Goal: Information Seeking & Learning: Learn about a topic

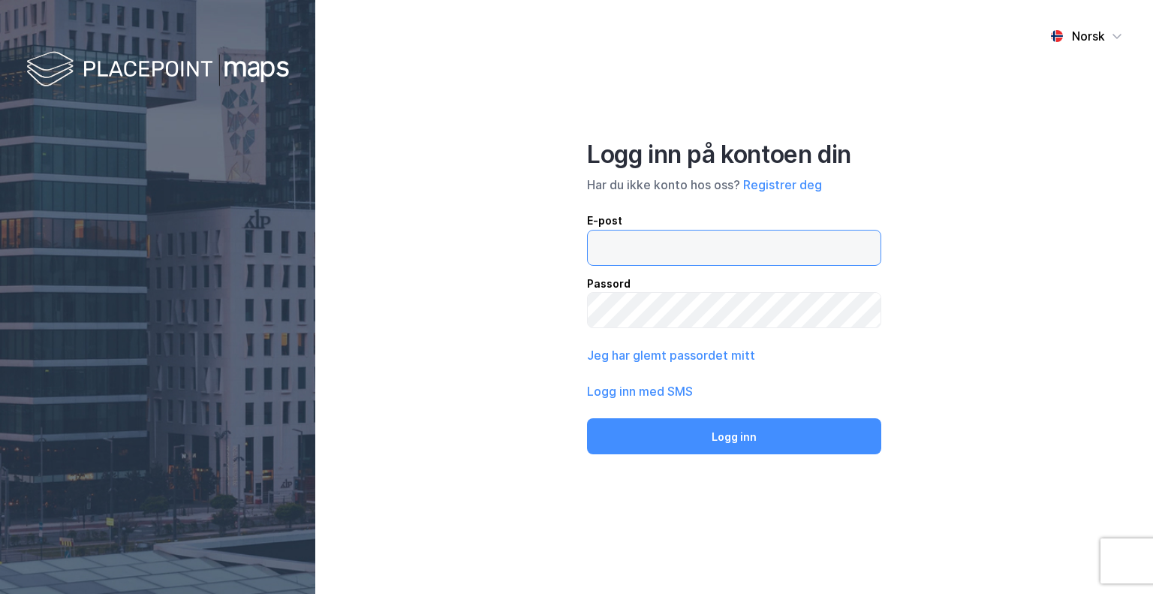
click at [610, 247] on input "email" at bounding box center [734, 248] width 293 height 35
click at [587, 418] on button "Logg inn" at bounding box center [734, 436] width 294 height 36
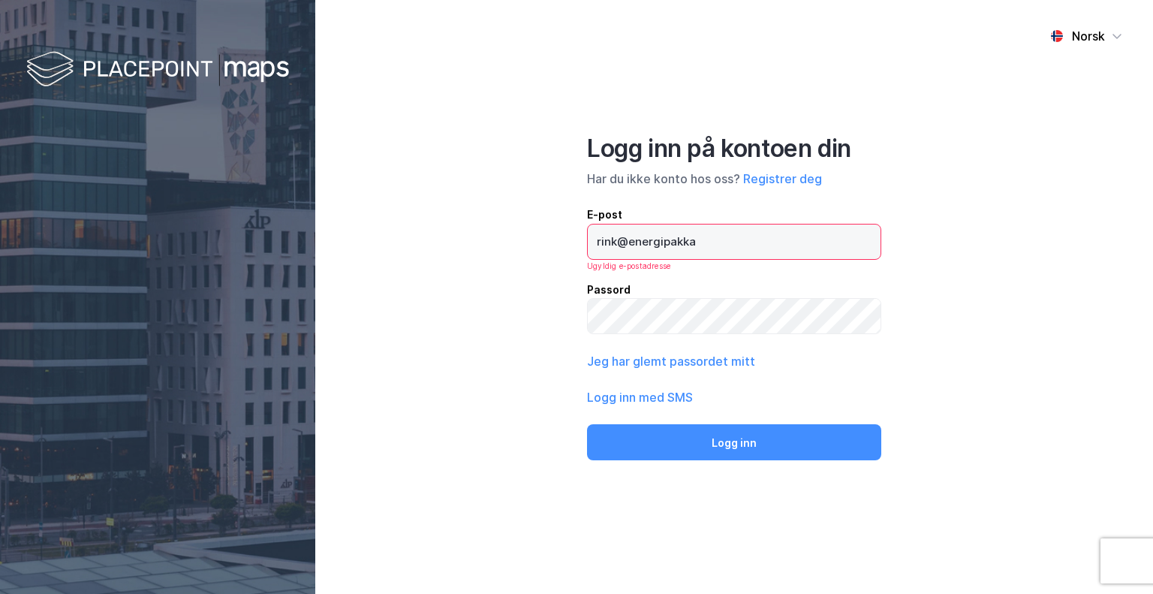
click at [716, 236] on input "rink@energipakka" at bounding box center [734, 241] width 293 height 35
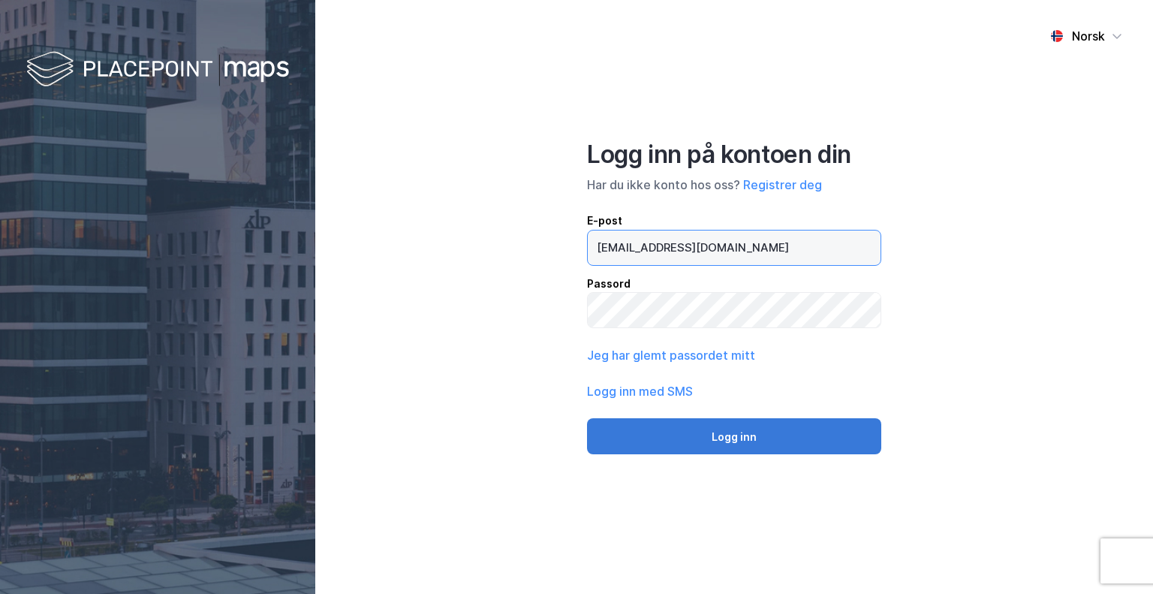
type input "[EMAIL_ADDRESS][DOMAIN_NAME]"
click at [735, 429] on button "Logg inn" at bounding box center [734, 436] width 294 height 36
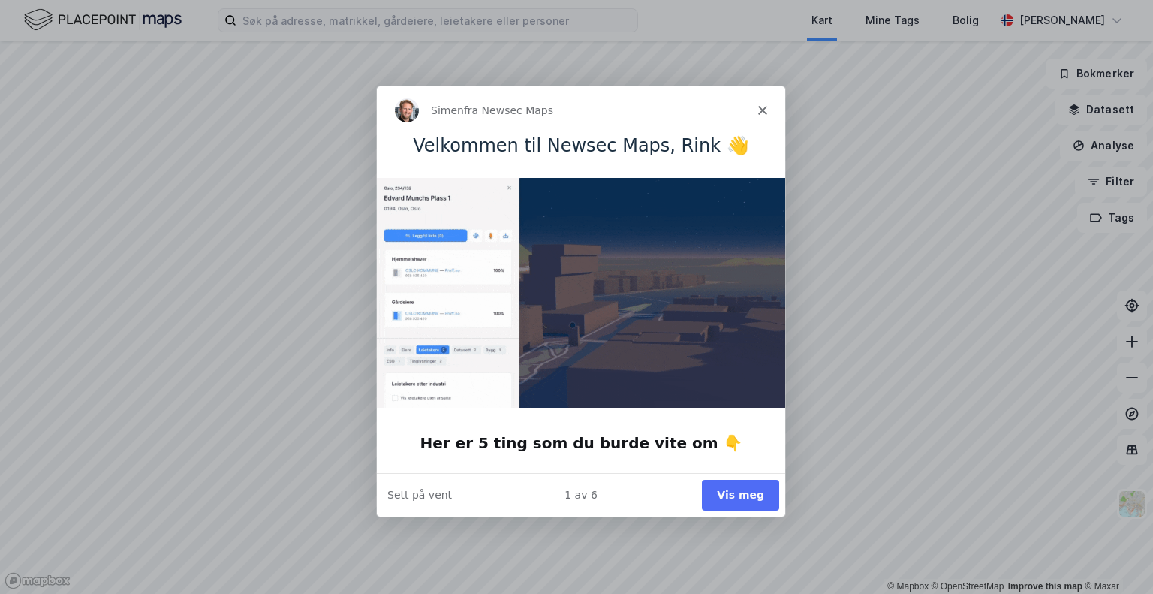
click at [760, 109] on icon "Lukk" at bounding box center [762, 109] width 9 height 9
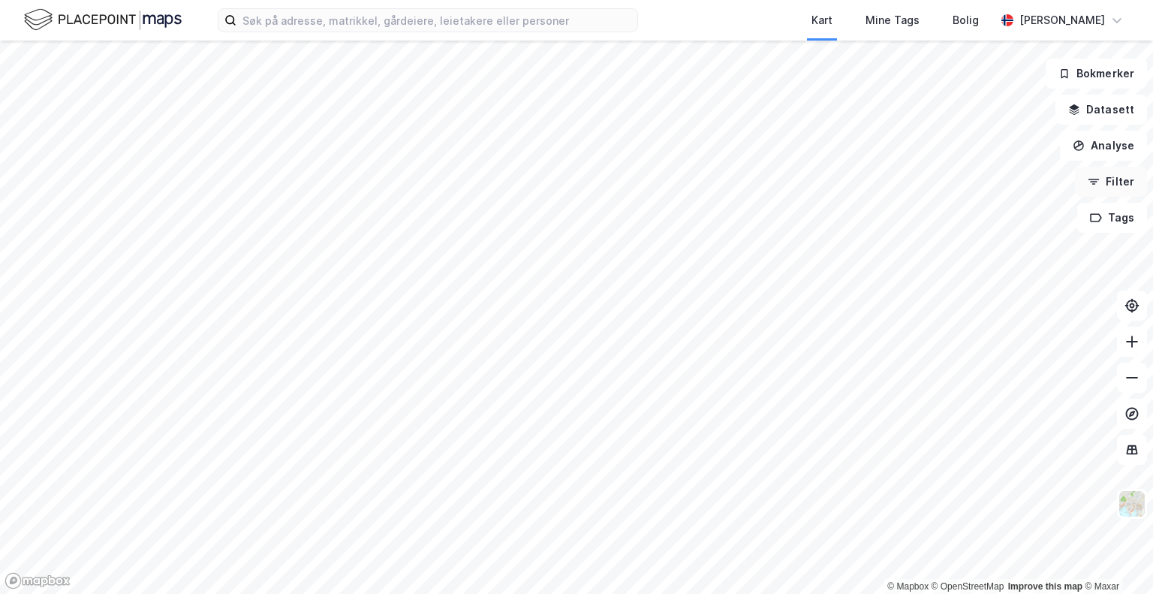
click at [1101, 188] on button "Filter" at bounding box center [1111, 182] width 72 height 30
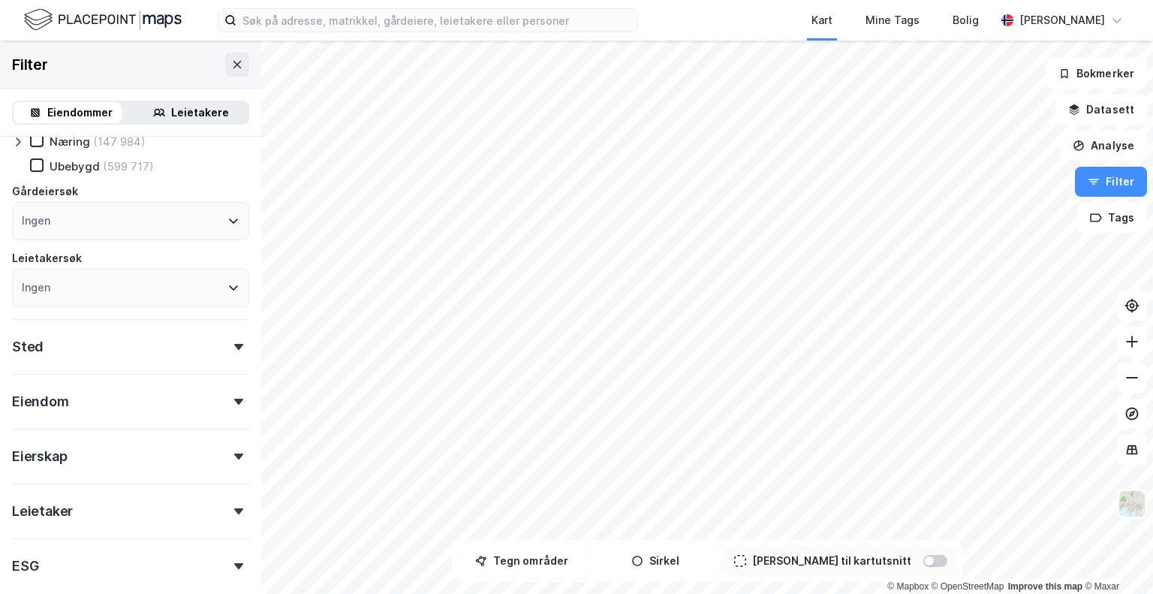
scroll to position [125, 0]
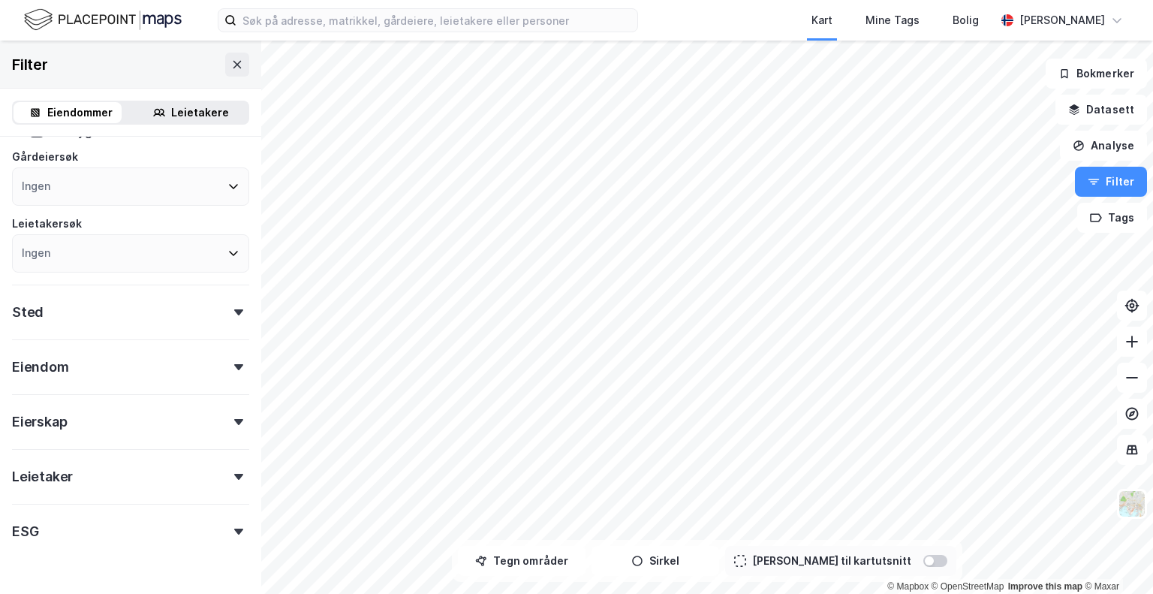
click at [89, 317] on div "Sted" at bounding box center [130, 306] width 237 height 43
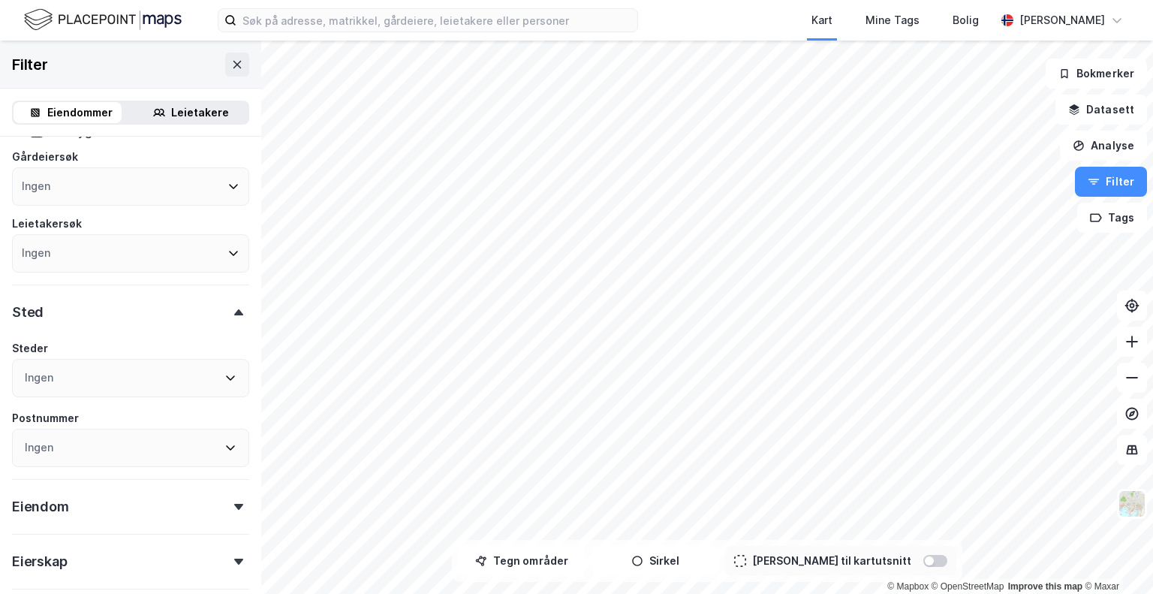
click at [64, 378] on div "Ingen" at bounding box center [130, 378] width 237 height 38
type input "Innlandet"
click at [30, 173] on icon at bounding box center [31, 174] width 11 height 11
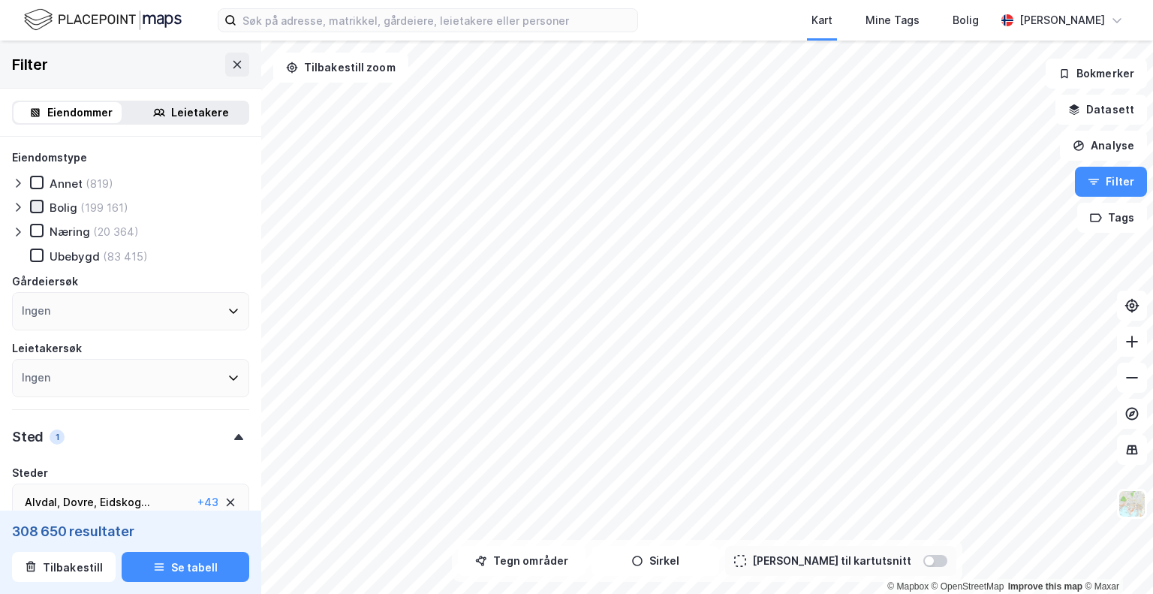
click at [35, 209] on icon at bounding box center [37, 206] width 11 height 11
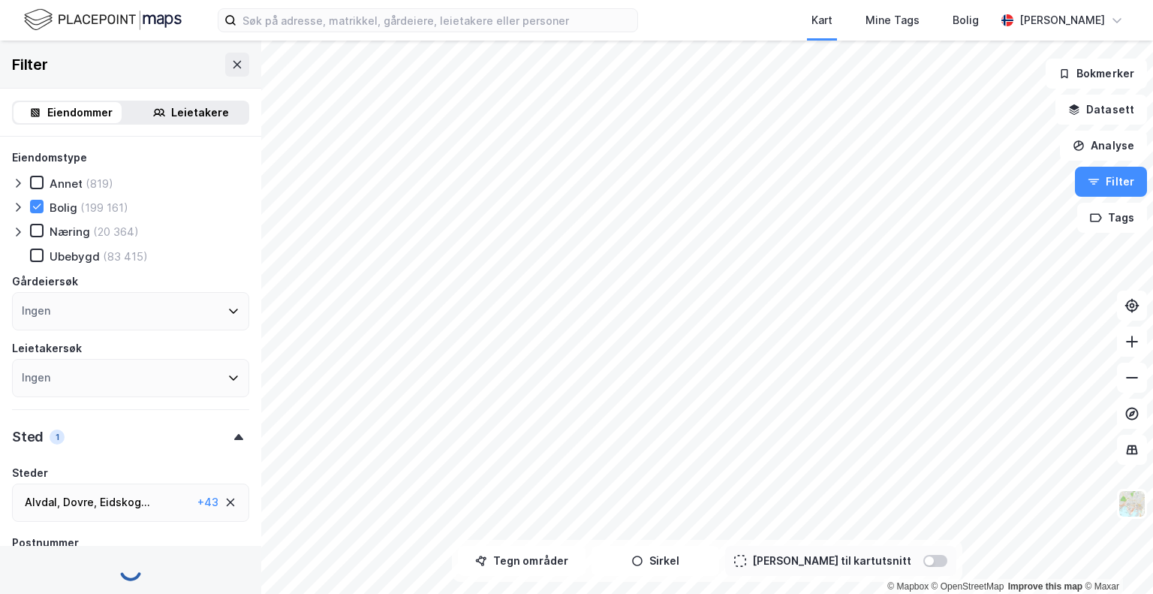
click at [19, 209] on icon at bounding box center [18, 207] width 12 height 12
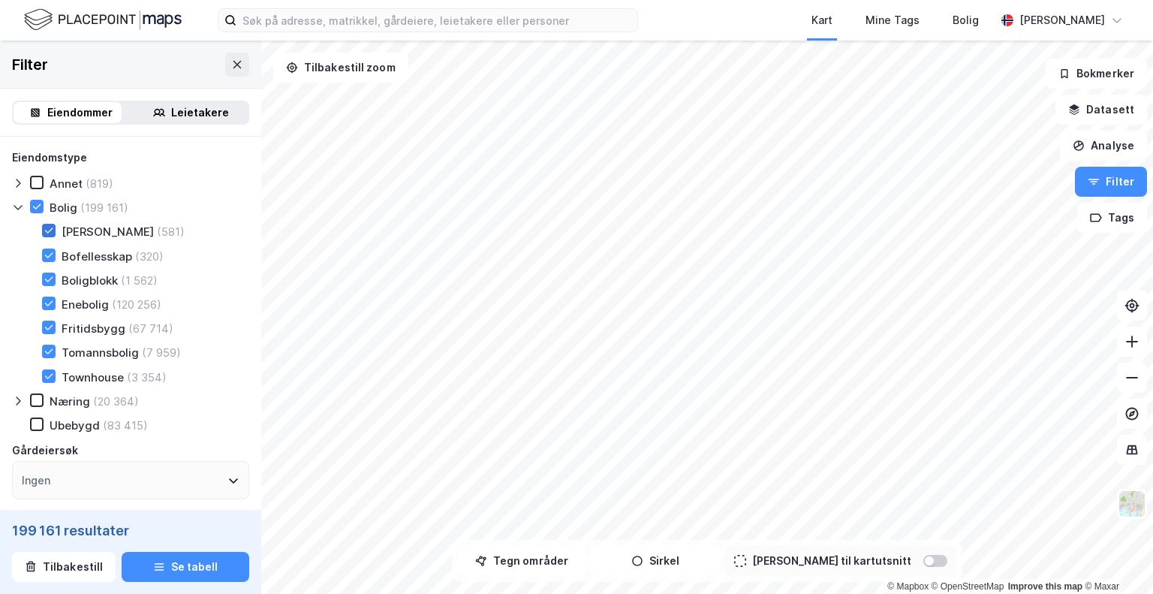
click at [52, 233] on icon at bounding box center [49, 230] width 11 height 11
click at [44, 302] on icon at bounding box center [49, 303] width 11 height 11
click at [58, 331] on div "Fritidsbygg (67 714)" at bounding box center [98, 328] width 149 height 15
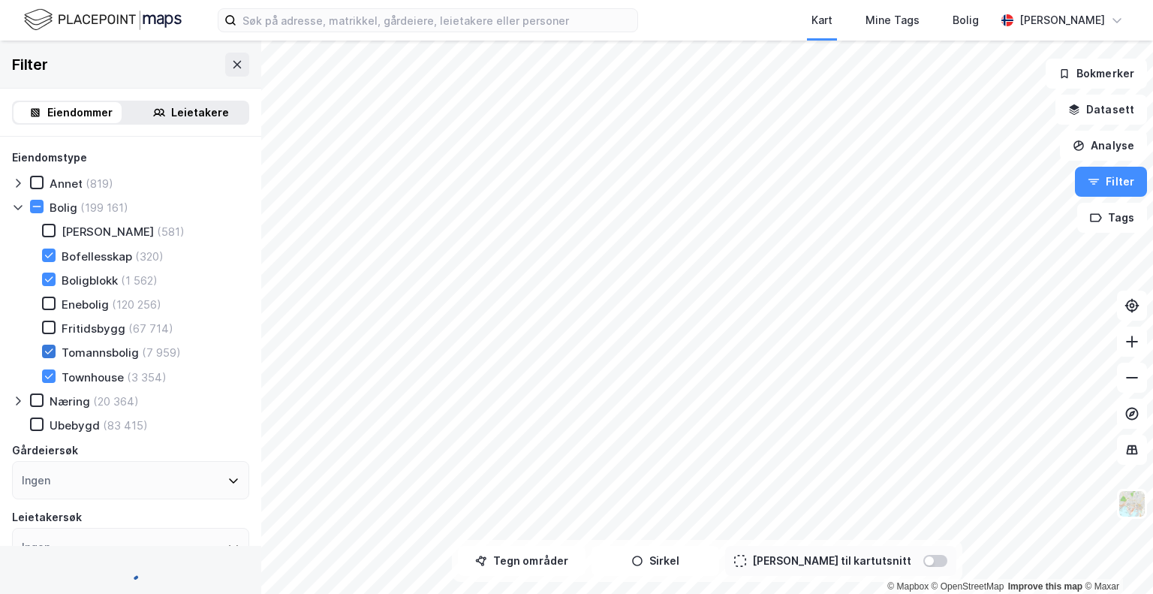
click at [54, 348] on div at bounding box center [49, 352] width 14 height 14
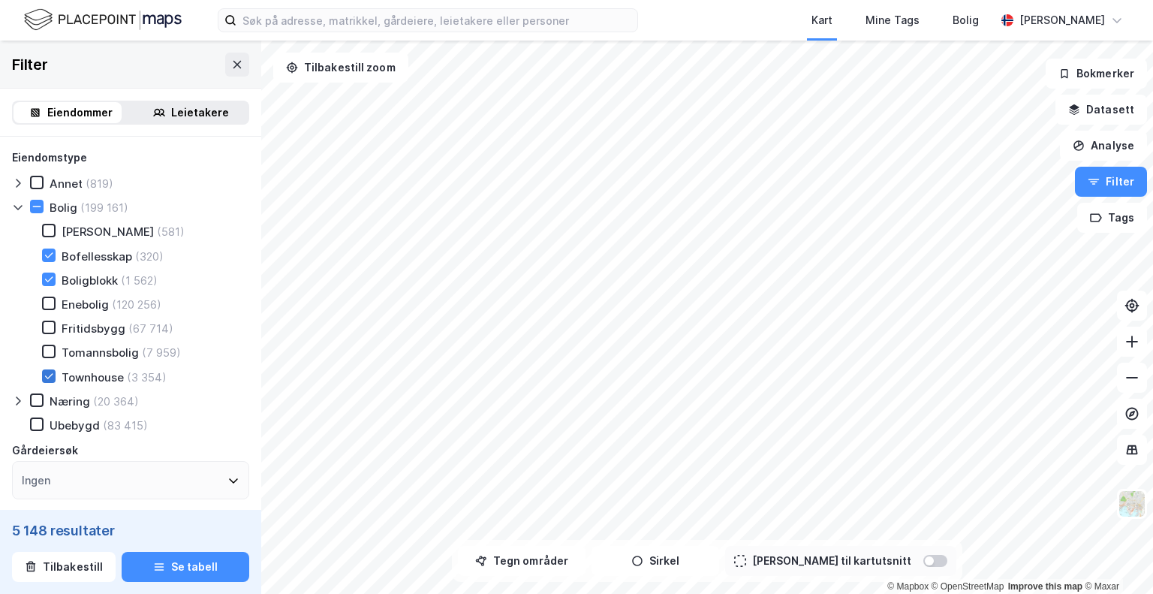
click at [49, 374] on icon at bounding box center [49, 376] width 11 height 11
click at [33, 201] on icon at bounding box center [37, 206] width 11 height 11
click at [33, 210] on icon at bounding box center [37, 206] width 11 height 11
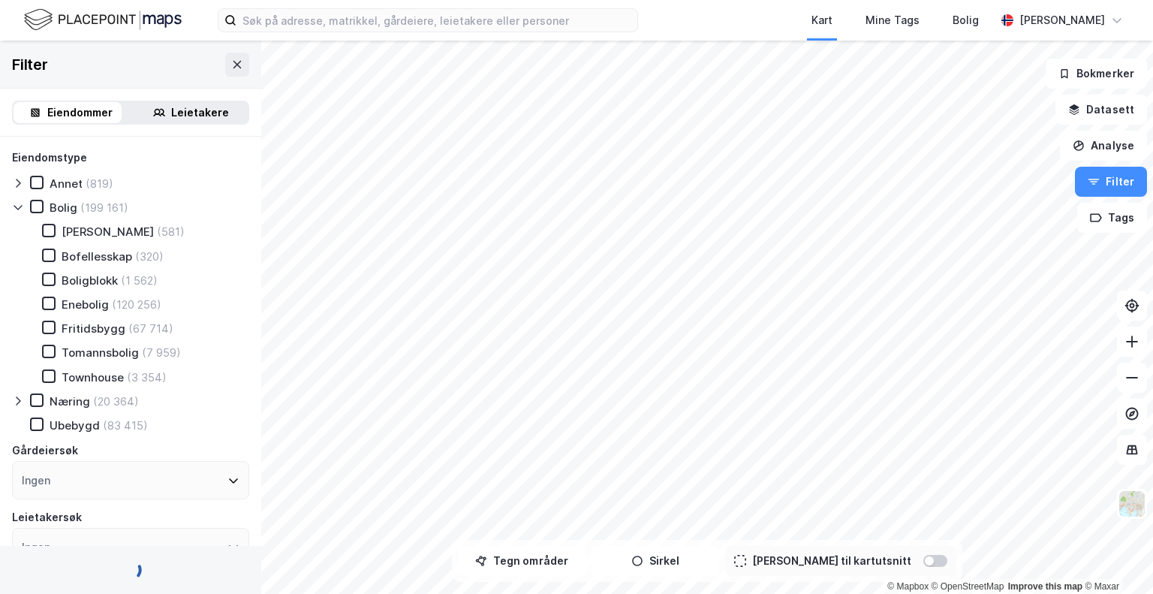
click at [23, 209] on div at bounding box center [21, 207] width 18 height 15
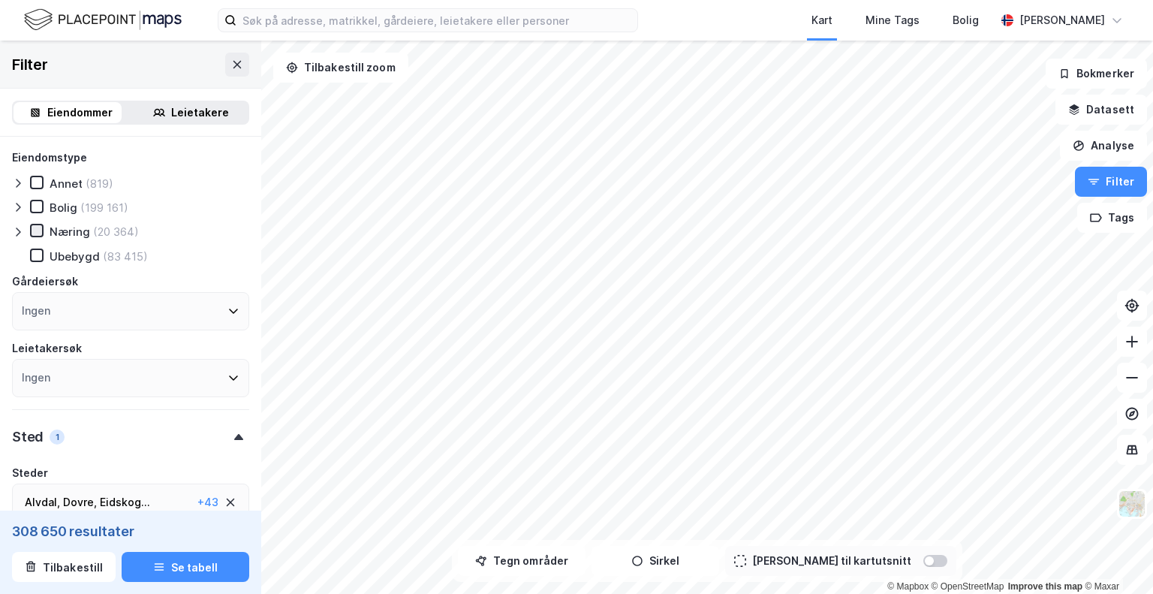
click at [33, 230] on icon at bounding box center [37, 230] width 11 height 11
click at [21, 231] on icon at bounding box center [18, 232] width 12 height 12
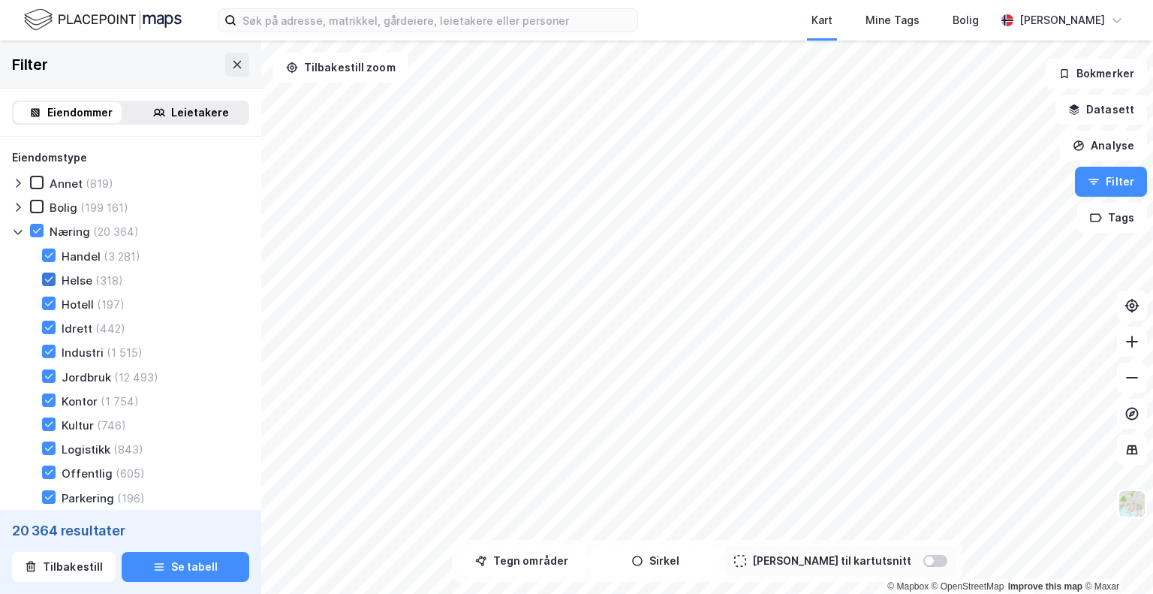
click at [45, 279] on icon at bounding box center [49, 279] width 11 height 11
click at [47, 301] on icon at bounding box center [49, 303] width 11 height 11
click at [49, 282] on icon at bounding box center [49, 279] width 11 height 11
click at [44, 328] on icon at bounding box center [49, 327] width 11 height 11
click at [50, 378] on icon at bounding box center [49, 376] width 11 height 11
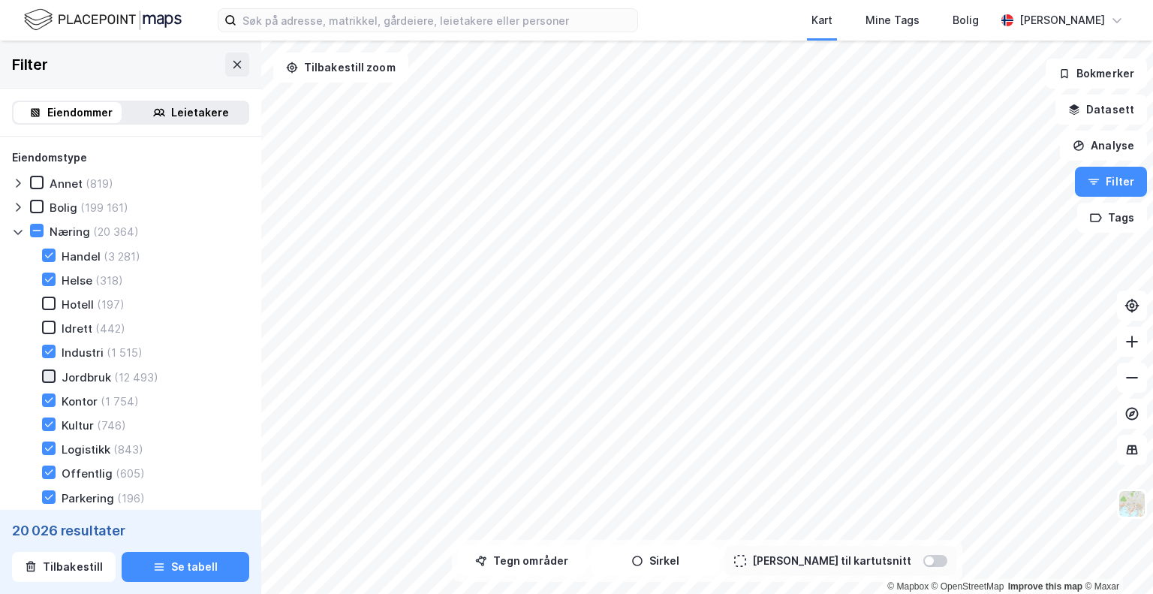
click at [50, 378] on icon at bounding box center [49, 376] width 11 height 11
click at [48, 495] on icon at bounding box center [49, 497] width 11 height 11
click at [44, 473] on icon at bounding box center [49, 472] width 11 height 11
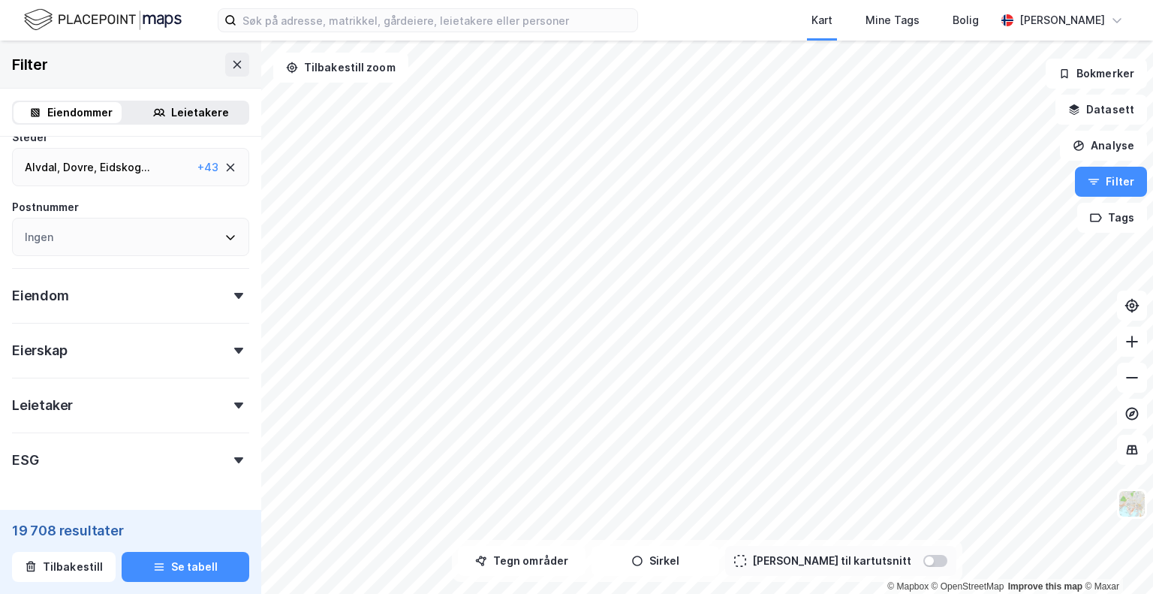
scroll to position [500, 0]
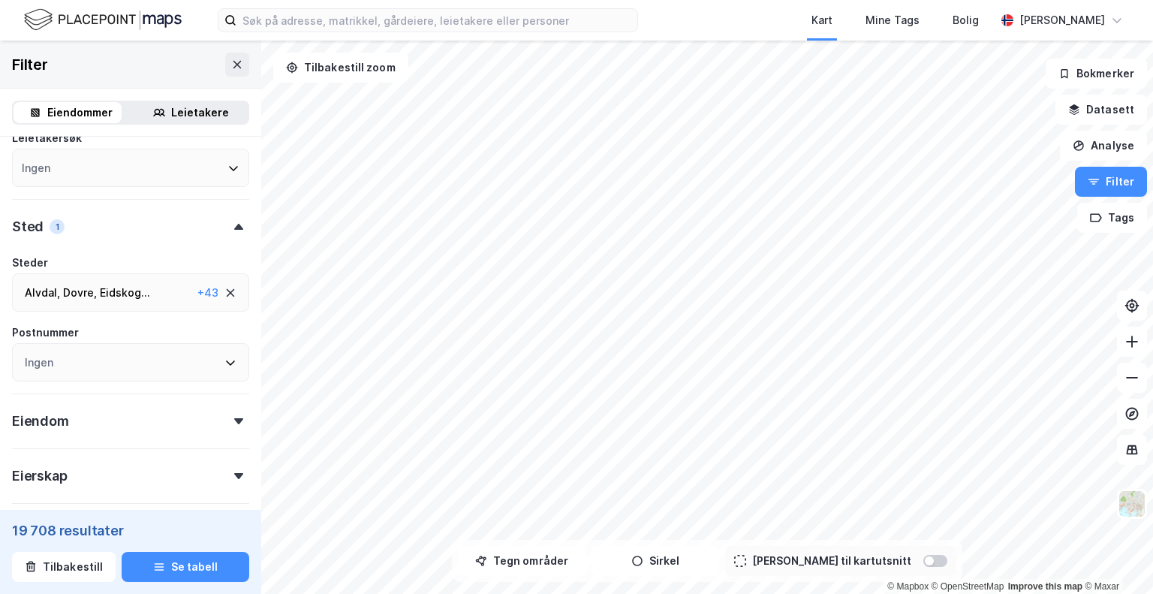
click at [95, 365] on div "Ingen" at bounding box center [130, 362] width 237 height 38
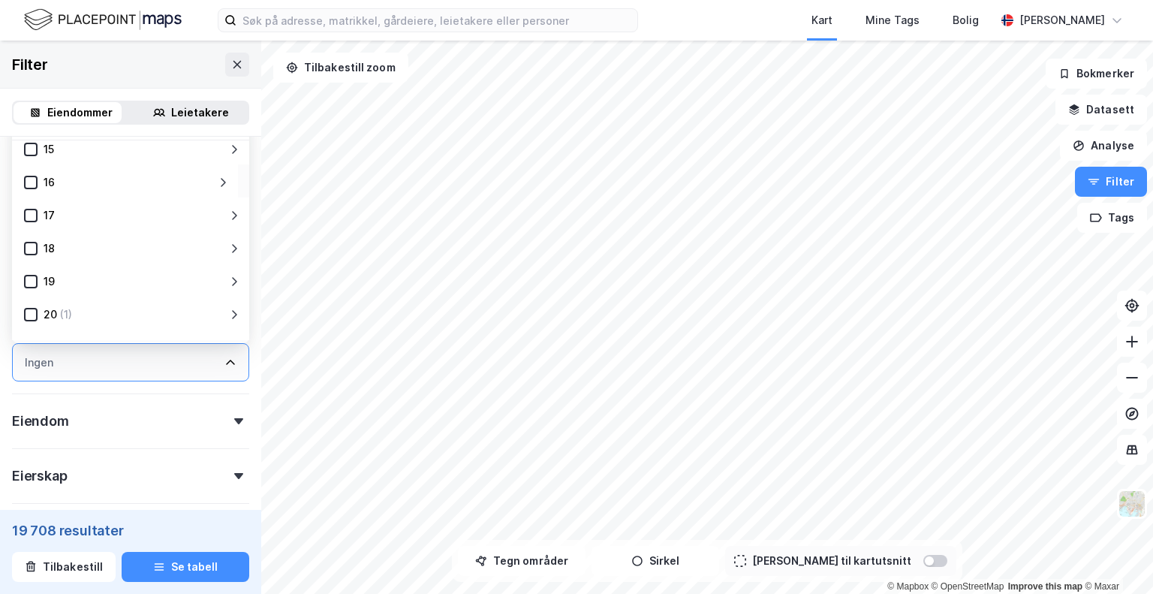
scroll to position [625, 0]
click at [24, 255] on div at bounding box center [31, 260] width 14 height 14
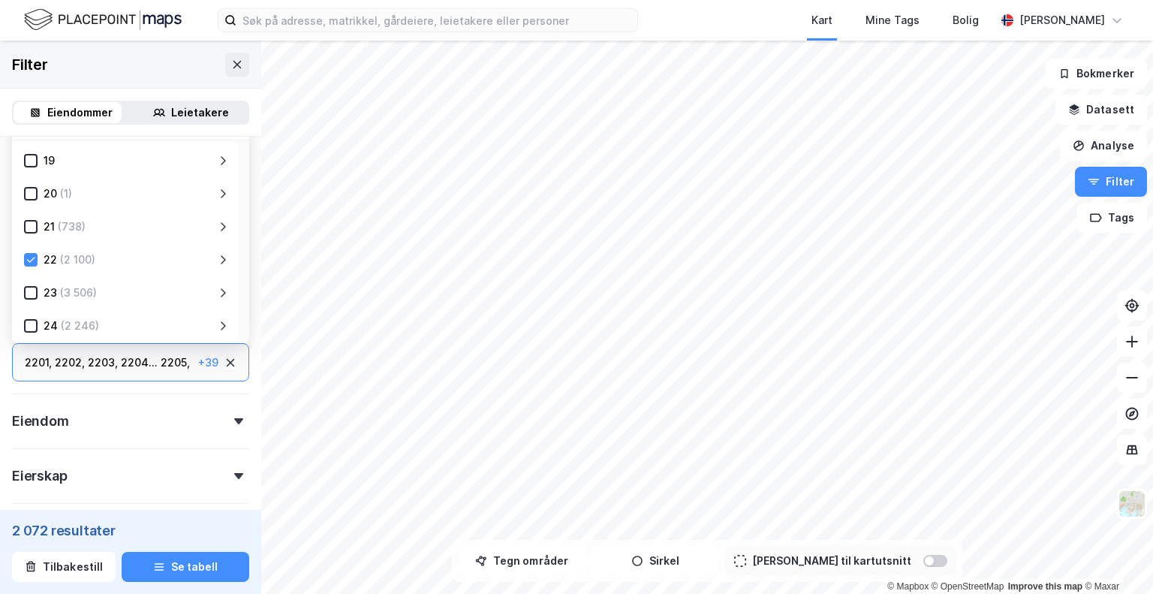
click at [23, 261] on div "22 (2 100)" at bounding box center [125, 258] width 226 height 33
click at [30, 264] on icon at bounding box center [31, 260] width 11 height 11
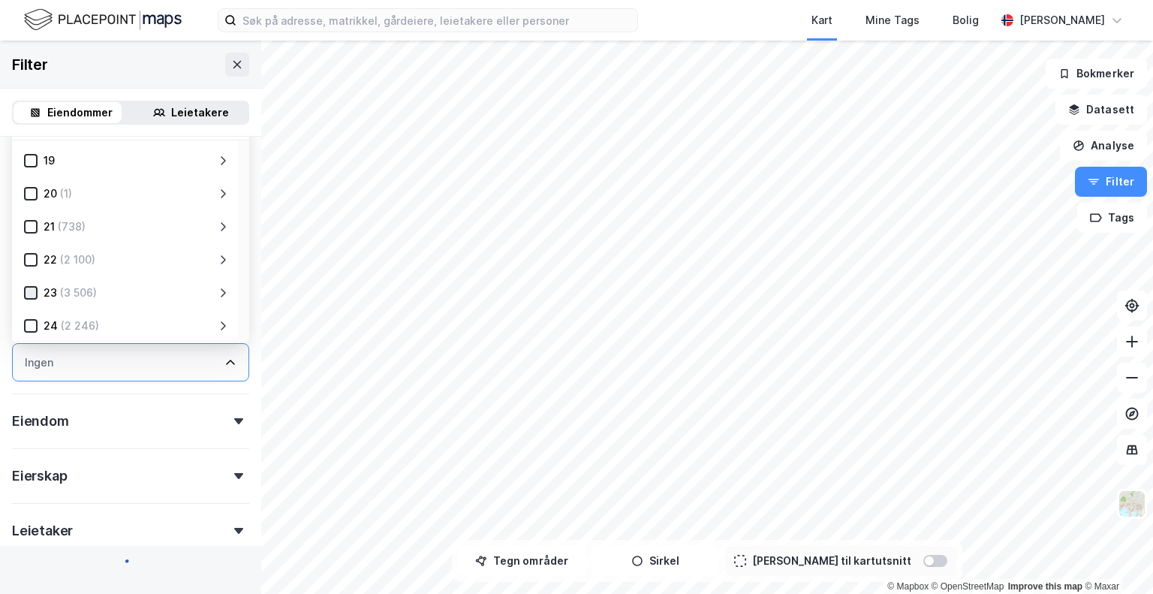
click at [29, 297] on icon at bounding box center [31, 293] width 11 height 11
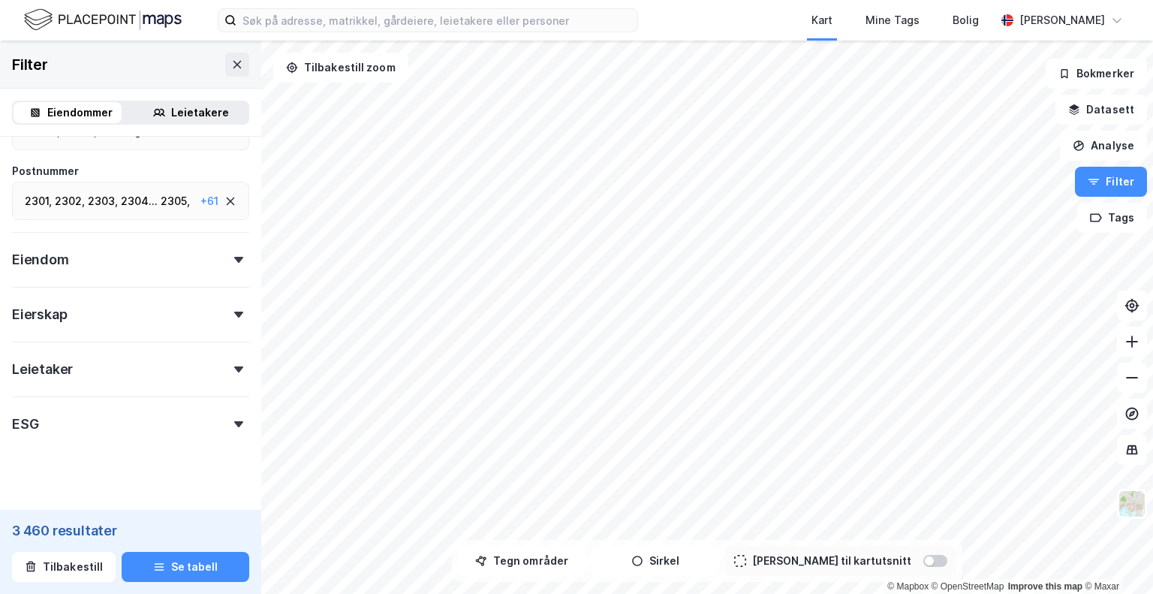
scroll to position [679, 0]
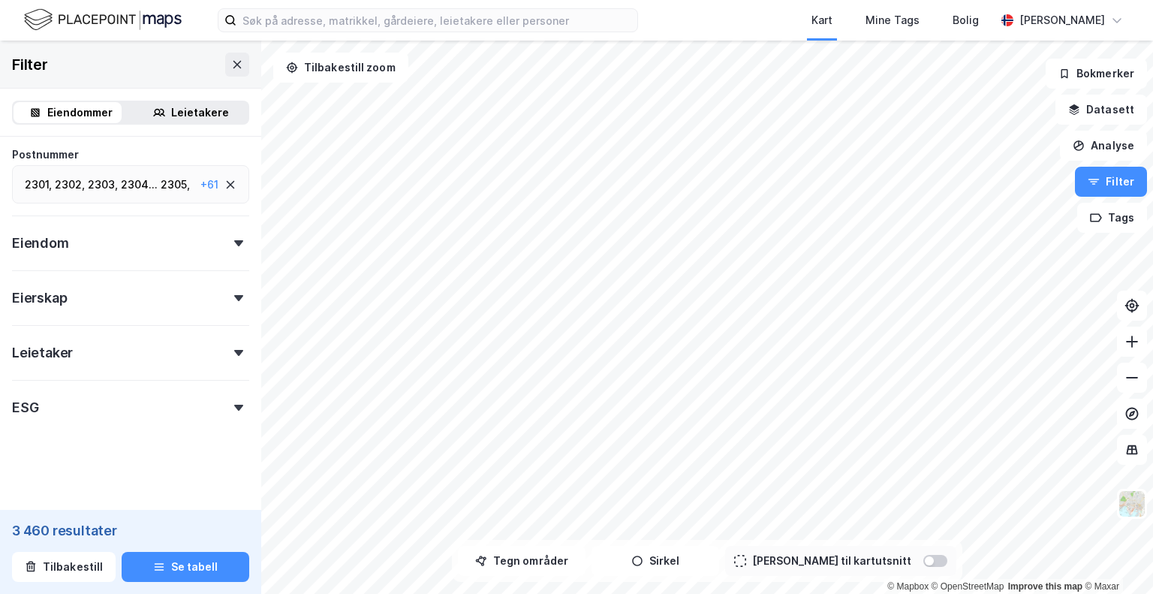
click at [150, 396] on div "ESG" at bounding box center [130, 401] width 237 height 43
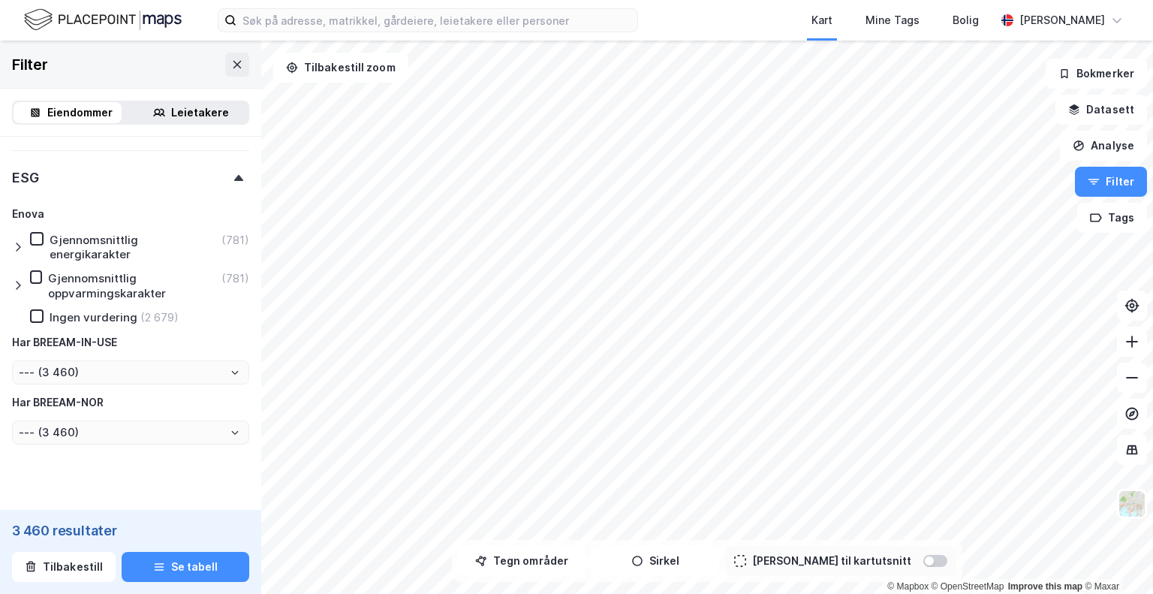
scroll to position [930, 0]
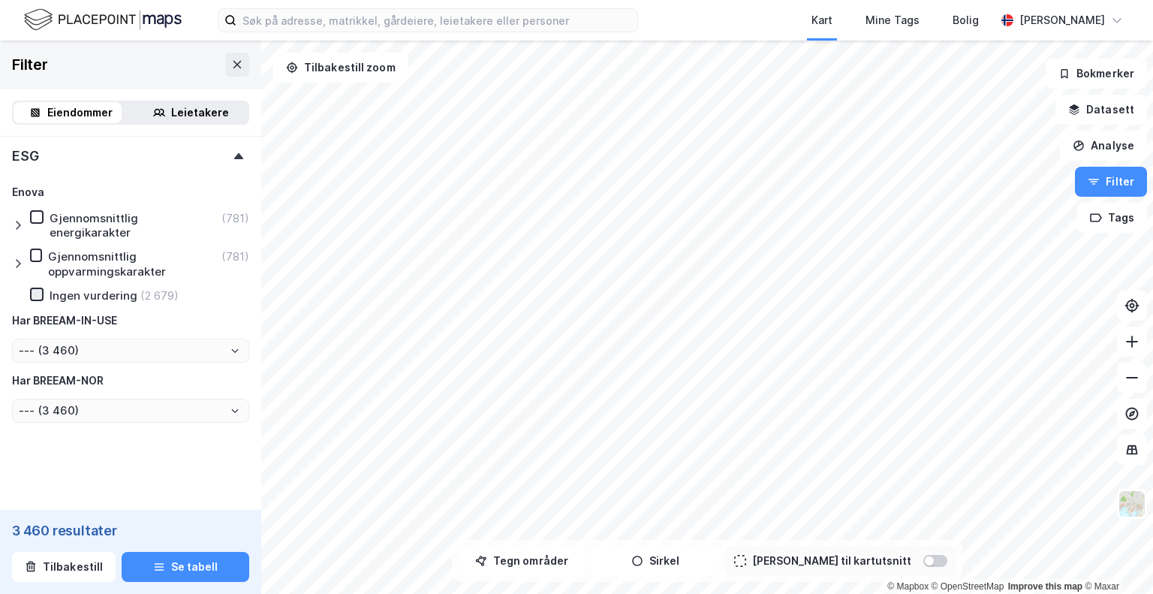
click at [35, 294] on icon at bounding box center [37, 294] width 11 height 11
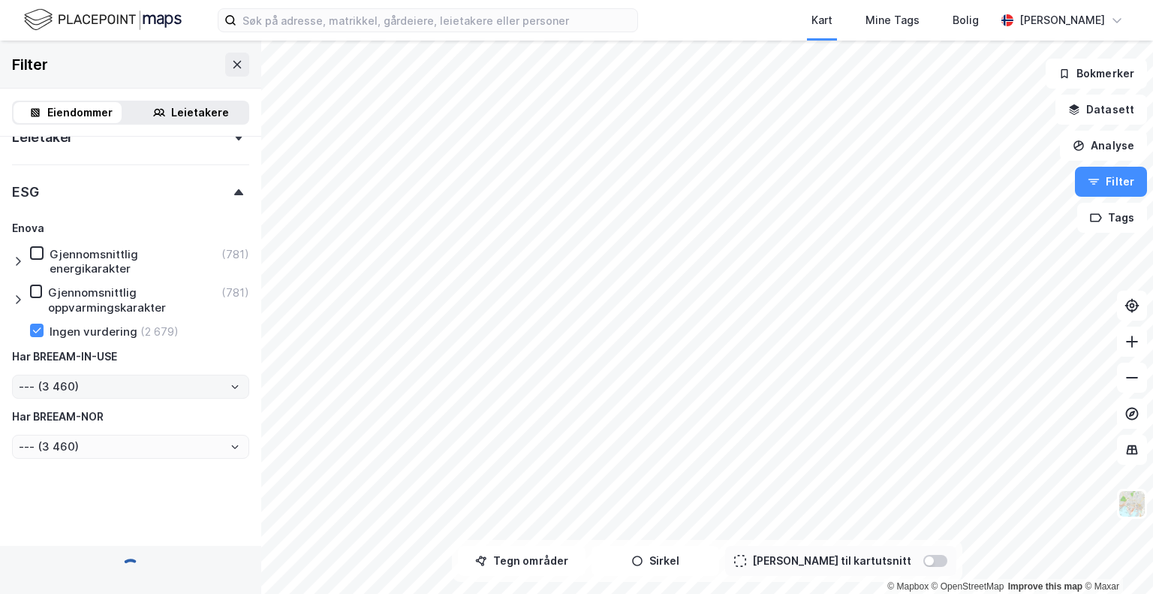
type input "--- (2 679)"
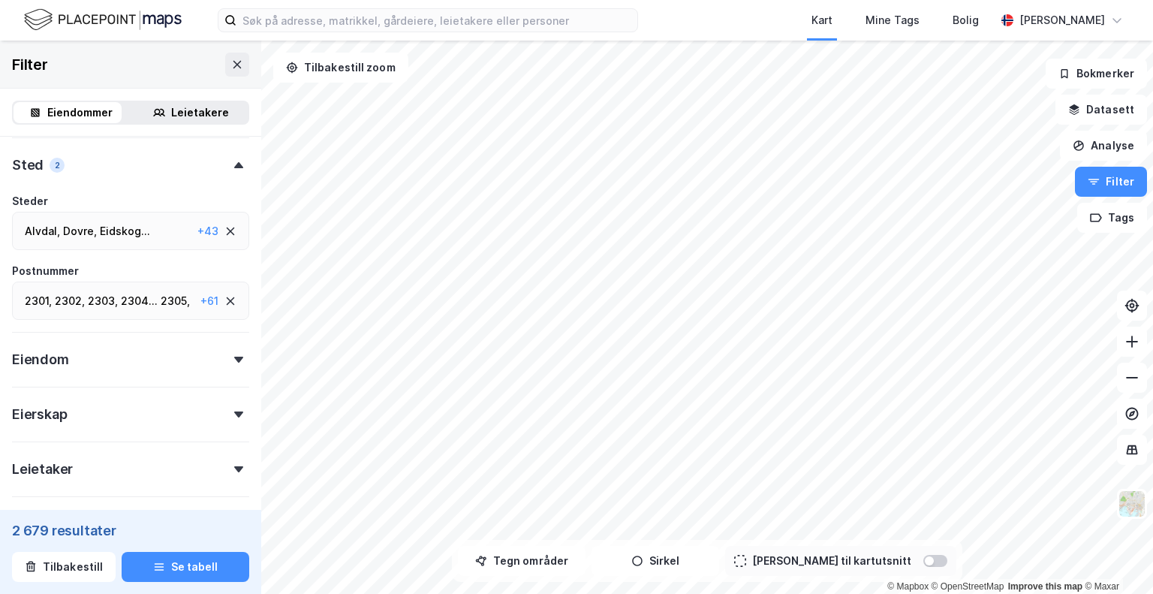
scroll to position [541, 0]
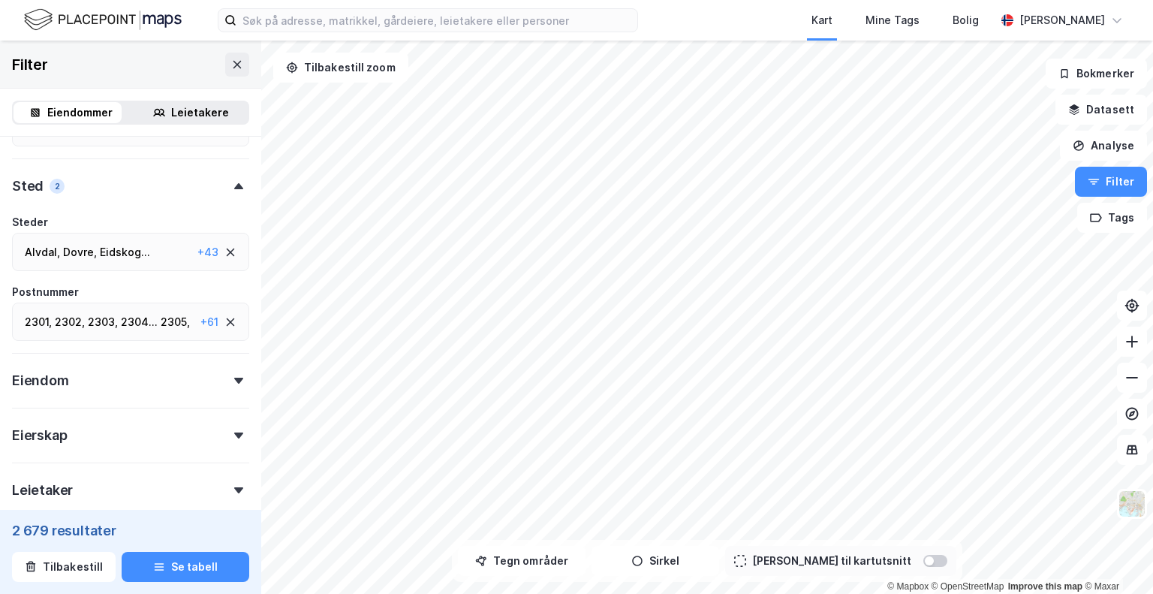
click at [234, 188] on icon at bounding box center [238, 186] width 9 height 6
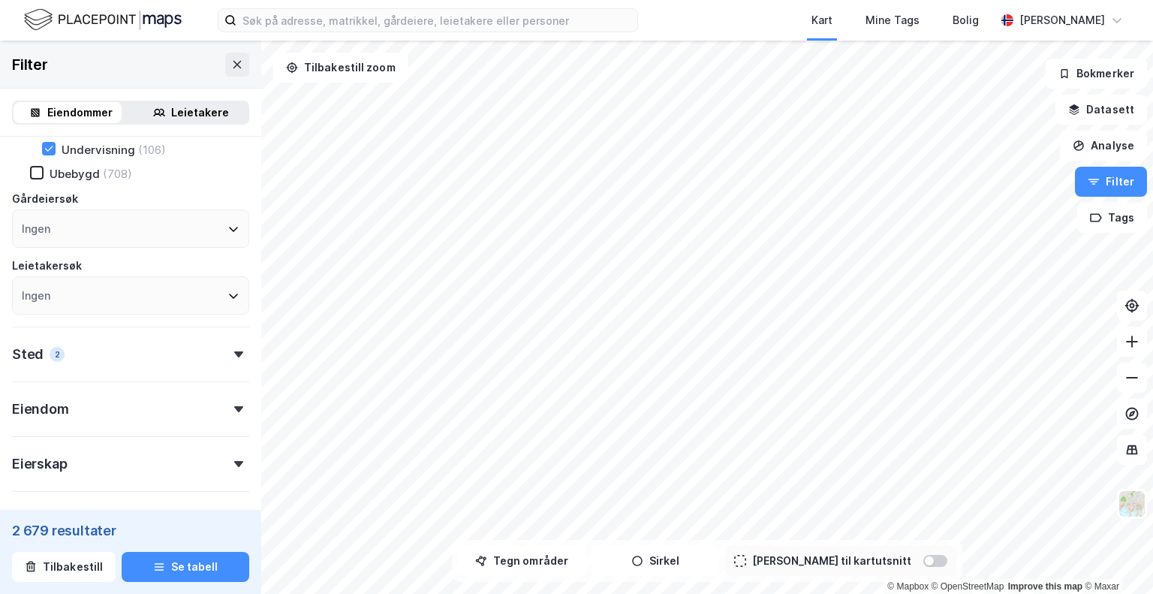
scroll to position [415, 0]
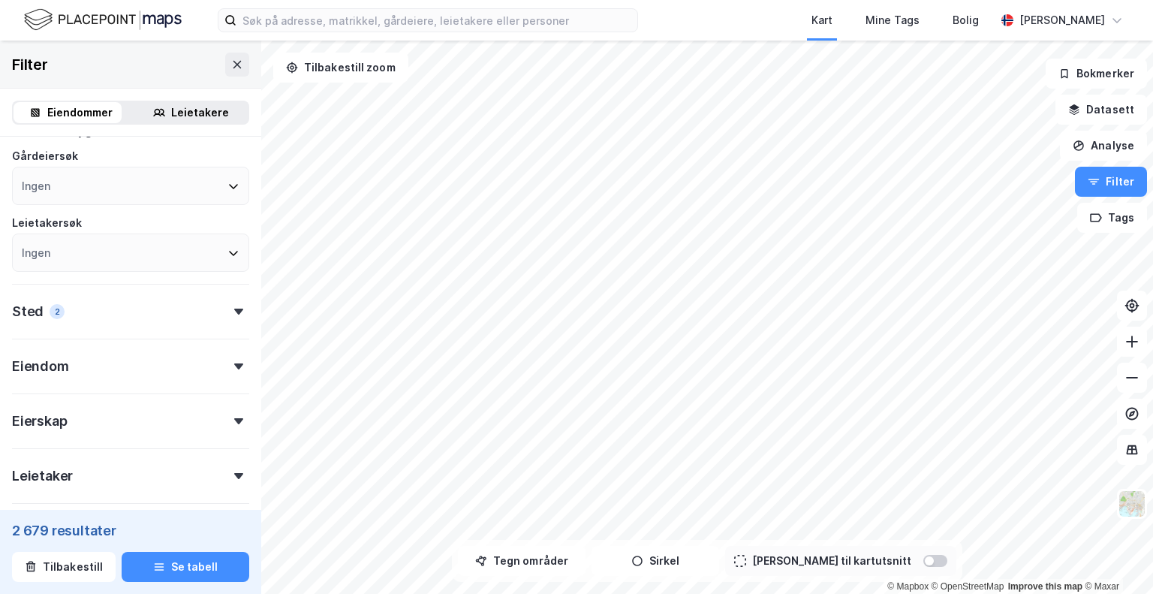
click at [221, 361] on div "Eiendom" at bounding box center [130, 360] width 237 height 43
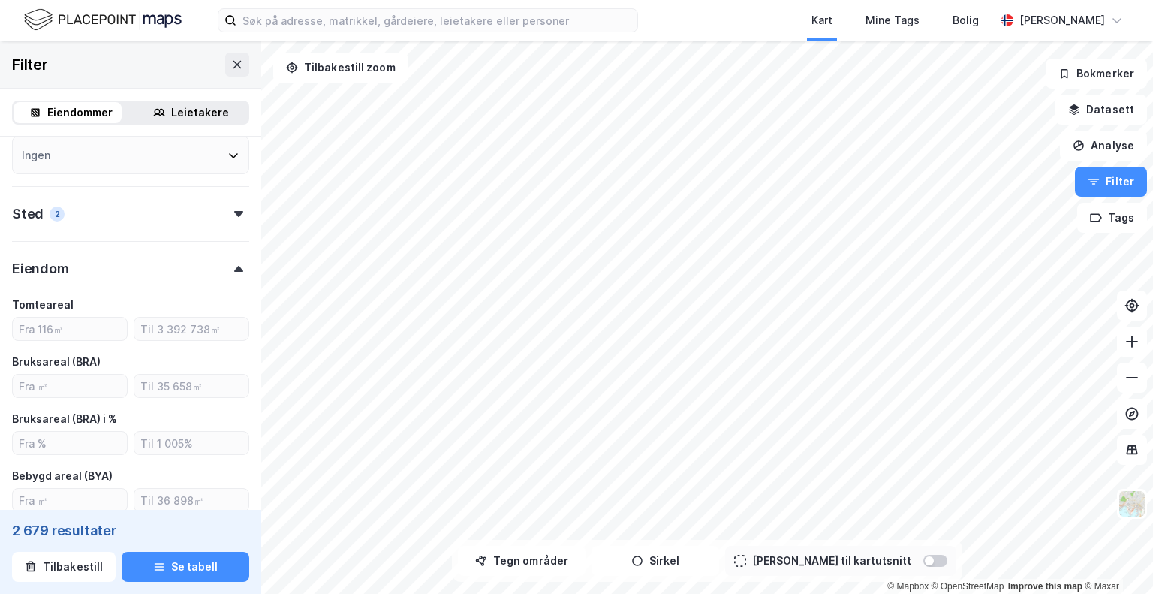
scroll to position [541, 0]
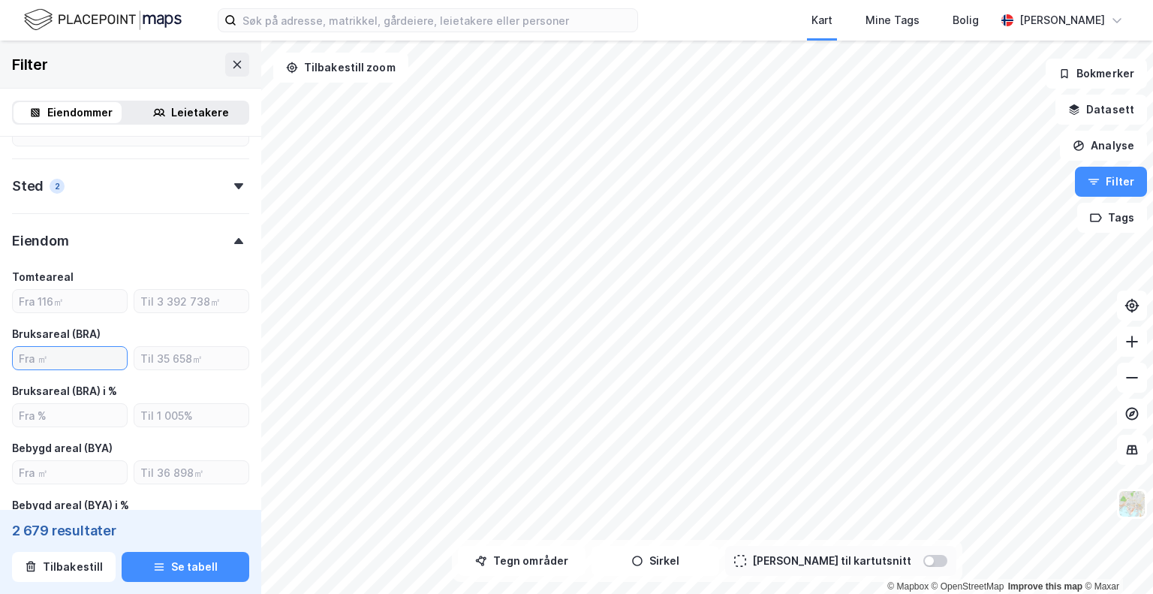
click at [85, 363] on input "number" at bounding box center [70, 358] width 114 height 23
type input "1000"
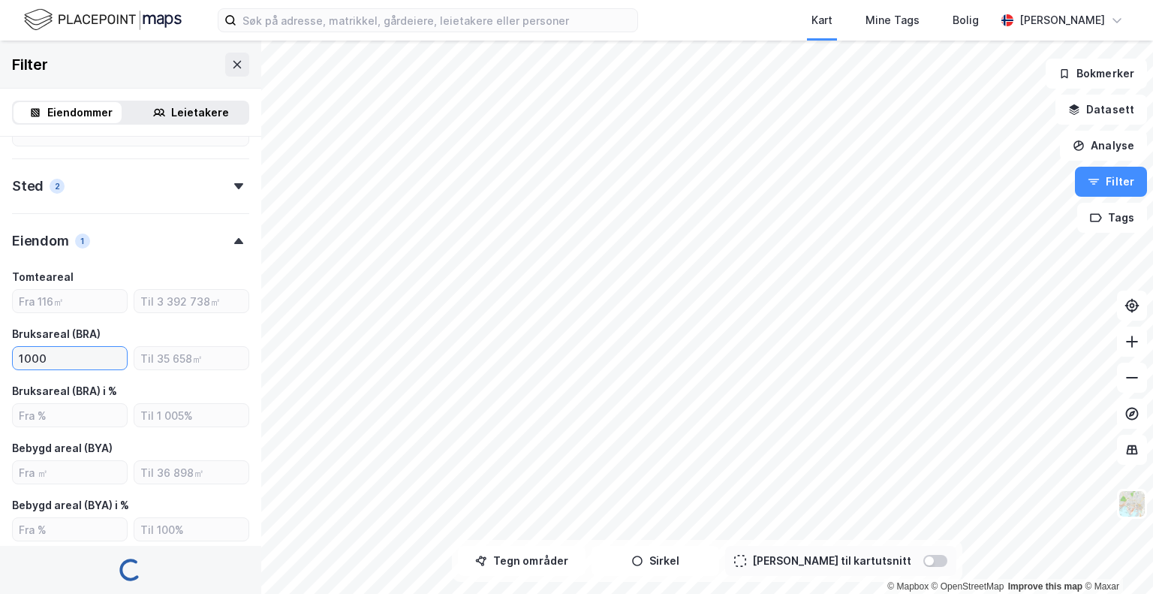
type input "--- (851)"
type input "Inkluder (851)"
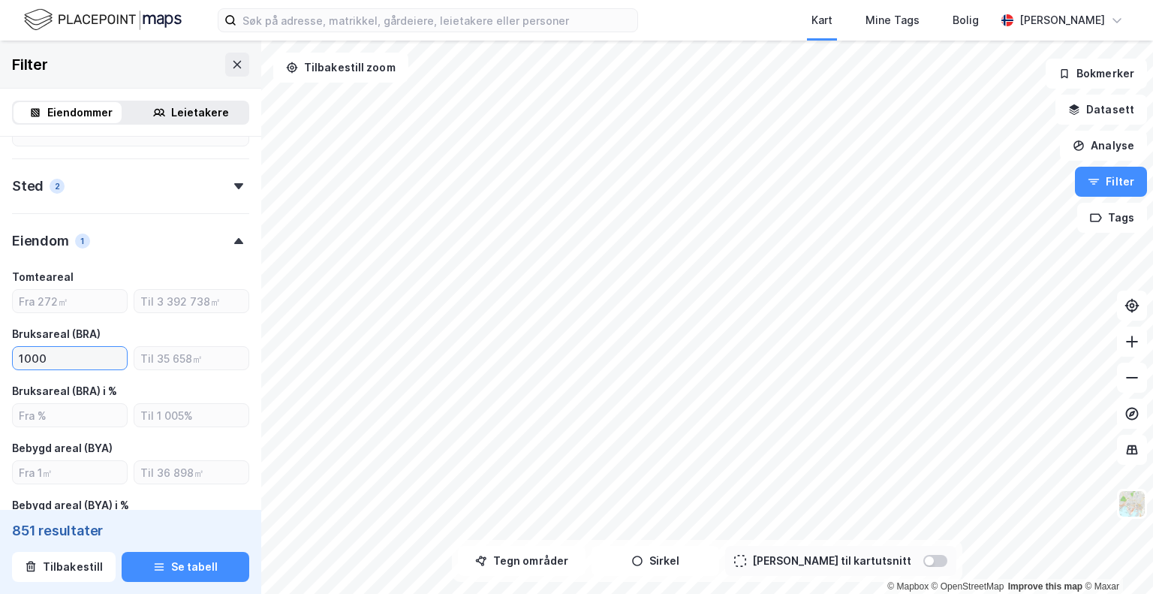
type input "1000"
click at [105, 256] on div "Eiendom 1" at bounding box center [130, 234] width 237 height 43
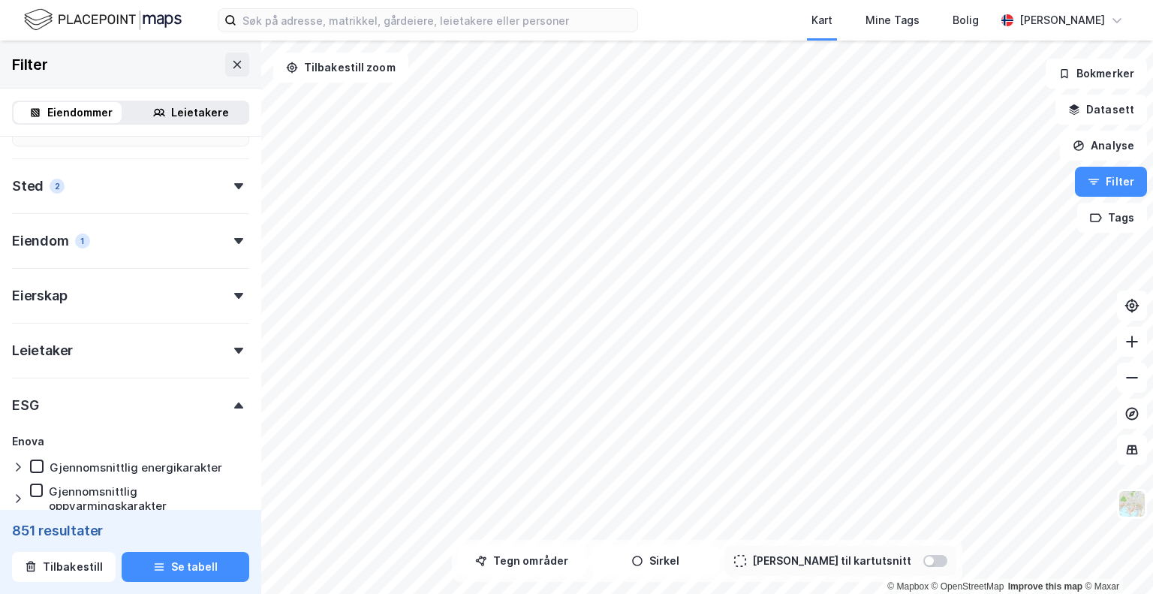
click at [105, 256] on div "Eiendom 1" at bounding box center [130, 234] width 237 height 43
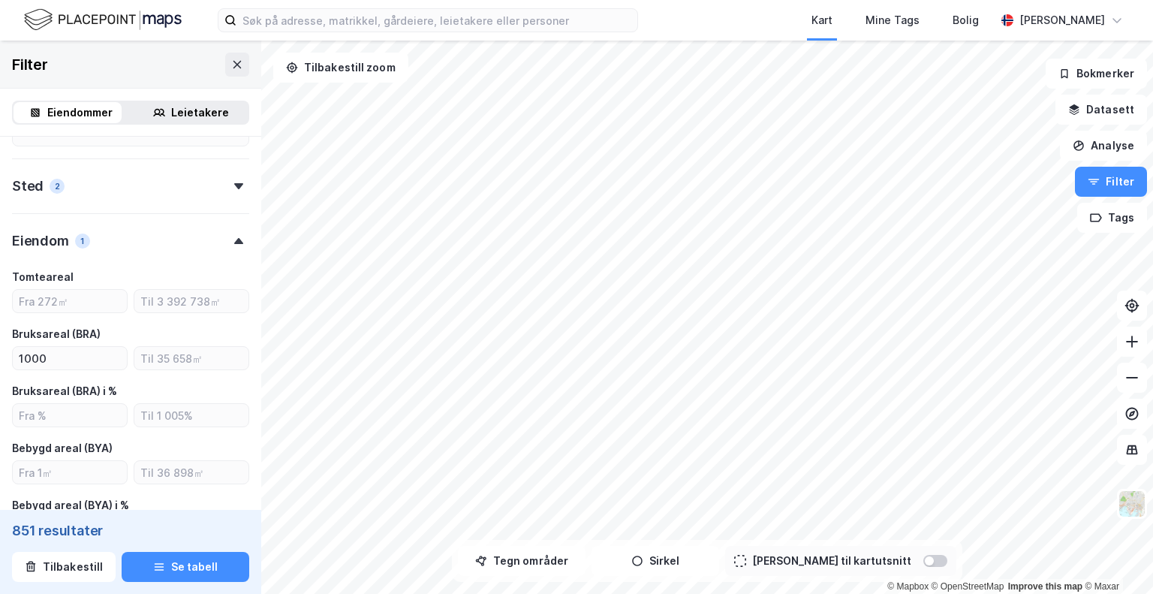
click at [133, 243] on div "Eiendom 1" at bounding box center [130, 234] width 237 height 43
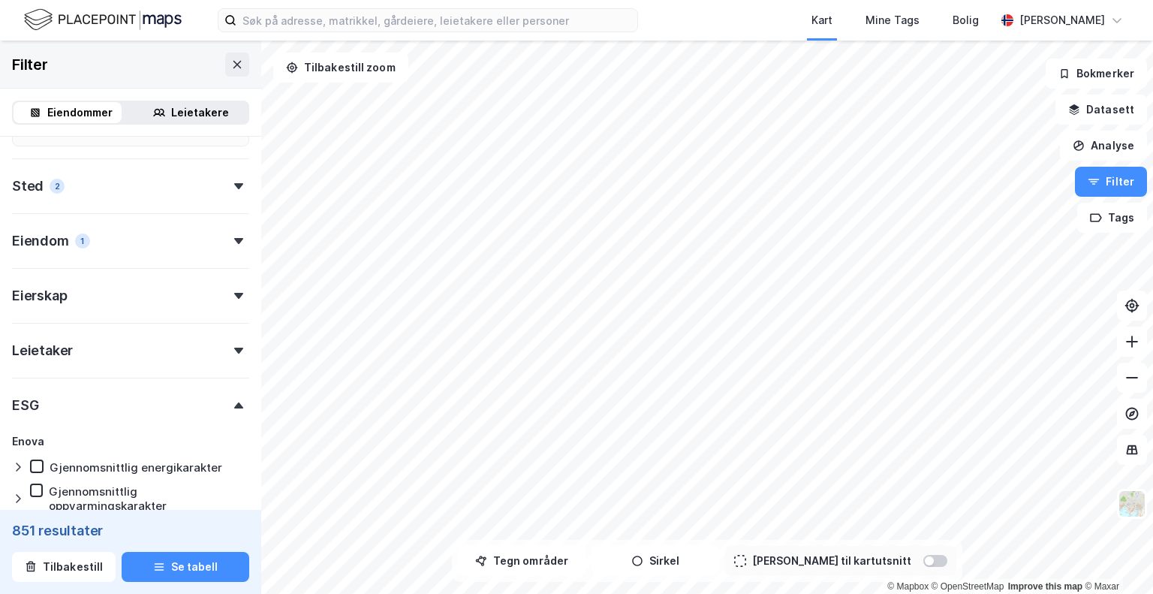
click at [128, 291] on div "Eierskap" at bounding box center [130, 289] width 237 height 43
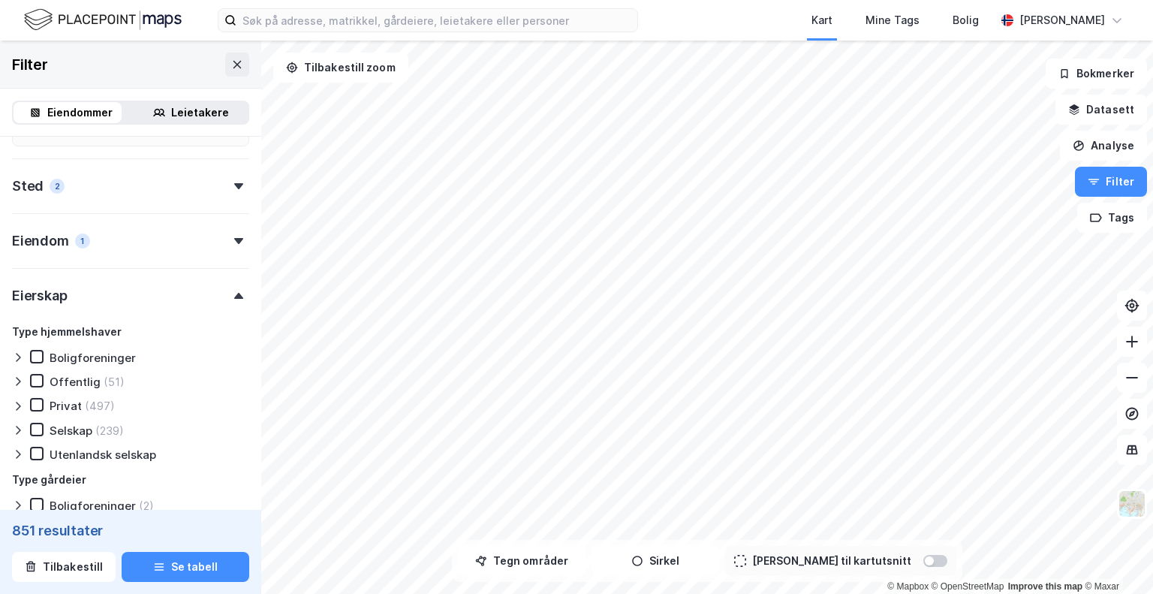
click at [134, 307] on div "Eierskap" at bounding box center [130, 289] width 237 height 43
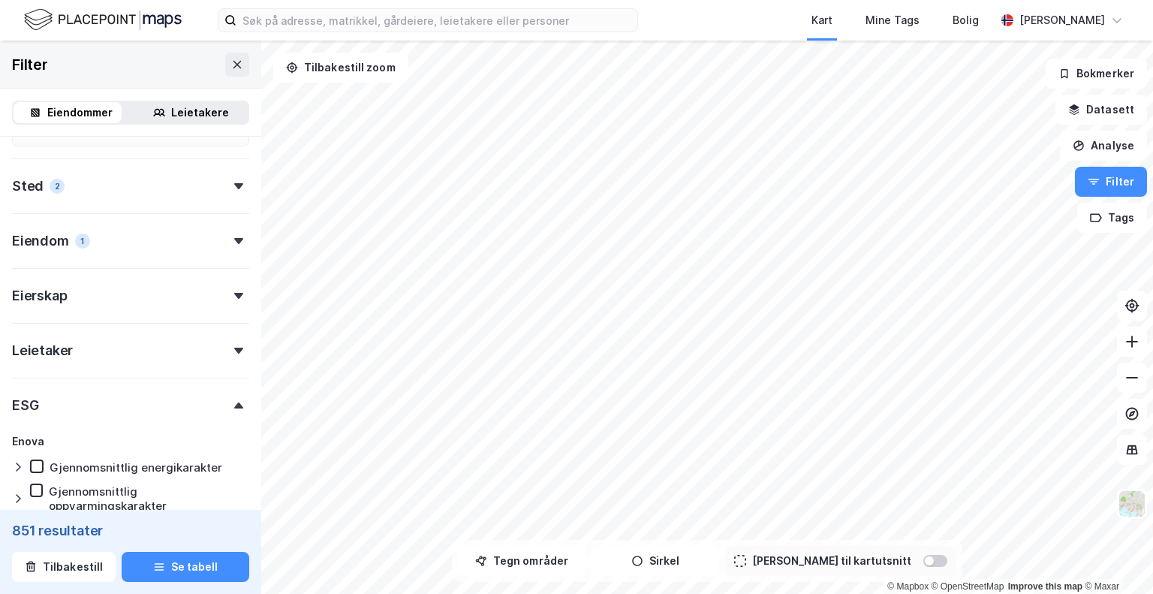
click at [98, 354] on div "Leietaker" at bounding box center [130, 344] width 237 height 43
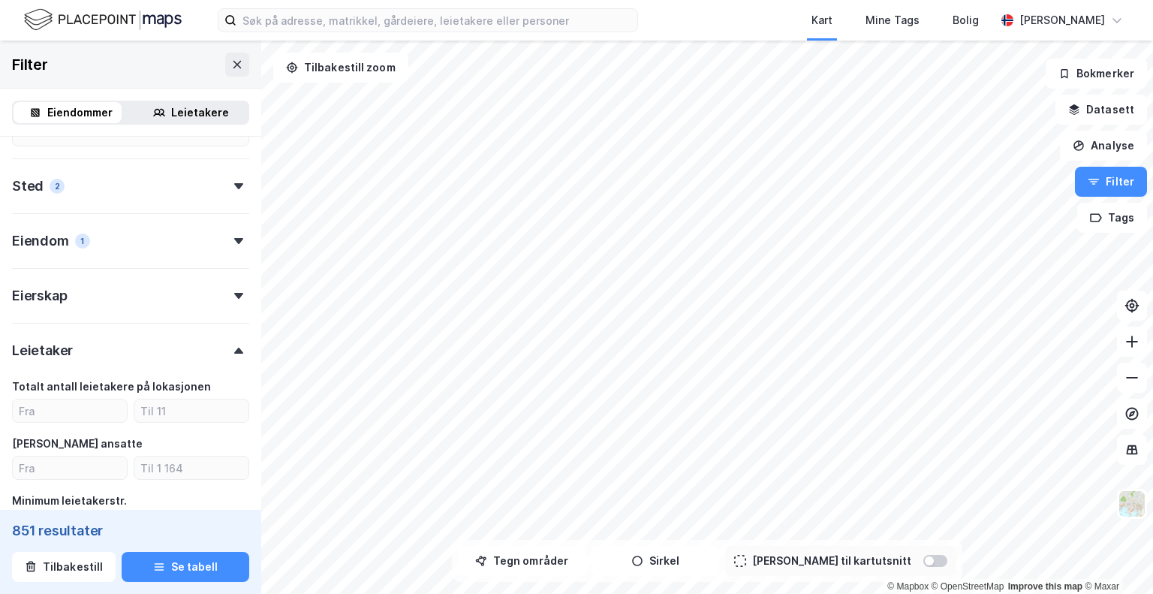
click at [98, 354] on div "Leietaker" at bounding box center [130, 344] width 237 height 43
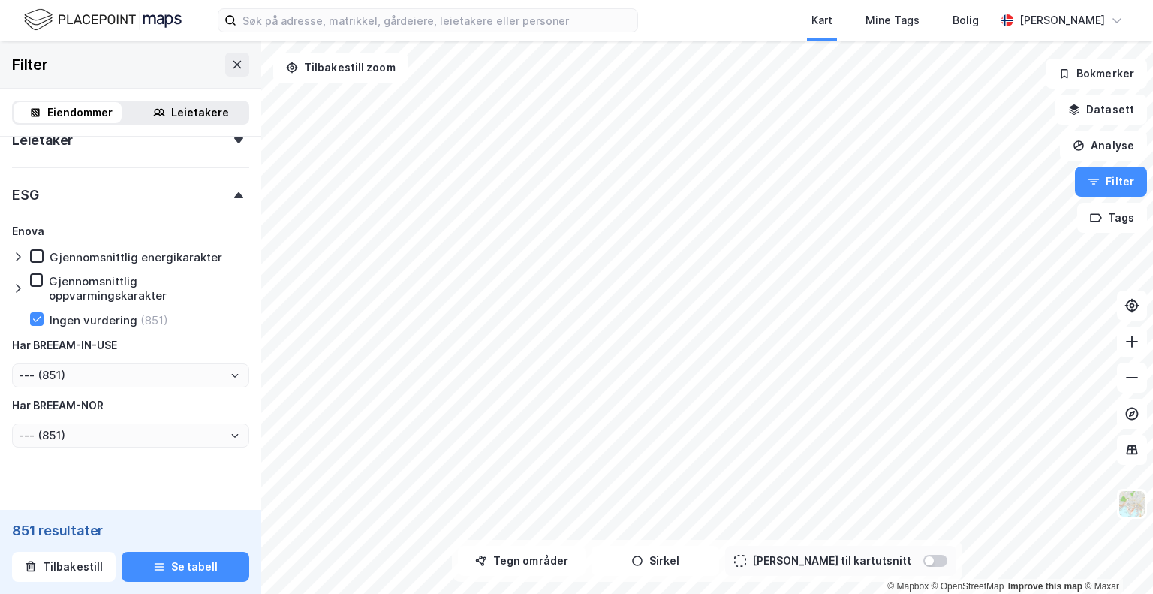
scroll to position [777, 0]
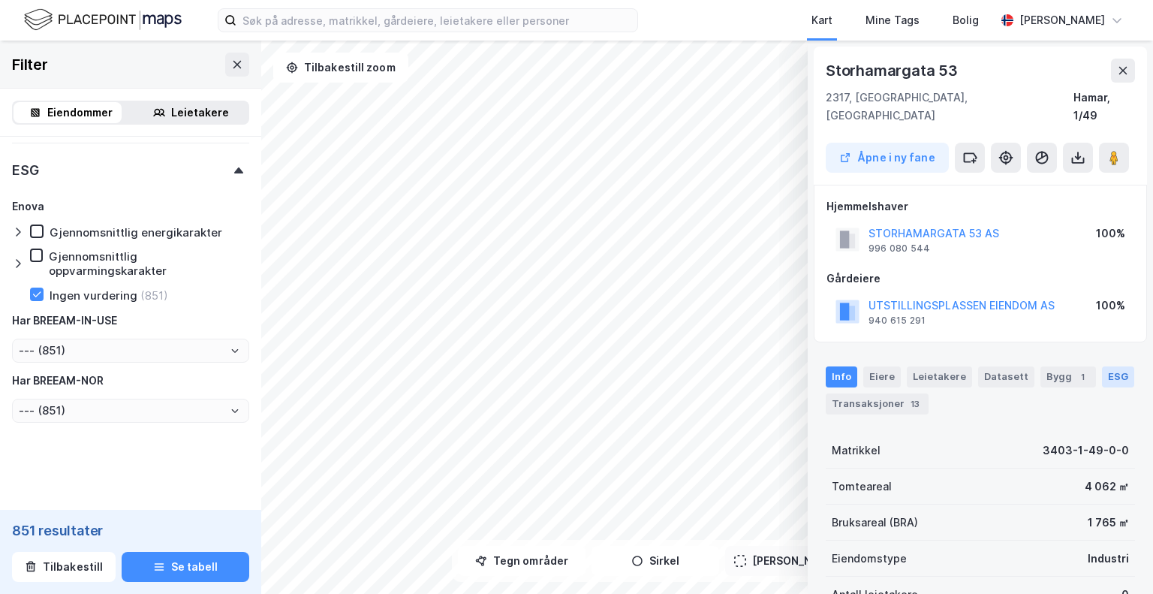
click at [1102, 366] on div "ESG" at bounding box center [1118, 376] width 32 height 21
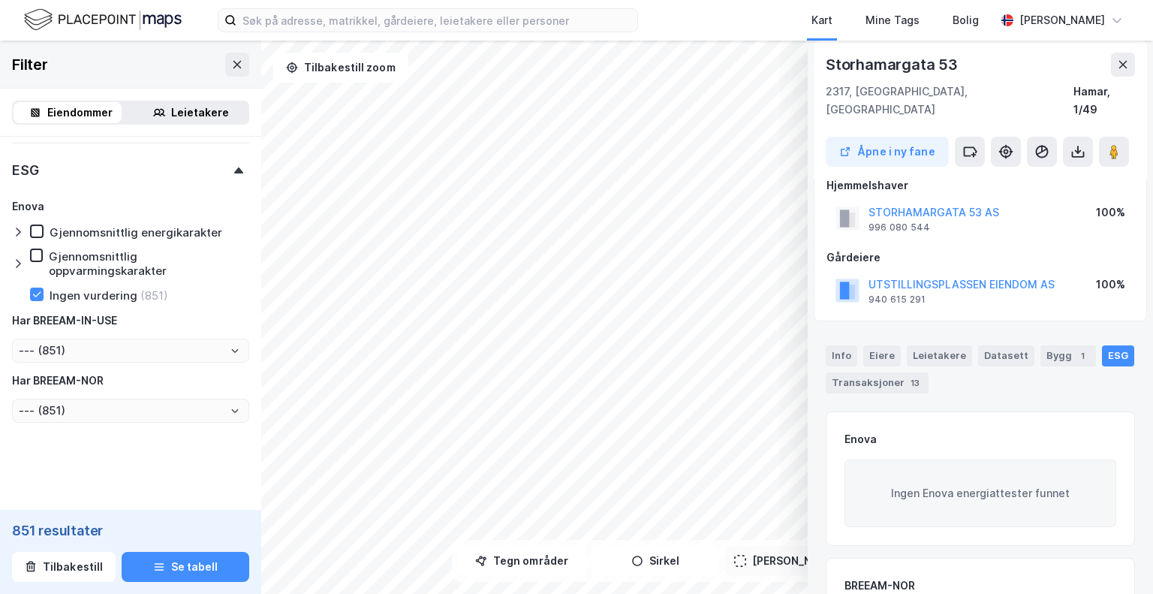
scroll to position [0, 0]
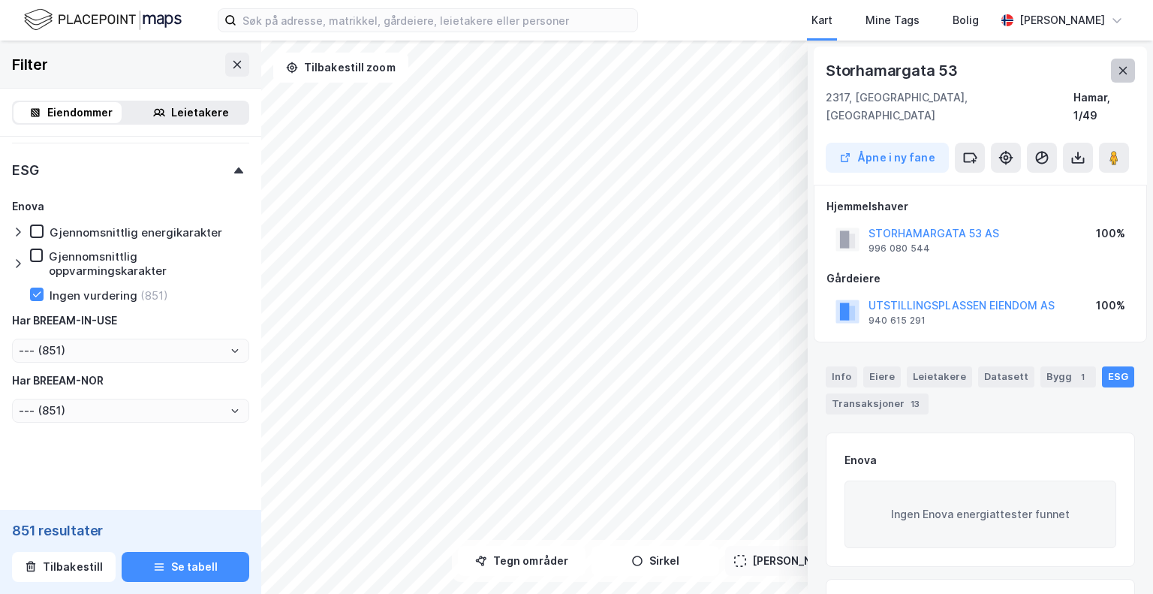
click at [1112, 75] on button at bounding box center [1123, 71] width 24 height 24
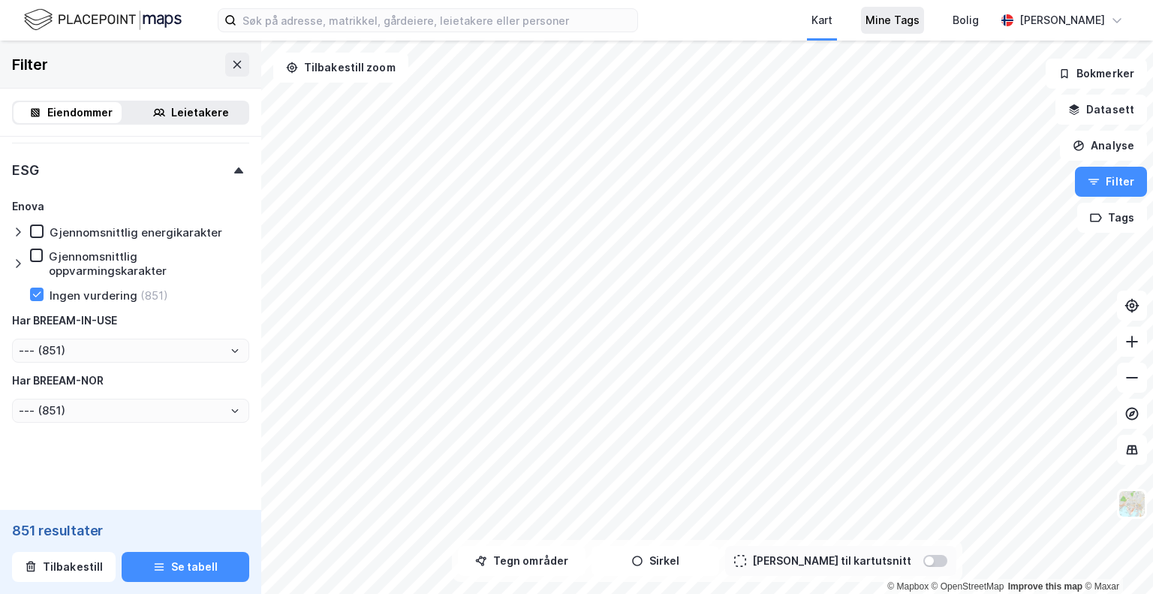
click at [920, 23] on div "Mine Tags" at bounding box center [893, 20] width 54 height 18
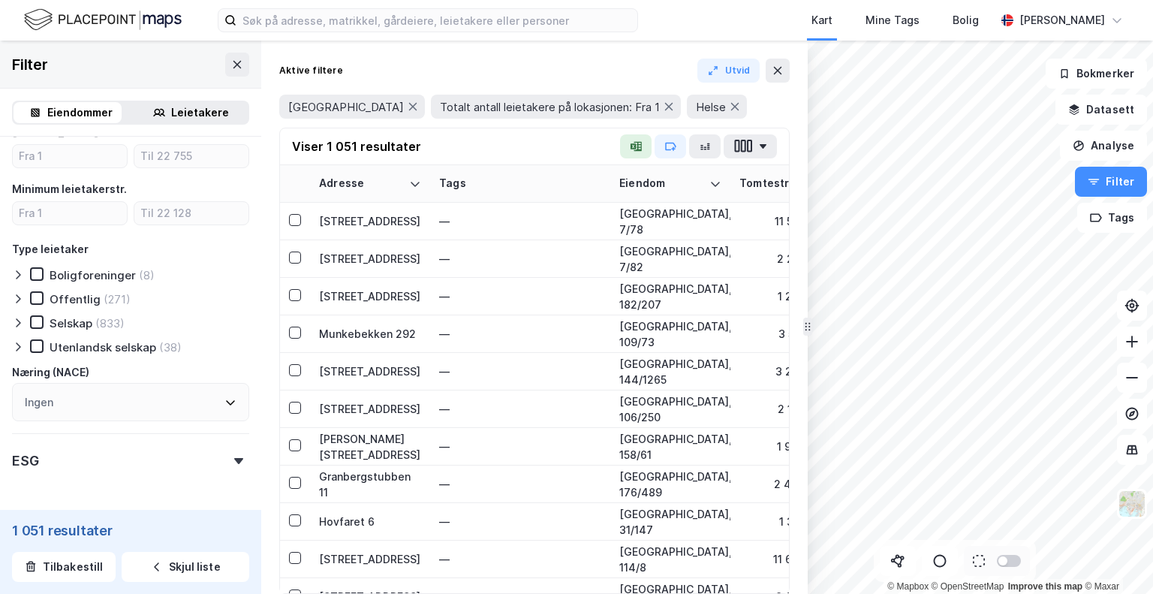
scroll to position [1056, 0]
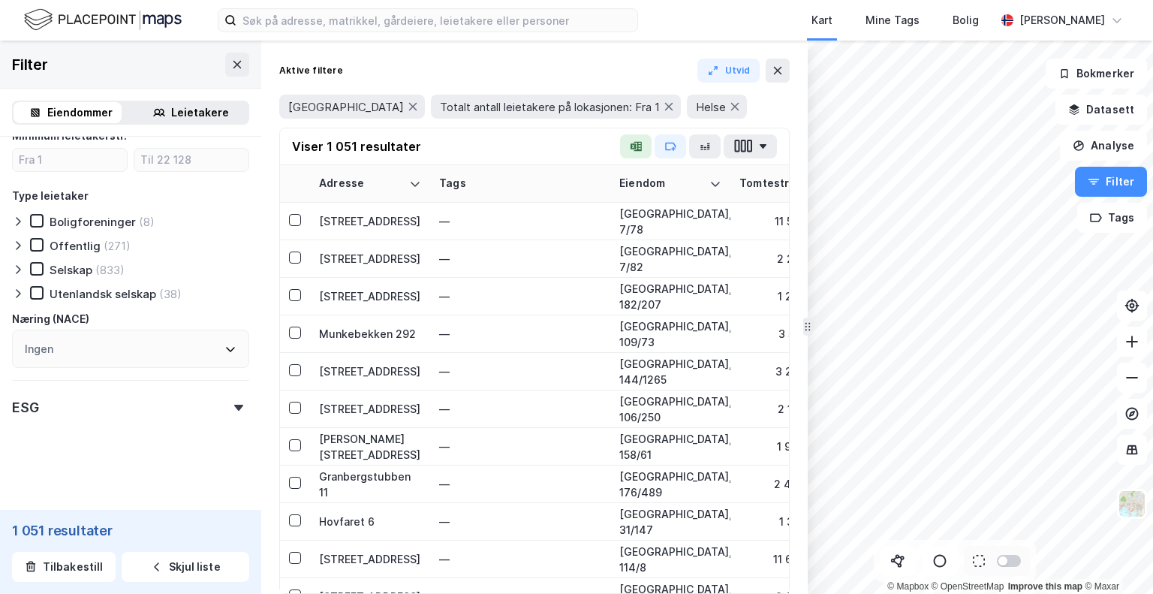
click at [234, 405] on icon at bounding box center [238, 408] width 9 height 6
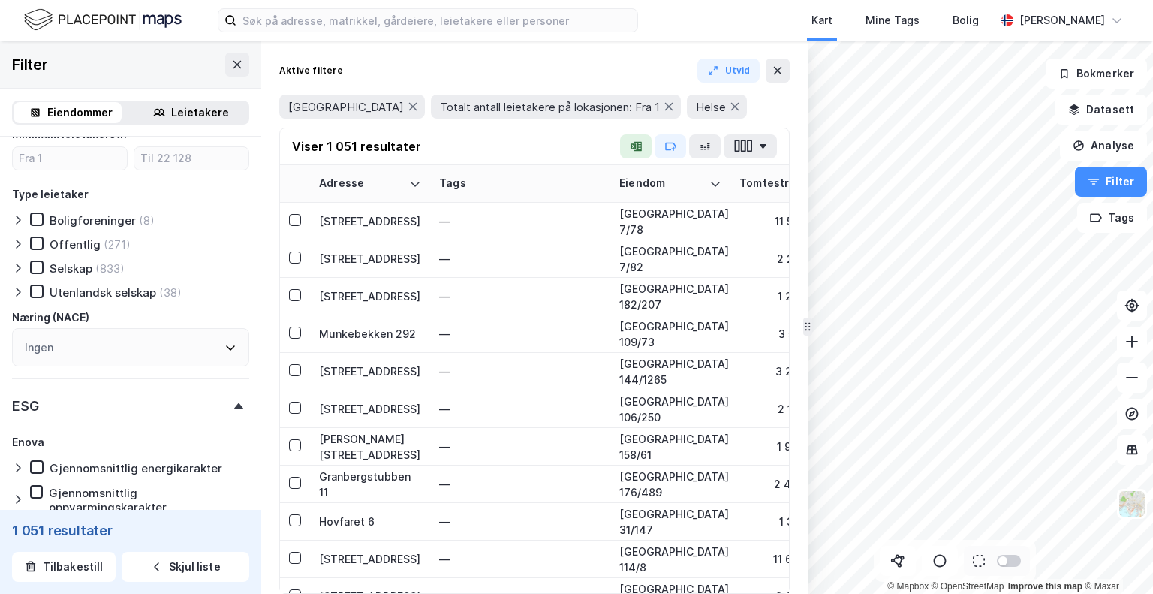
click at [234, 405] on icon at bounding box center [238, 406] width 9 height 6
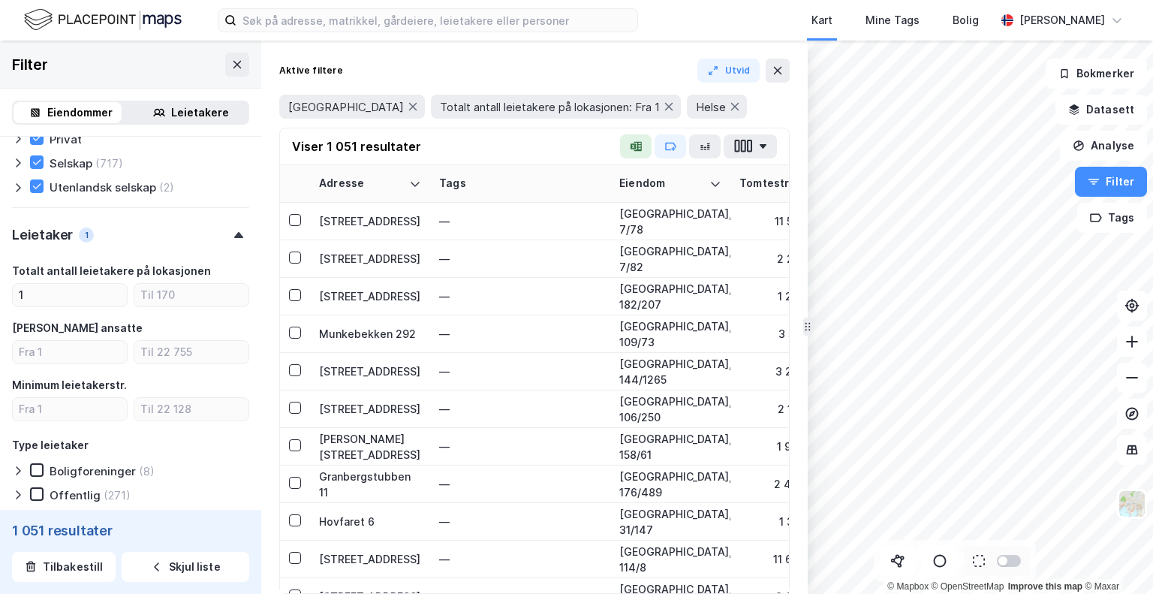
scroll to position [680, 0]
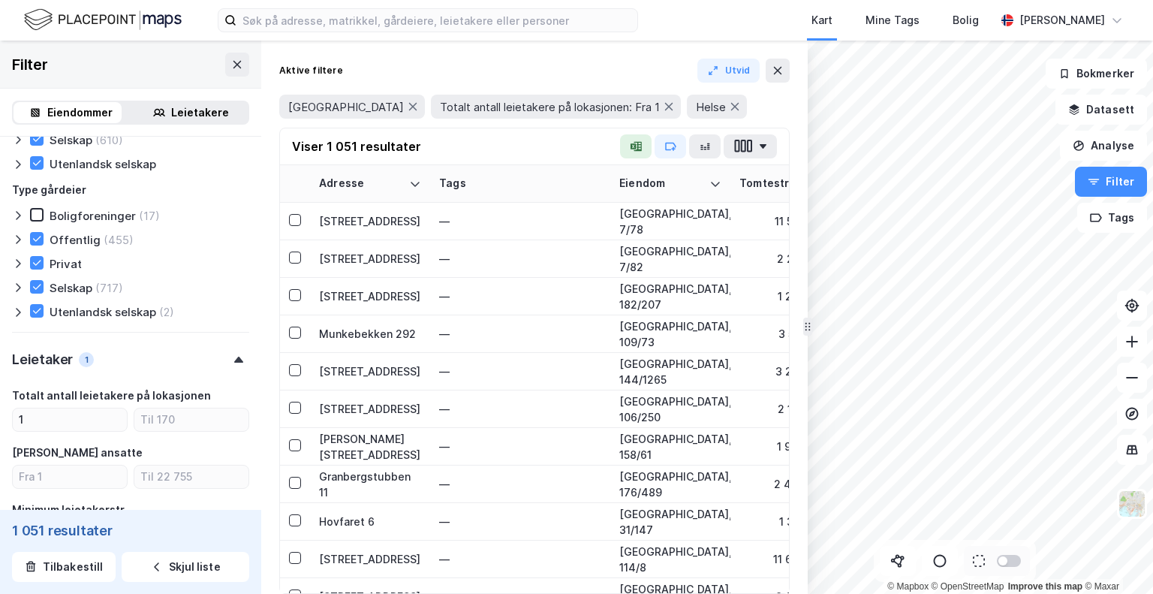
click at [234, 360] on icon at bounding box center [238, 360] width 9 height 6
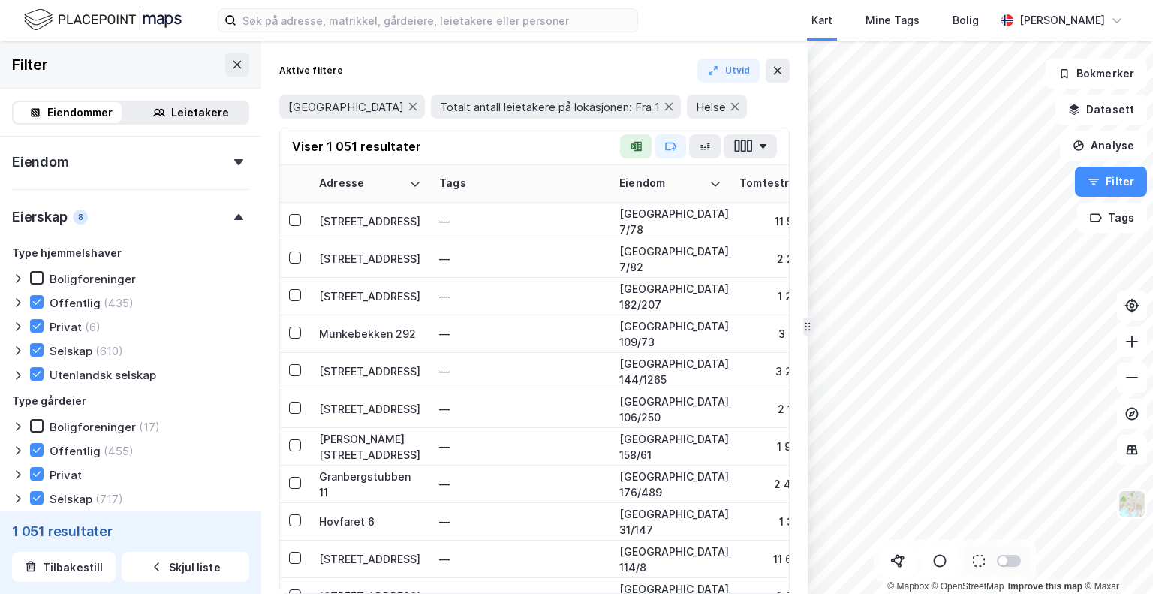
scroll to position [429, 0]
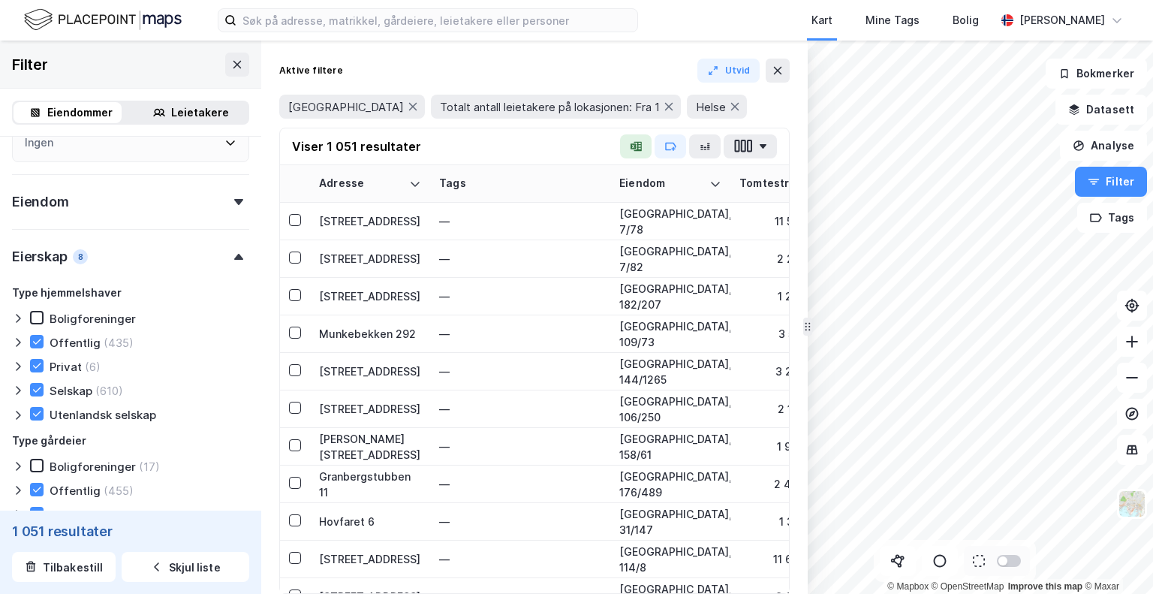
click at [228, 254] on div at bounding box center [238, 257] width 21 height 6
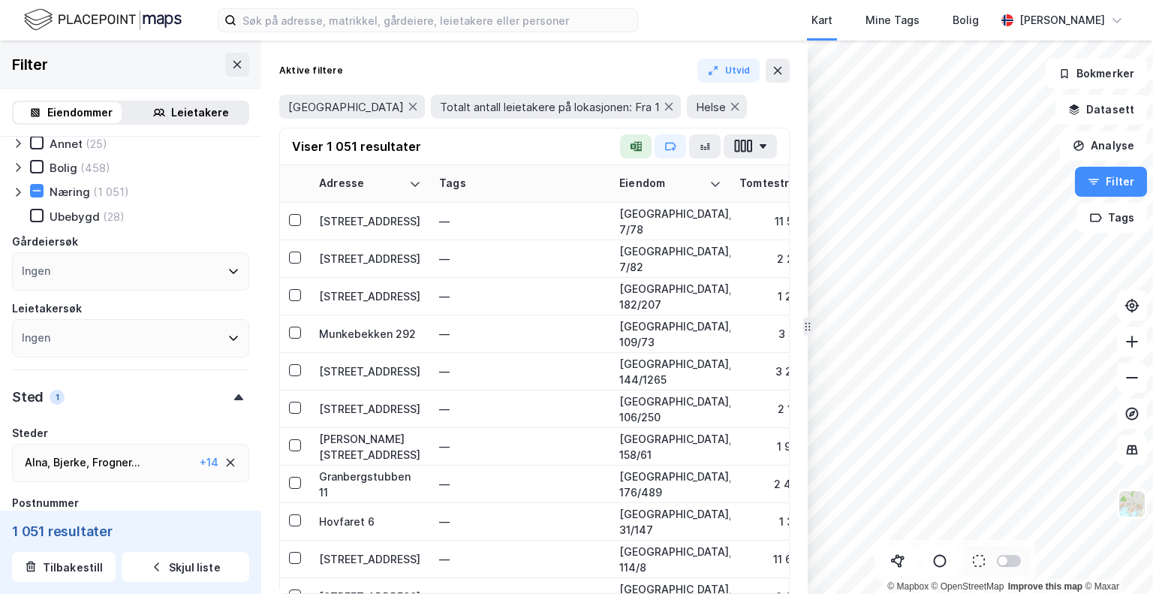
scroll to position [12, 0]
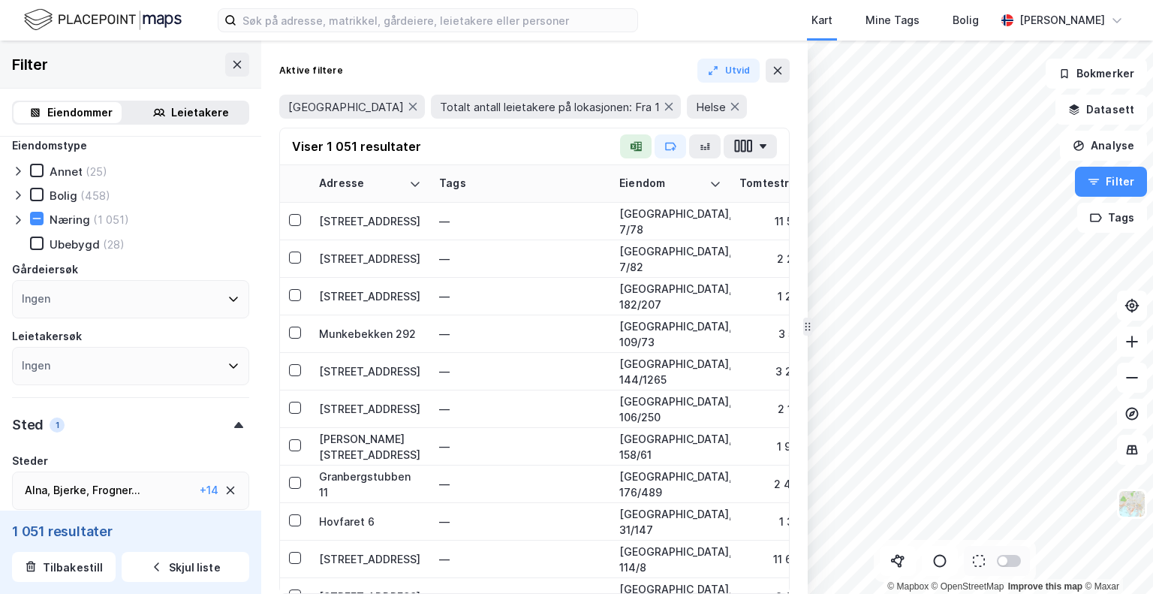
click at [131, 477] on div "Alna , Bjerke , Frogner ... Gamle Oslo , Grorud , Grünerløkka , Marka , Nordre …" at bounding box center [130, 491] width 237 height 38
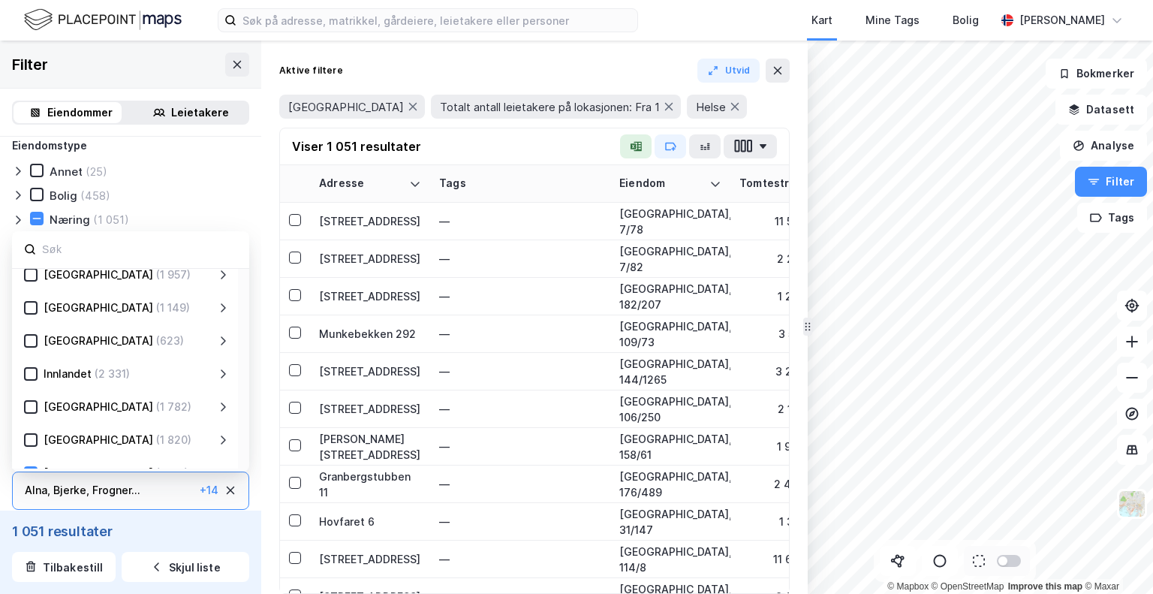
scroll to position [171, 0]
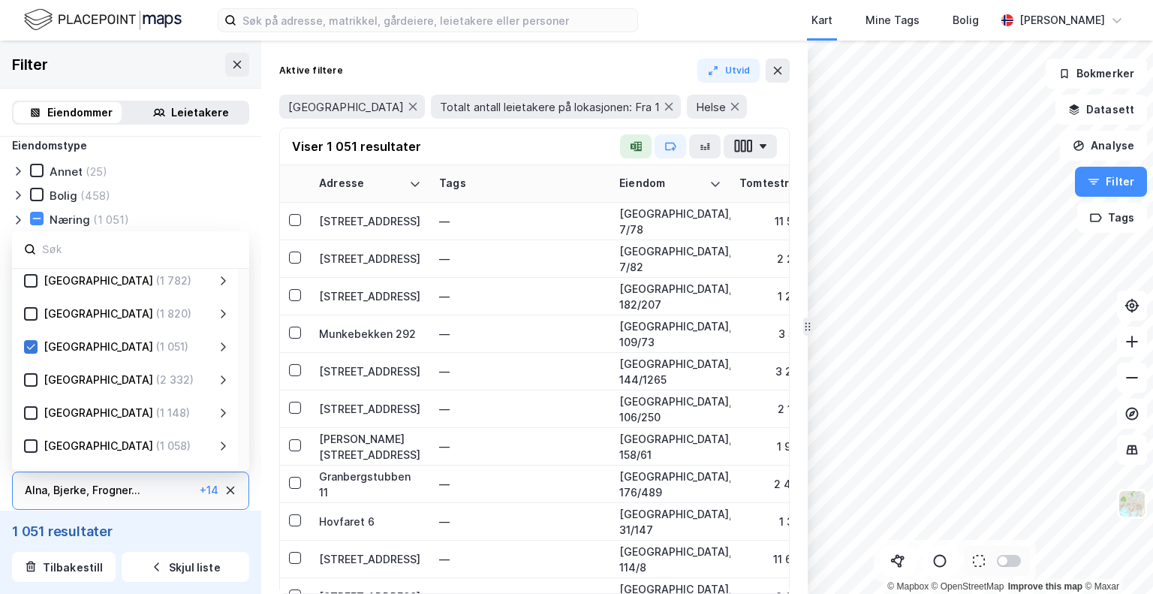
click at [29, 342] on icon at bounding box center [31, 347] width 11 height 11
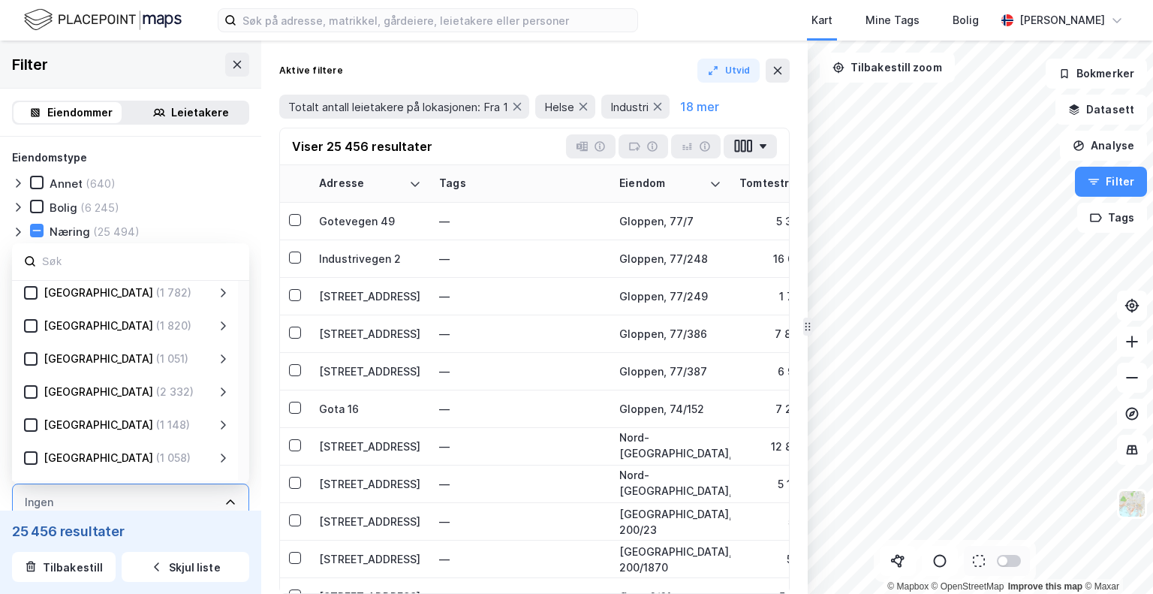
scroll to position [45, 0]
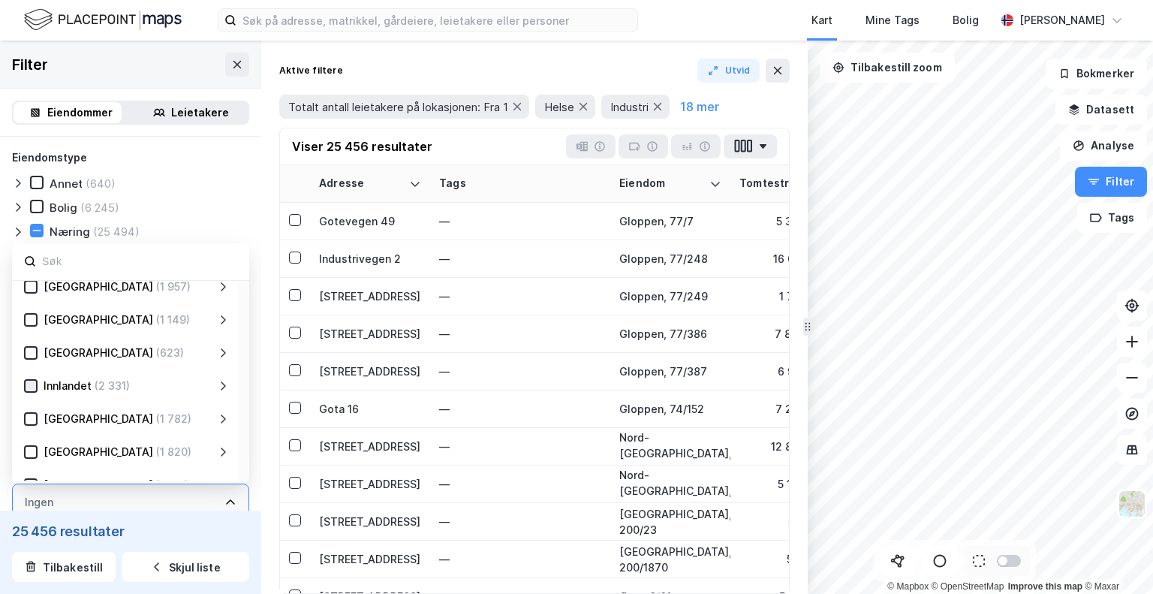
click at [29, 383] on icon at bounding box center [31, 386] width 11 height 11
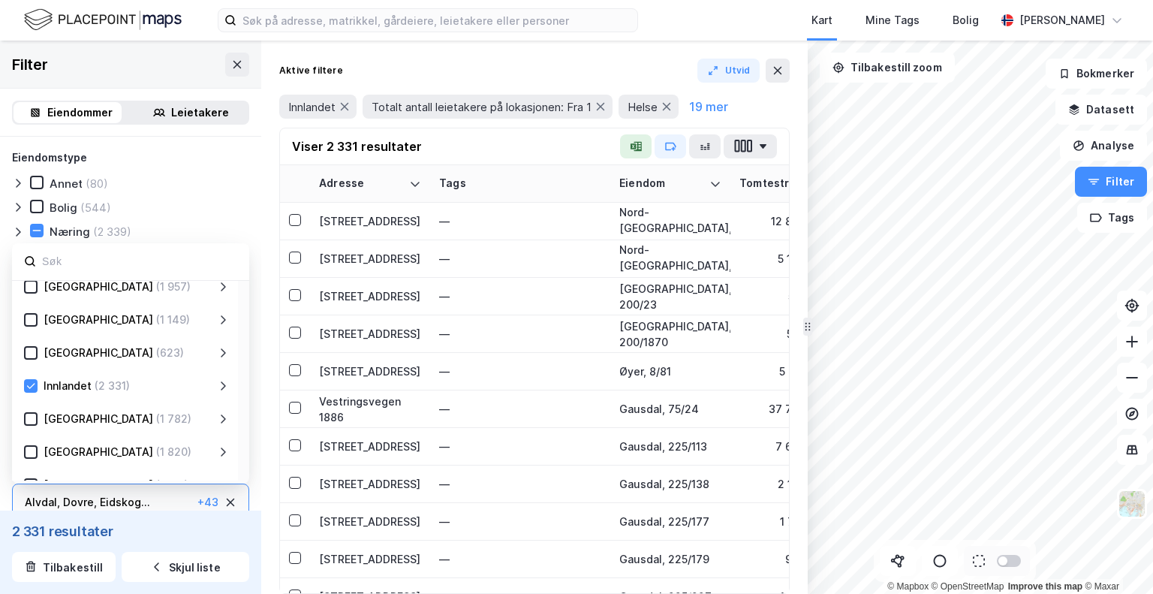
click at [219, 388] on icon at bounding box center [223, 386] width 12 height 12
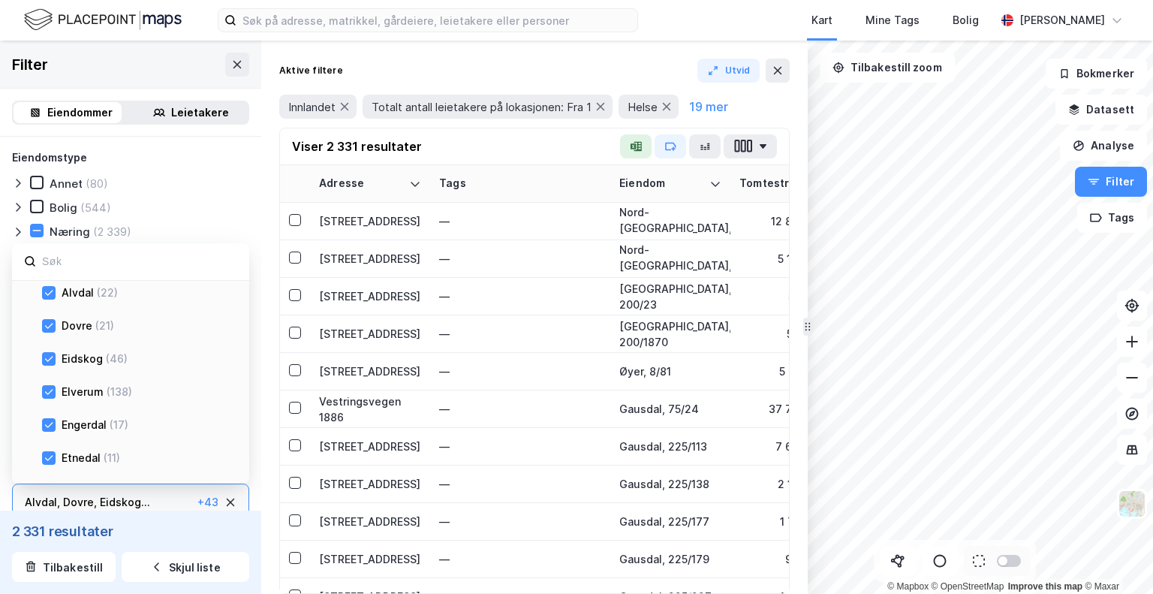
click at [50, 290] on icon at bounding box center [49, 293] width 11 height 11
drag, startPoint x: 47, startPoint y: 327, endPoint x: 52, endPoint y: 357, distance: 30.5
click at [47, 328] on icon at bounding box center [49, 326] width 11 height 11
click at [50, 356] on icon at bounding box center [49, 359] width 11 height 11
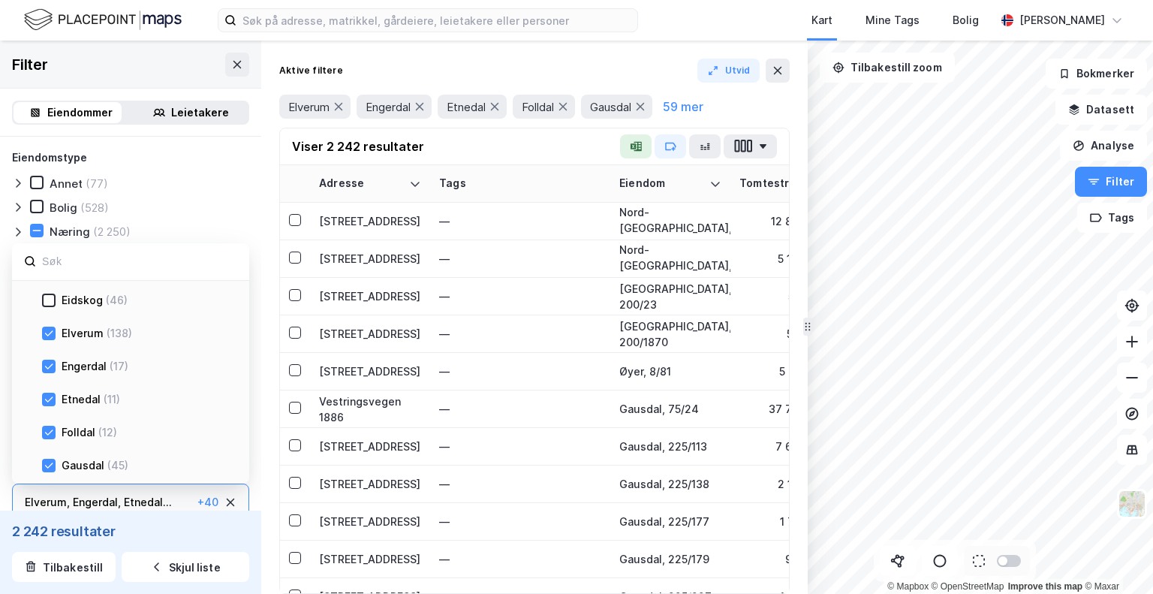
scroll to position [296, 0]
click at [47, 336] on icon at bounding box center [49, 333] width 11 height 11
click at [48, 366] on icon at bounding box center [49, 366] width 11 height 11
click at [48, 401] on icon at bounding box center [49, 399] width 11 height 11
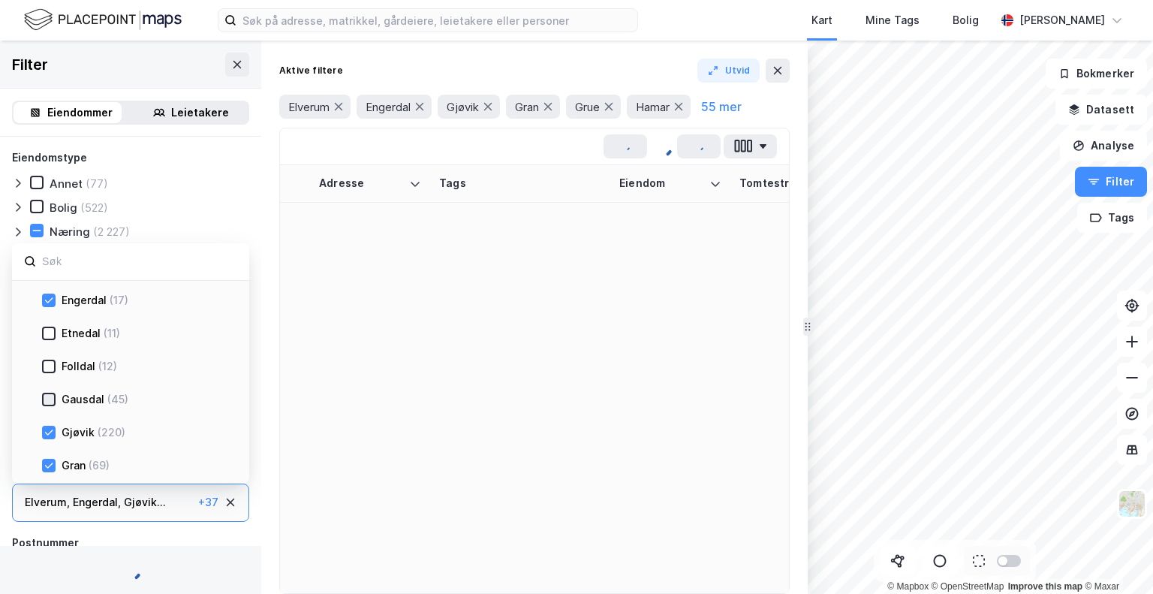
scroll to position [420, 0]
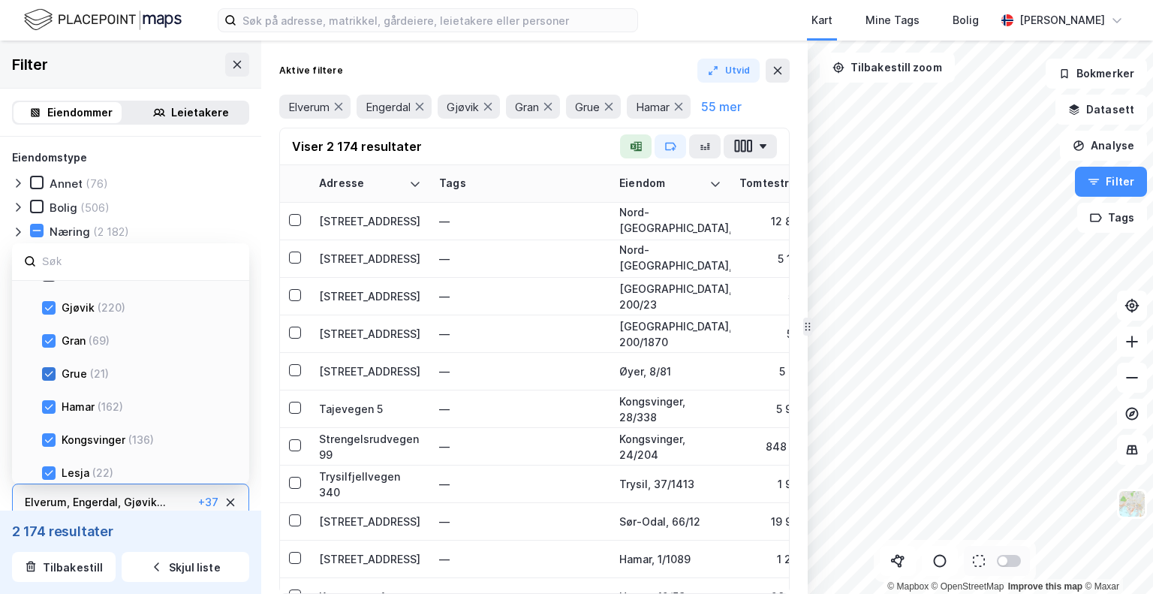
click at [44, 369] on icon at bounding box center [49, 374] width 11 height 11
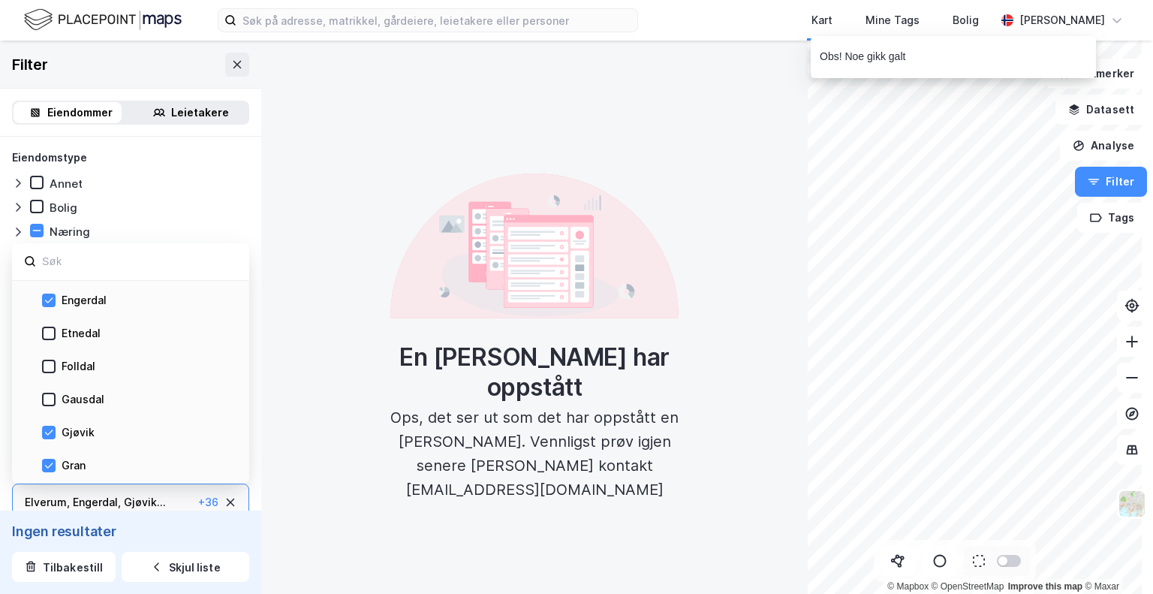
scroll to position [171, 0]
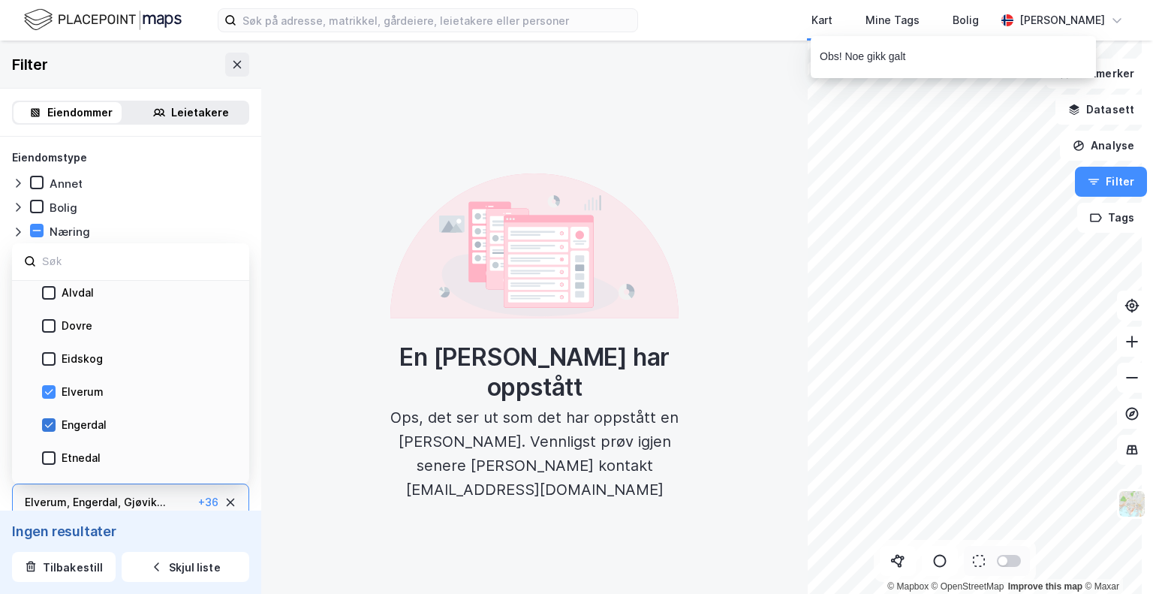
click at [50, 426] on icon at bounding box center [49, 425] width 11 height 11
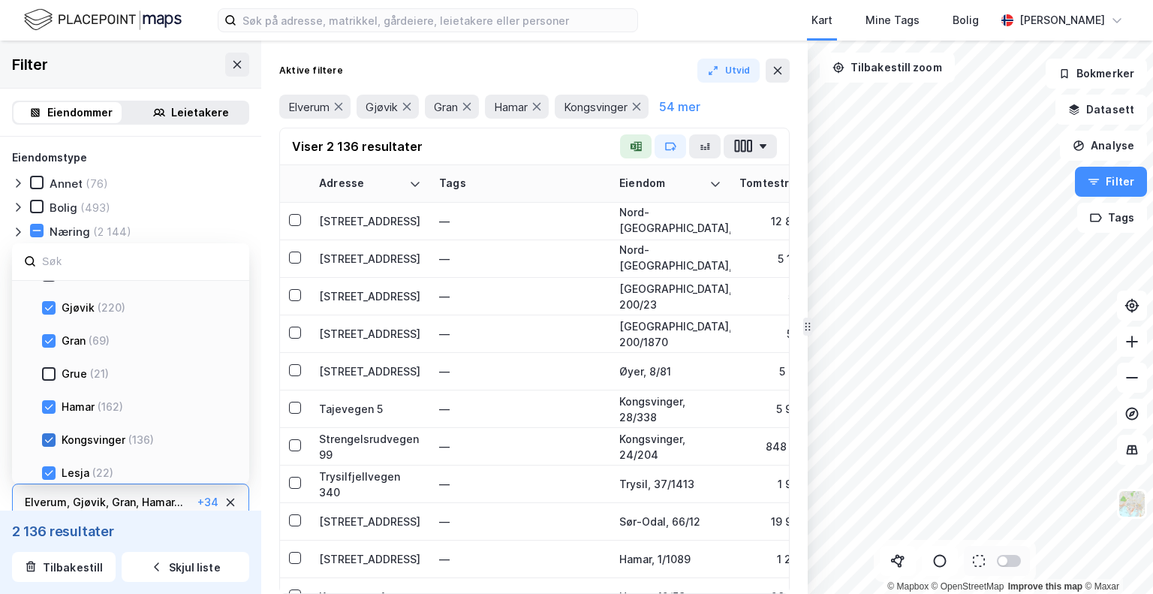
scroll to position [547, 0]
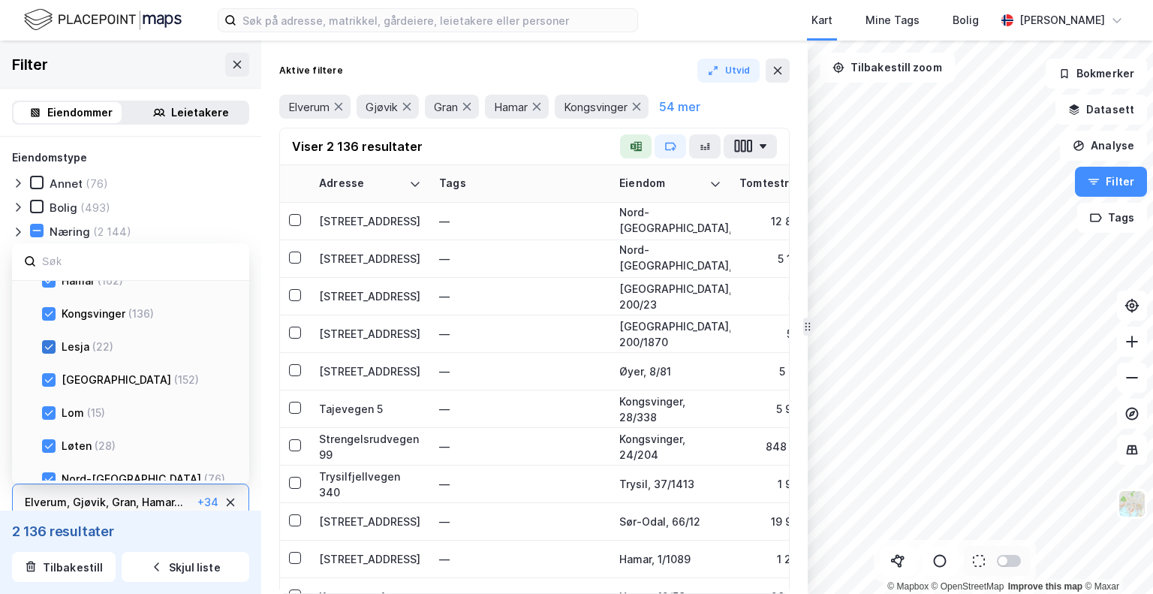
click at [44, 348] on icon at bounding box center [49, 347] width 11 height 11
click at [50, 411] on icon at bounding box center [49, 413] width 11 height 11
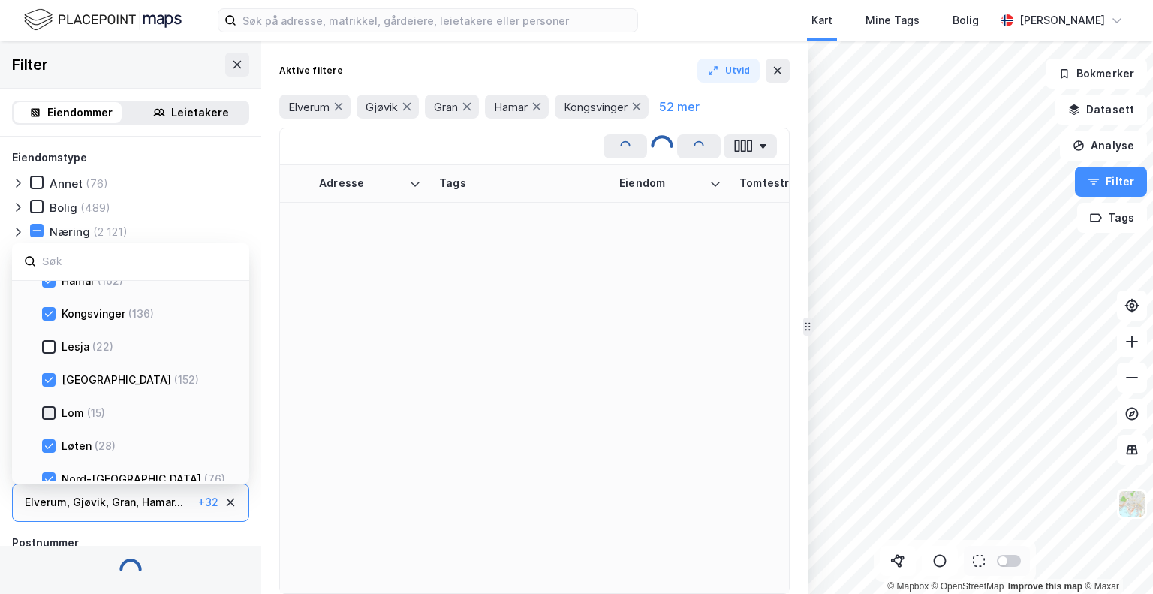
scroll to position [671, 0]
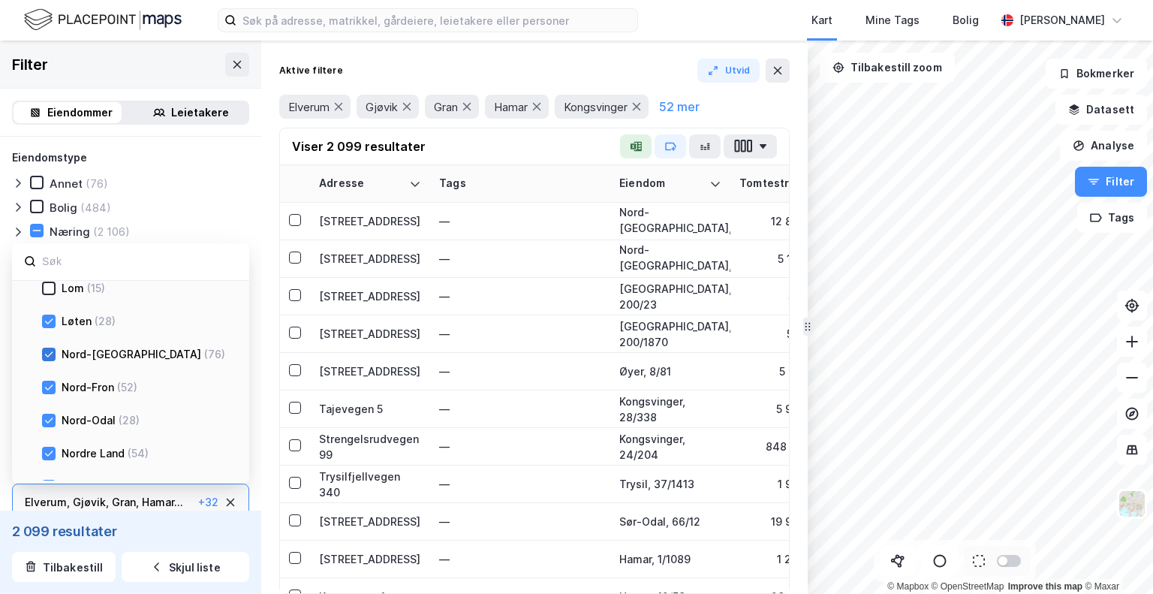
click at [45, 355] on icon at bounding box center [49, 354] width 11 height 11
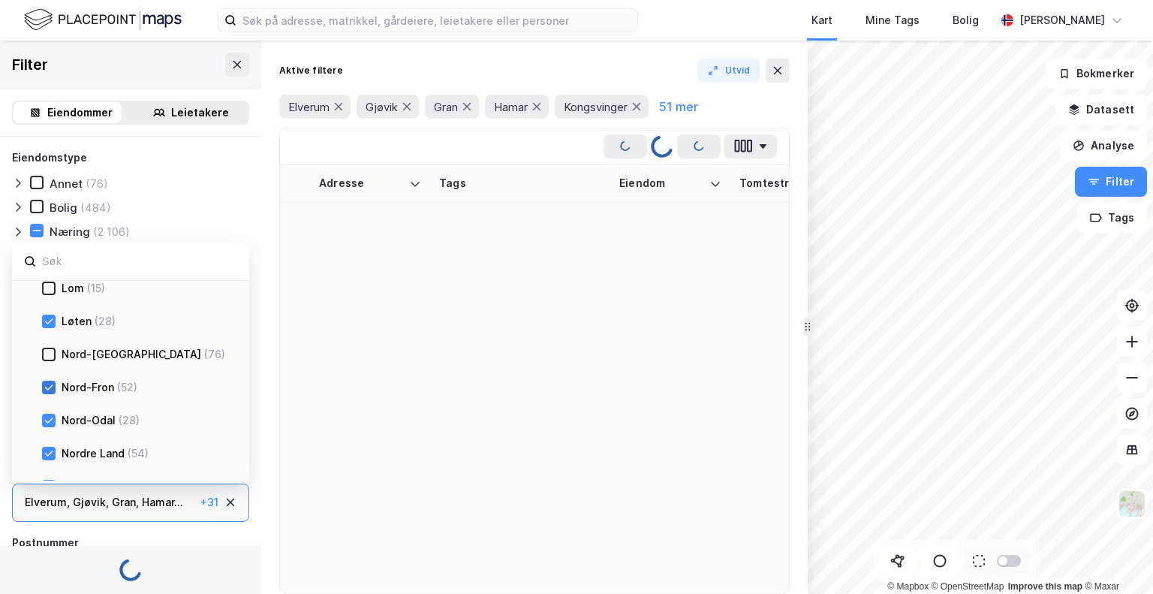
click at [48, 387] on icon at bounding box center [49, 387] width 11 height 11
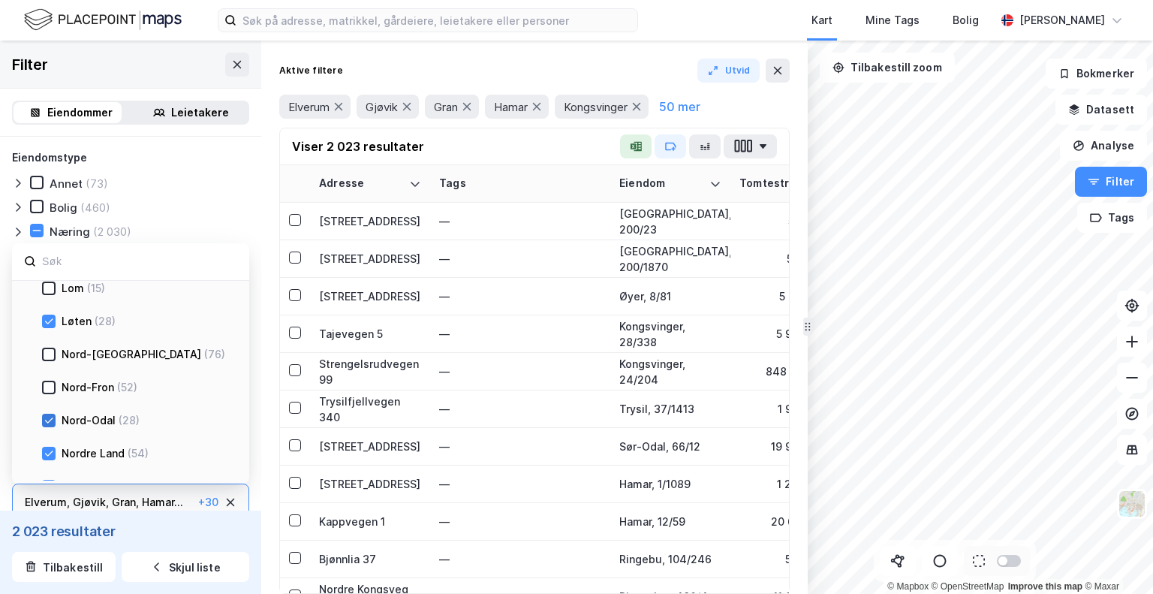
click at [48, 422] on icon at bounding box center [49, 420] width 11 height 11
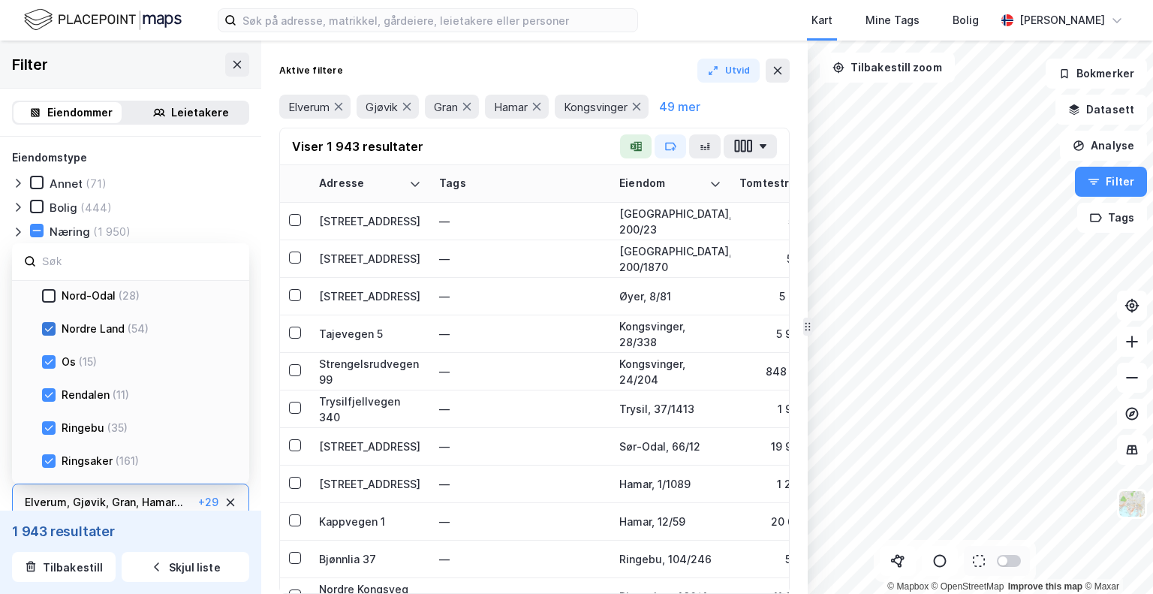
click at [44, 329] on icon at bounding box center [49, 329] width 11 height 11
click at [50, 395] on icon at bounding box center [49, 395] width 11 height 11
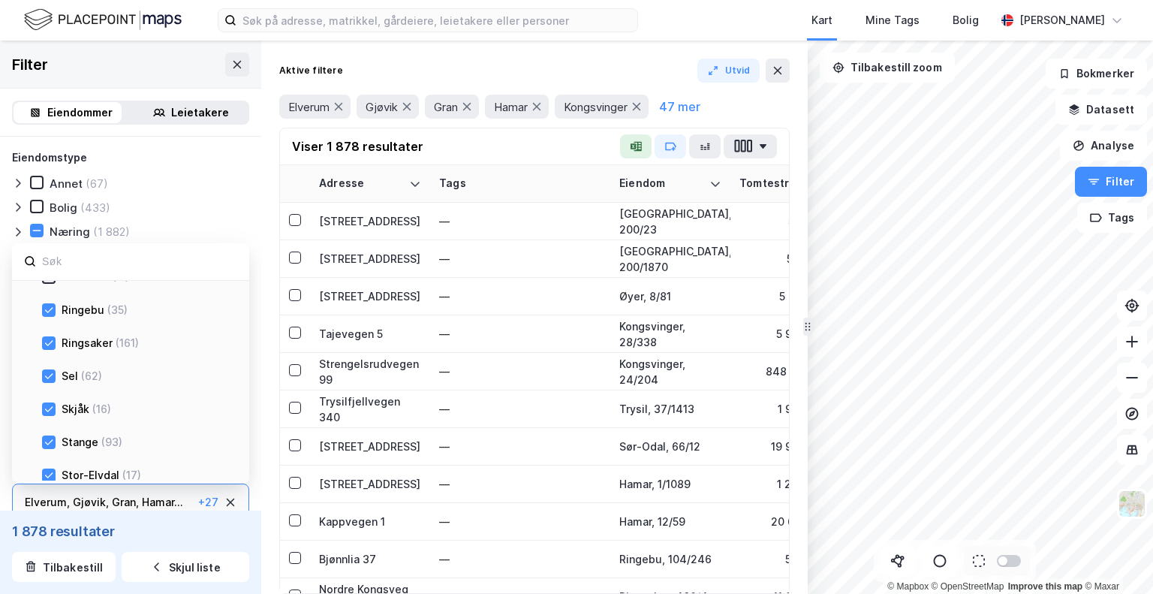
scroll to position [922, 0]
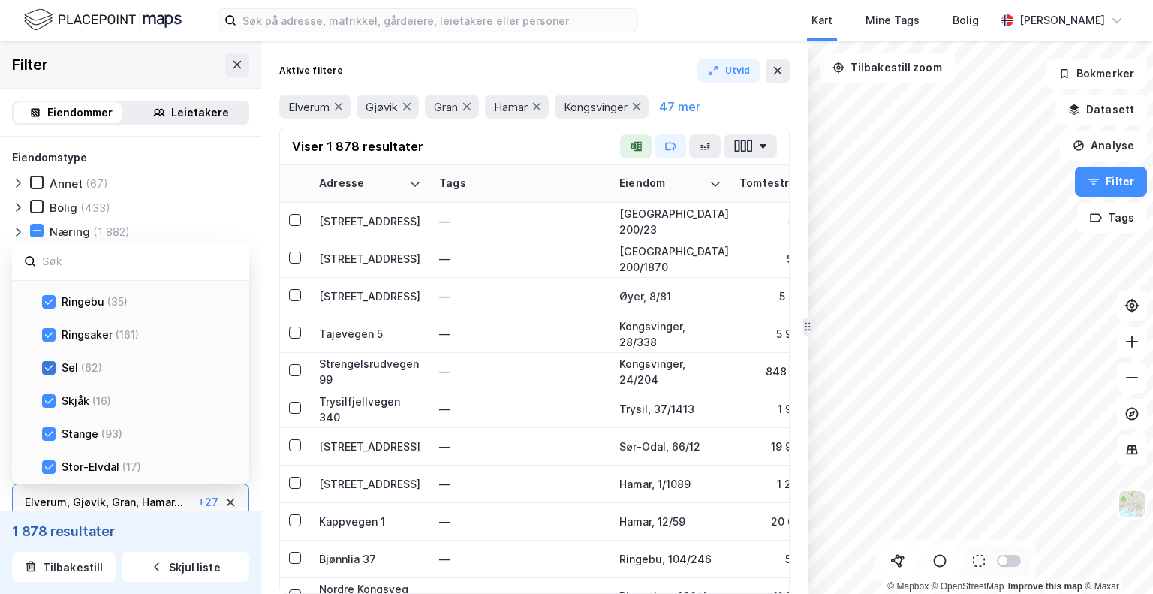
click at [47, 367] on icon at bounding box center [49, 368] width 11 height 11
click at [49, 400] on icon at bounding box center [49, 401] width 11 height 11
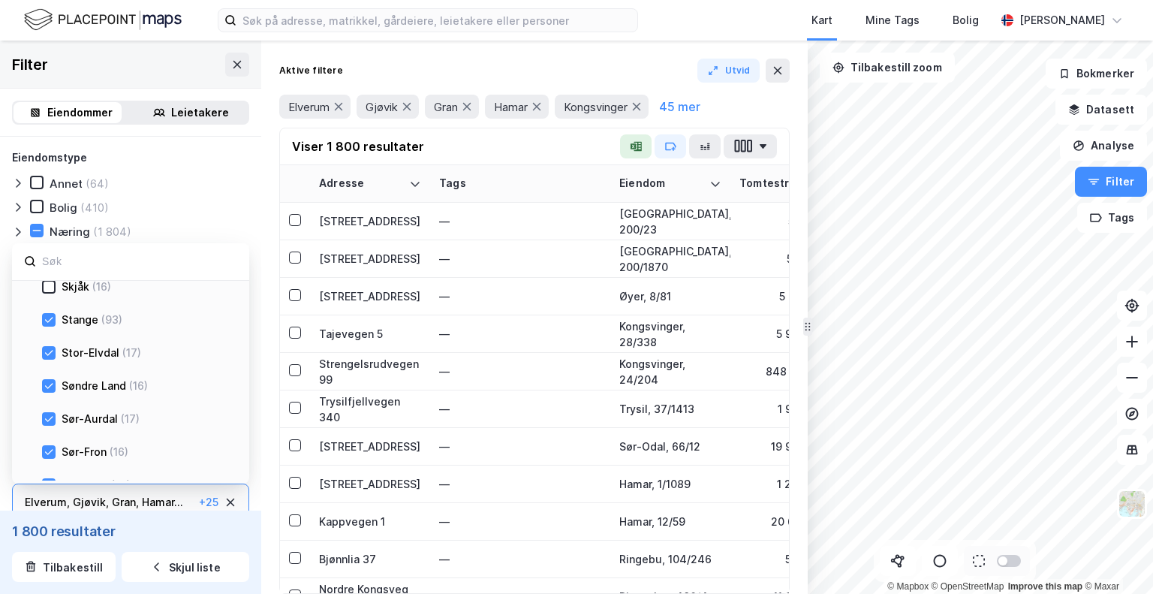
scroll to position [1047, 0]
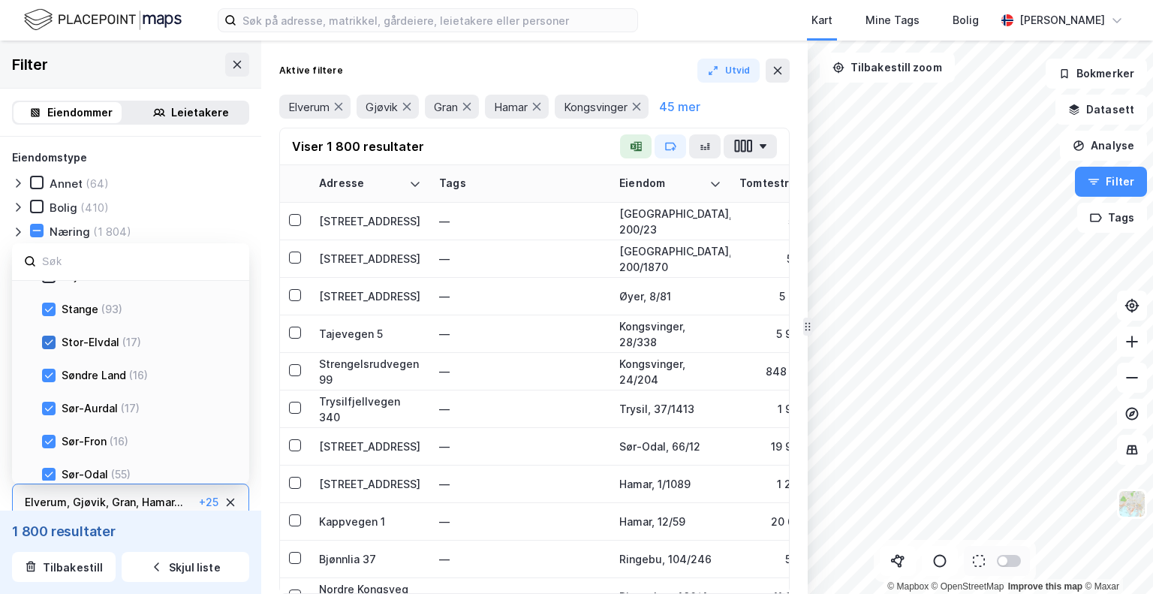
click at [45, 337] on icon at bounding box center [49, 342] width 11 height 11
click at [50, 378] on div at bounding box center [49, 376] width 14 height 14
click at [45, 403] on icon at bounding box center [49, 408] width 11 height 11
click at [45, 436] on icon at bounding box center [49, 441] width 11 height 11
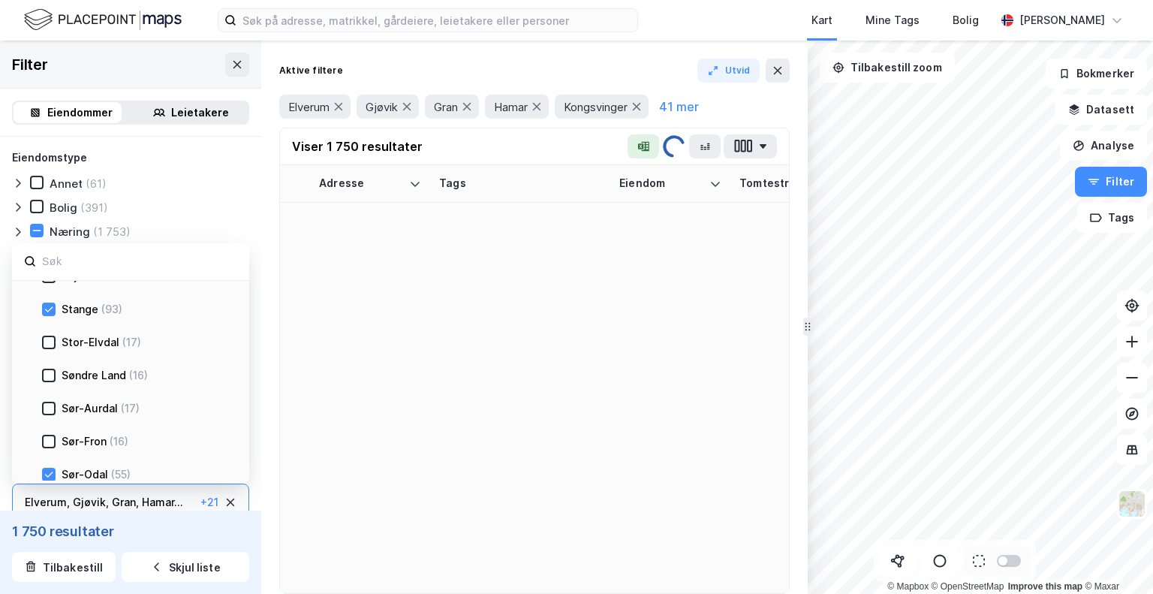
click at [49, 474] on icon at bounding box center [49, 474] width 8 height 5
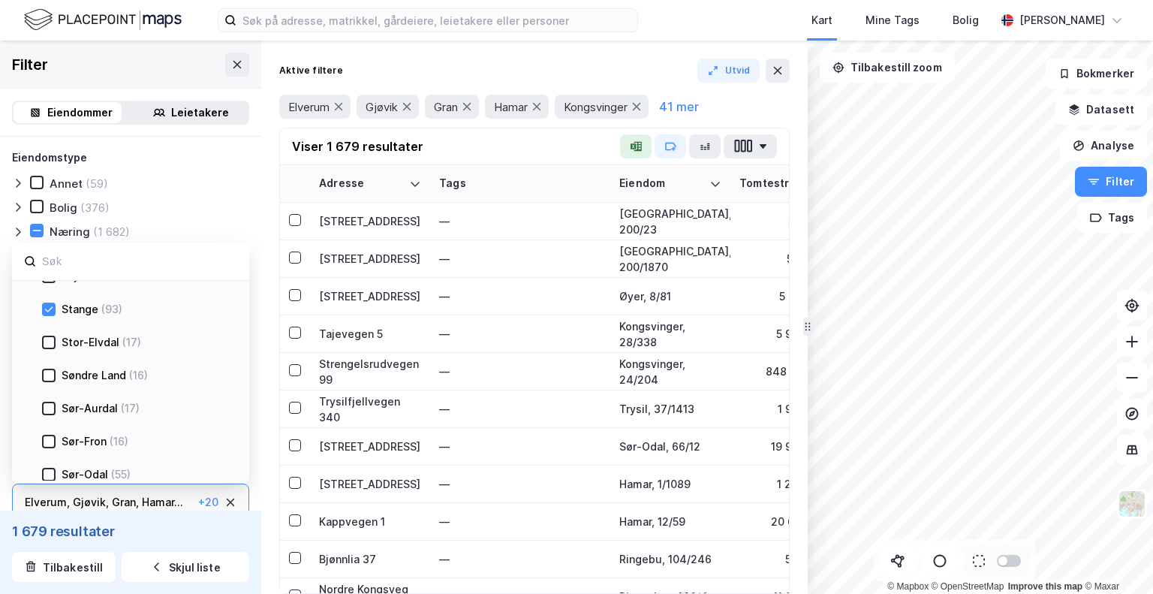
scroll to position [1171, 0]
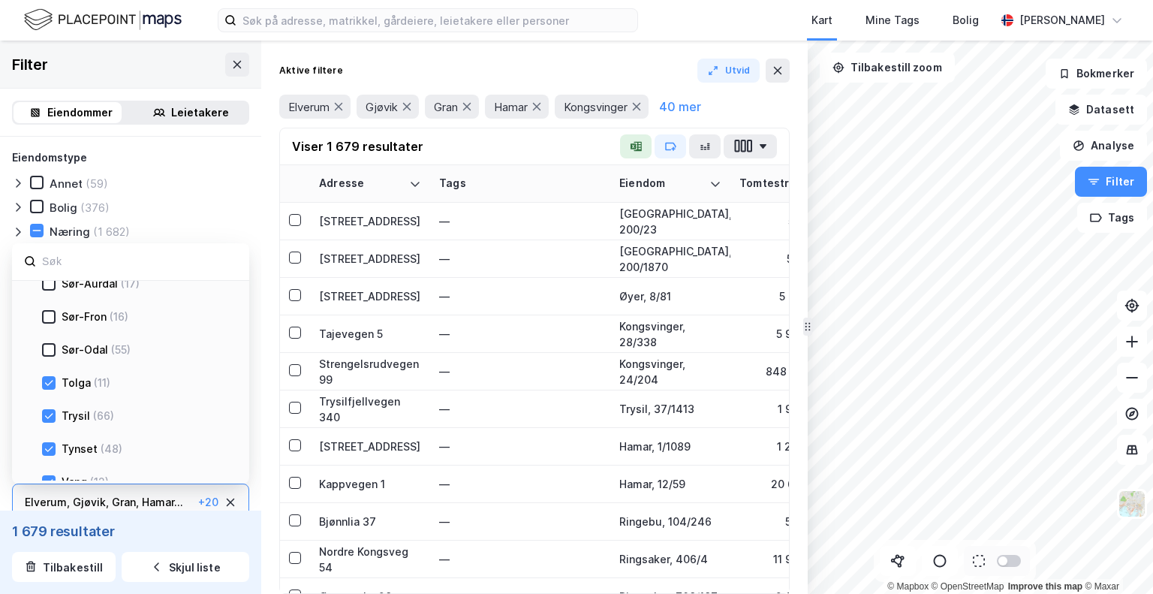
click at [50, 374] on div "Tolga (11)" at bounding box center [135, 383] width 187 height 18
click at [41, 378] on div "Tolga (11)" at bounding box center [125, 381] width 226 height 33
click at [45, 379] on icon at bounding box center [49, 383] width 11 height 11
click at [51, 444] on icon at bounding box center [49, 449] width 11 height 11
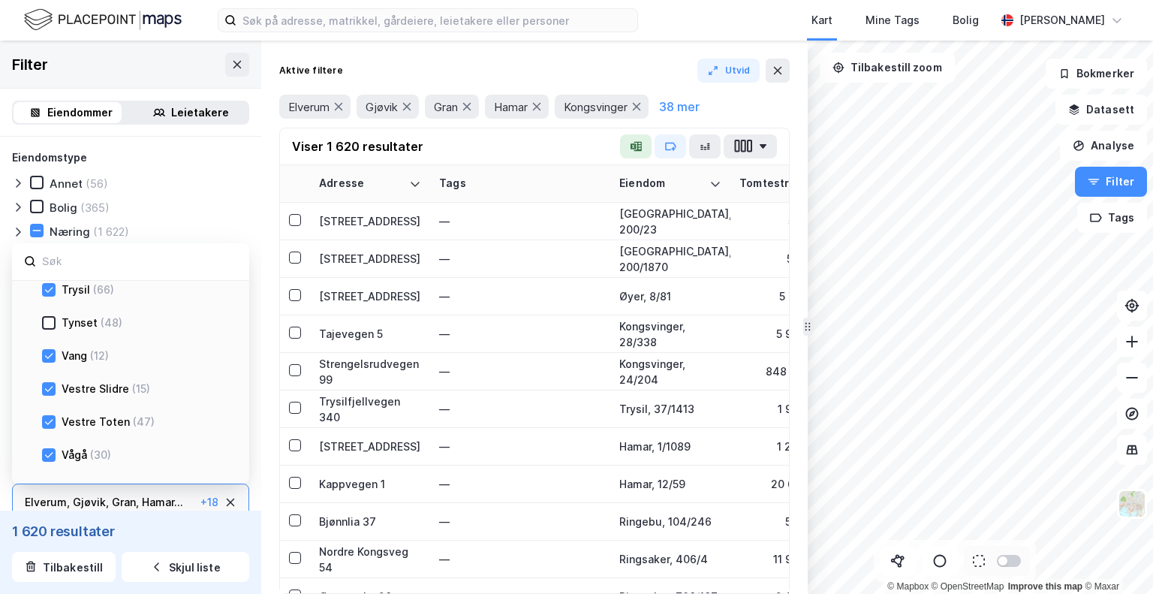
scroll to position [1422, 0]
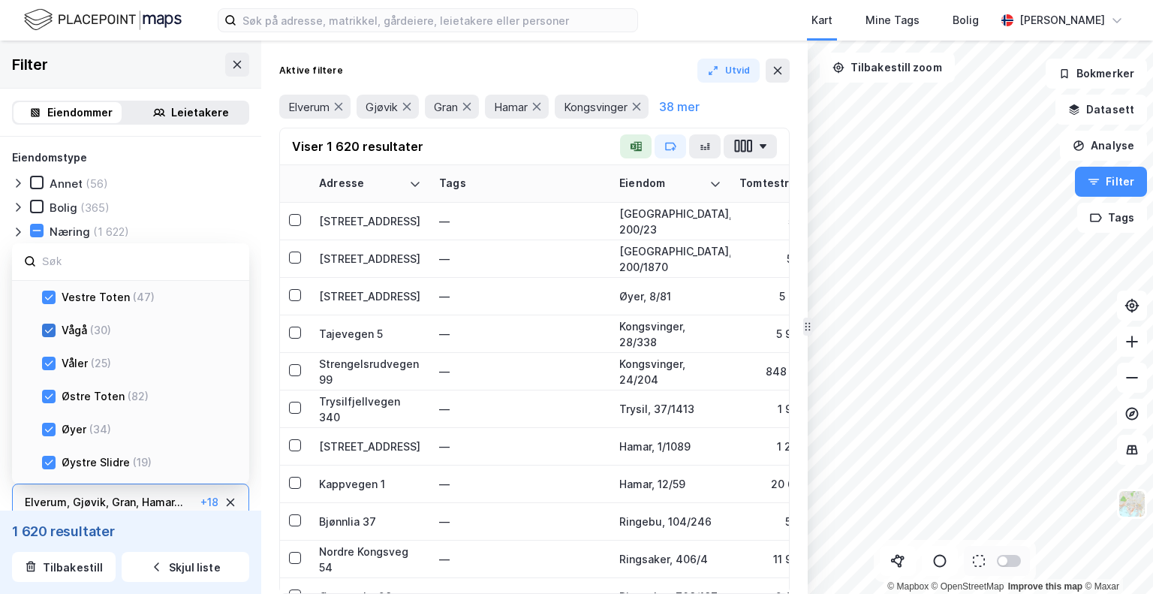
click at [48, 330] on icon at bounding box center [49, 330] width 11 height 11
click at [45, 363] on icon at bounding box center [49, 362] width 8 height 5
click at [56, 428] on div "Øyer (34)" at bounding box center [142, 429] width 173 height 18
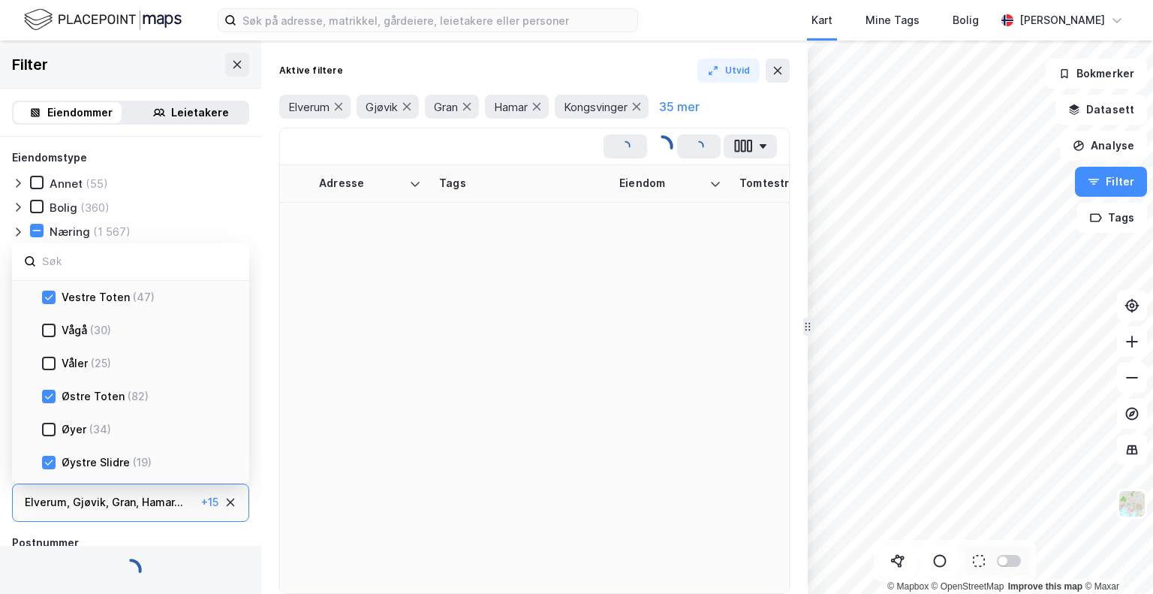
click at [48, 453] on div "Øystre Slidre (19)" at bounding box center [135, 462] width 187 height 18
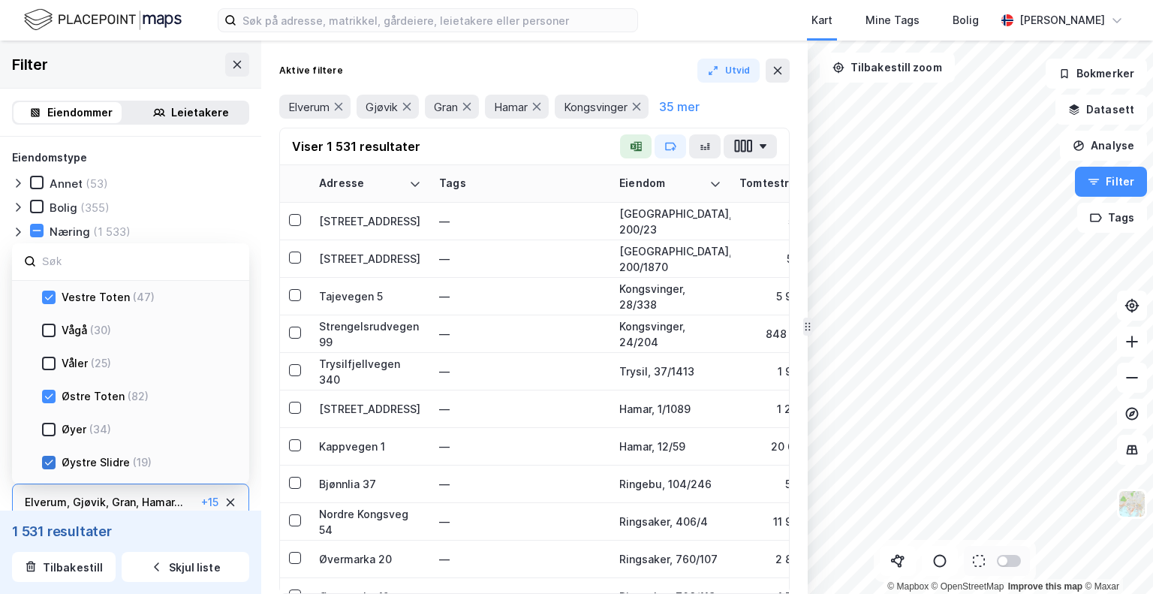
click at [48, 457] on icon at bounding box center [49, 462] width 11 height 11
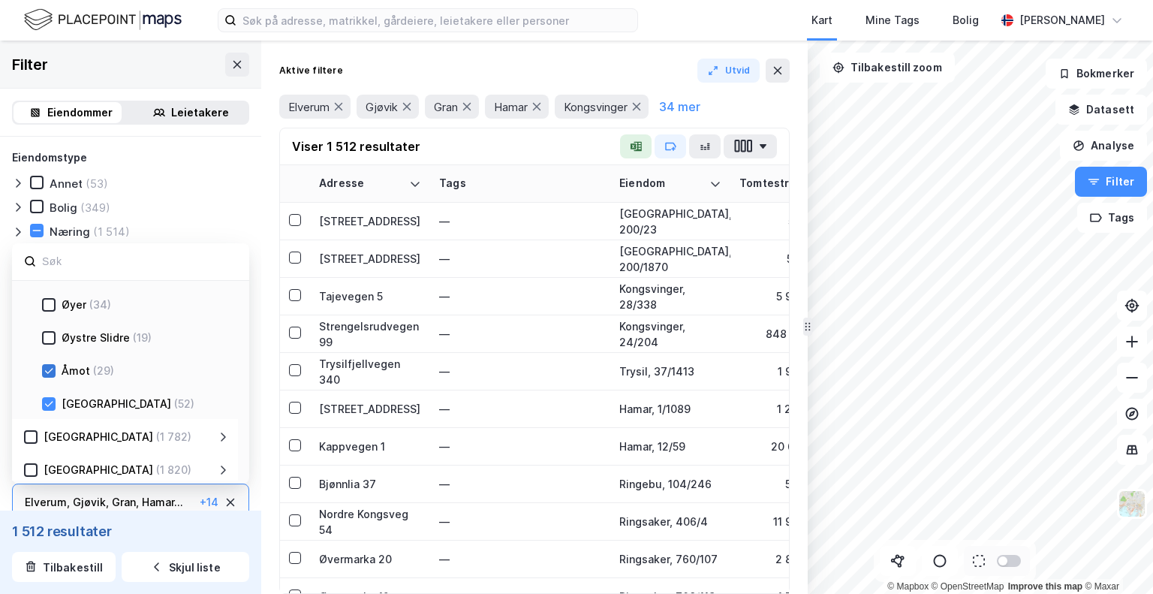
click at [52, 368] on icon at bounding box center [49, 370] width 8 height 5
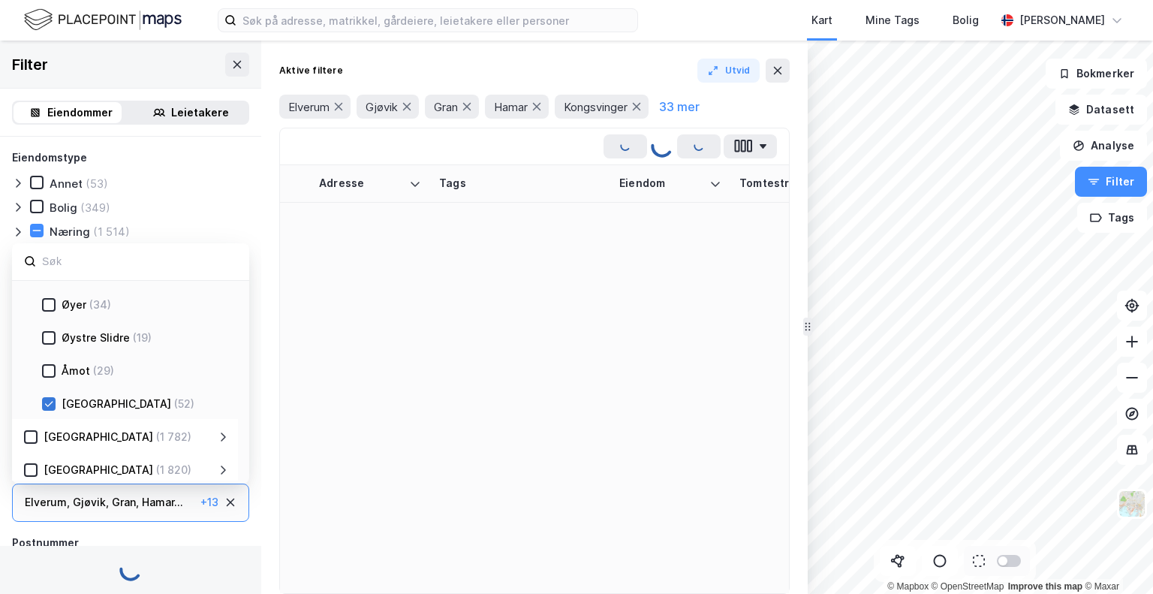
click at [47, 405] on icon at bounding box center [49, 403] width 8 height 5
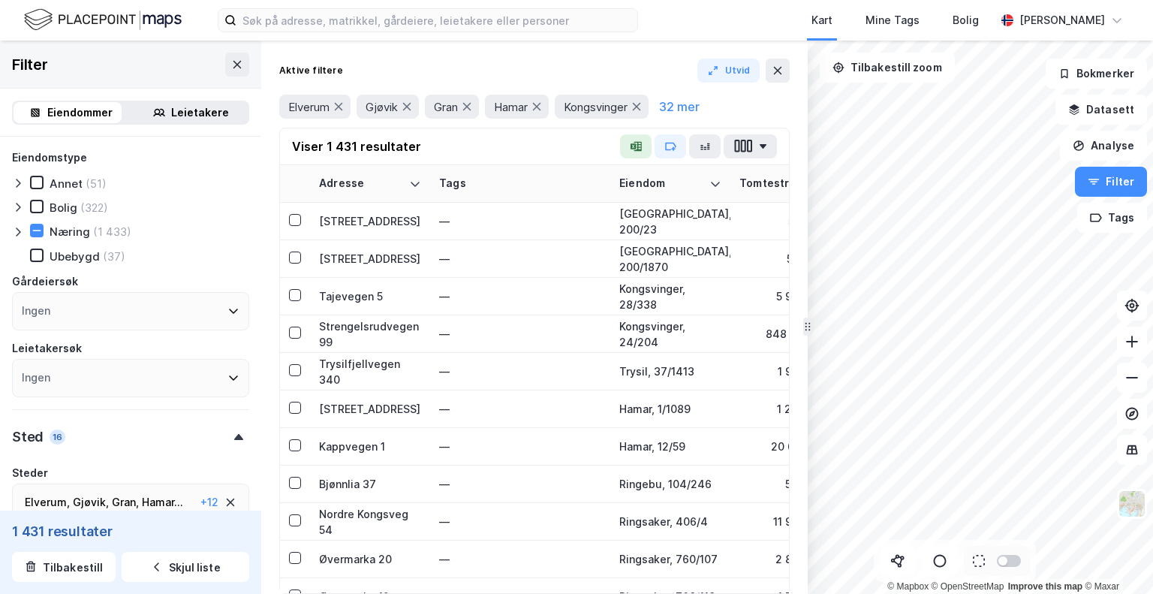
scroll to position [125, 0]
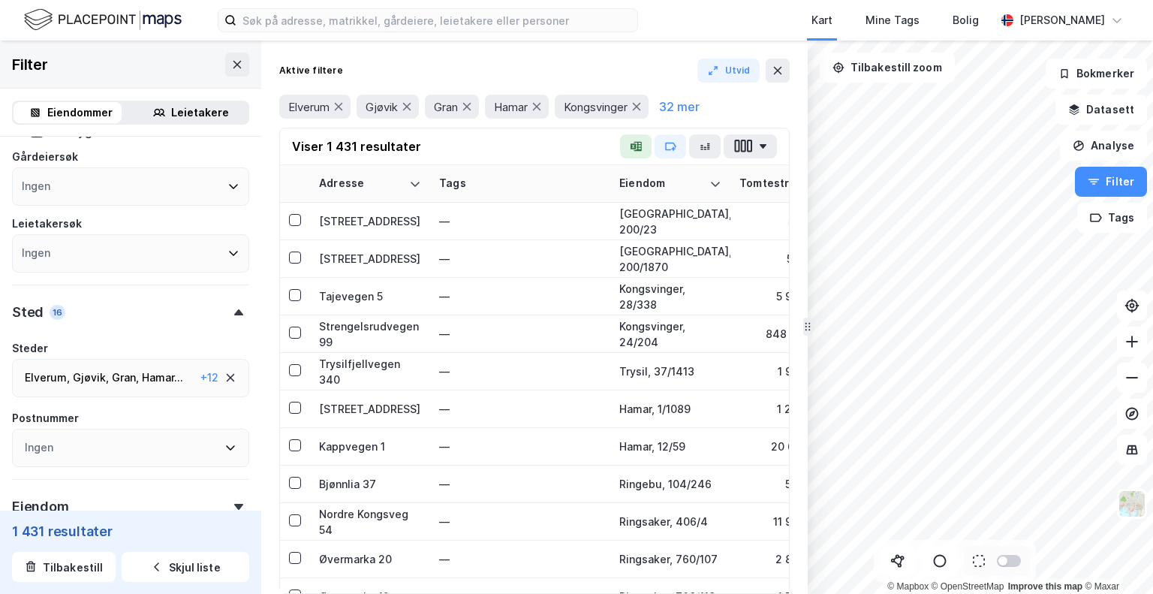
click at [117, 366] on div "Elverum , Gjøvik , Gran , Hamar ... Kongsvinger , Lillehammer , Løten , Os , Ri…" at bounding box center [130, 378] width 237 height 38
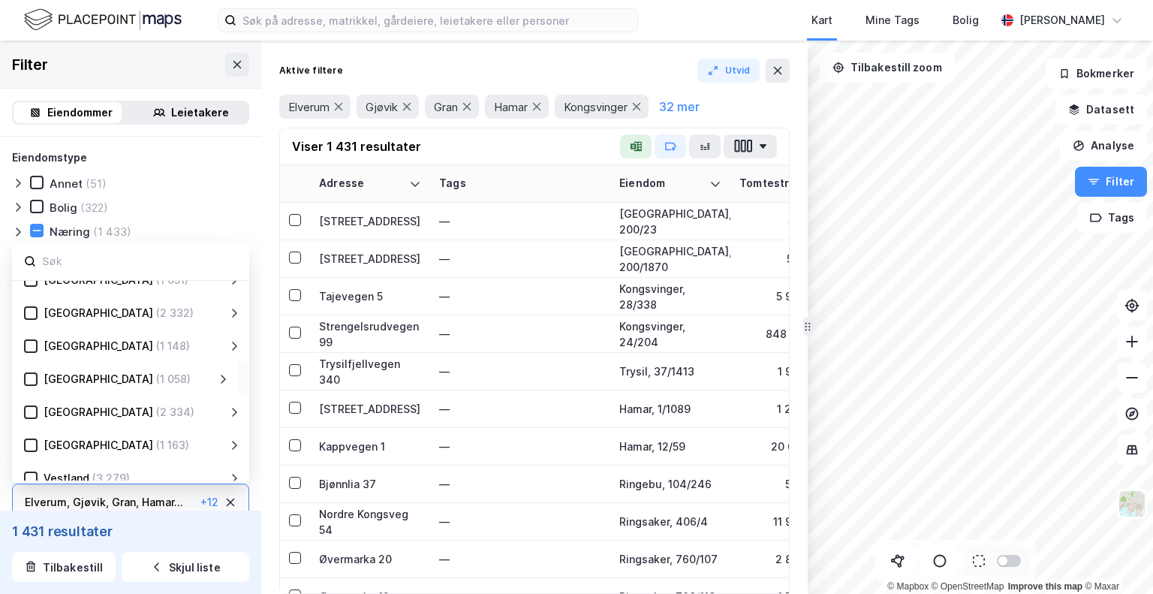
scroll to position [0, 0]
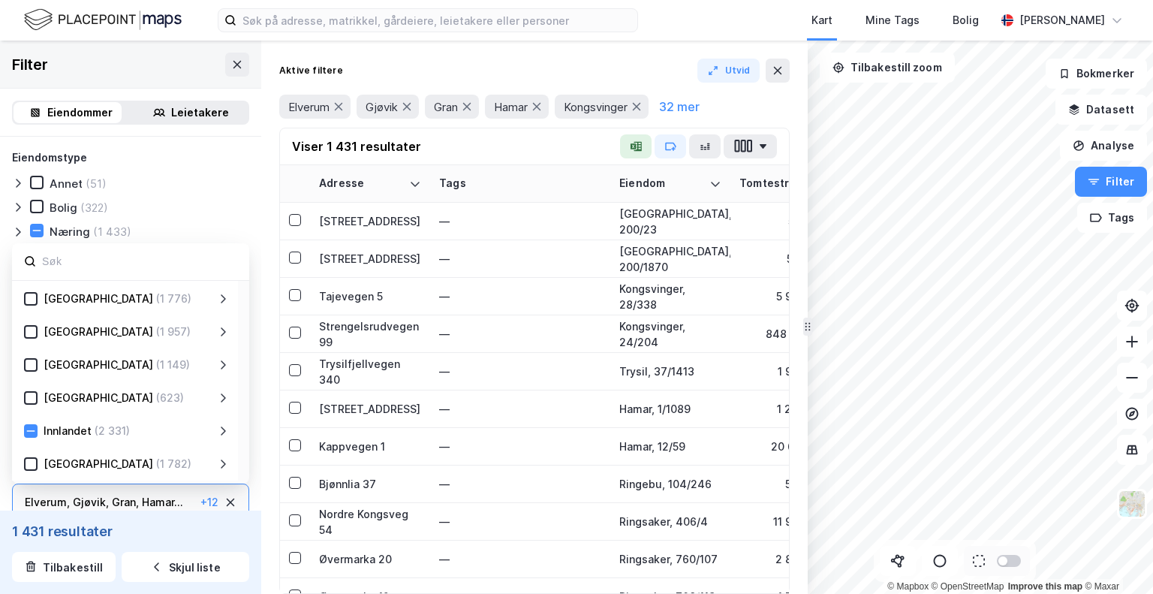
click at [219, 426] on icon at bounding box center [223, 431] width 12 height 12
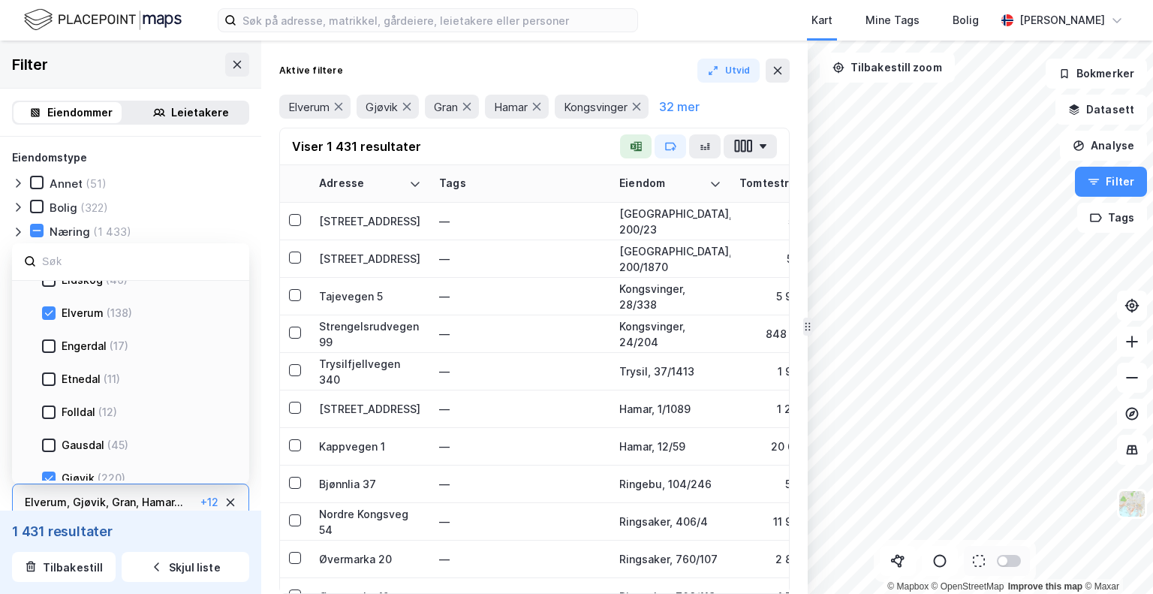
scroll to position [125, 0]
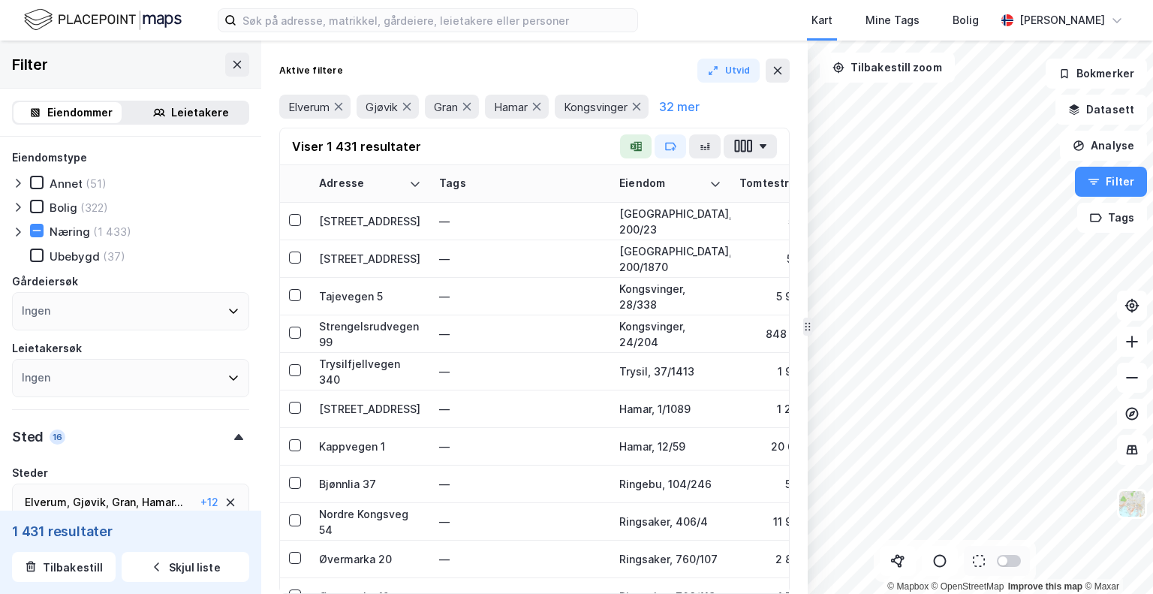
click at [790, 498] on div "© Mapbox © OpenStreetMap Improve this map © Maxar Filter Eiendommer Leietakere …" at bounding box center [576, 317] width 1153 height 553
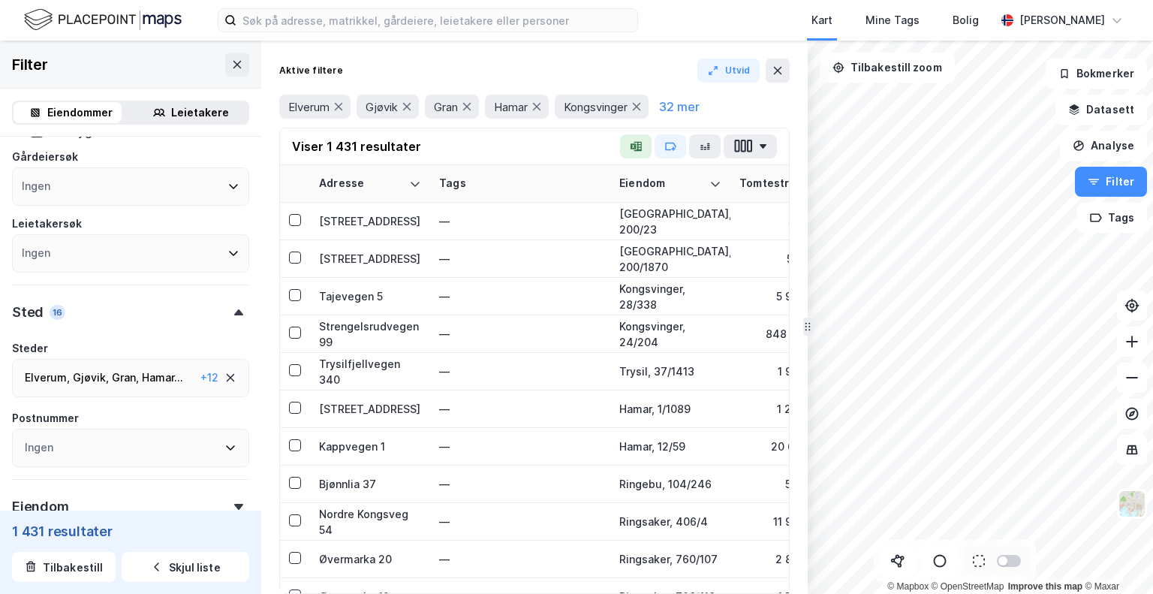
click at [137, 384] on div "Elverum , Gjøvik , Gran , Hamar ... Kongsvinger , Lillehammer , Løten , Os , Ri…" at bounding box center [110, 378] width 170 height 18
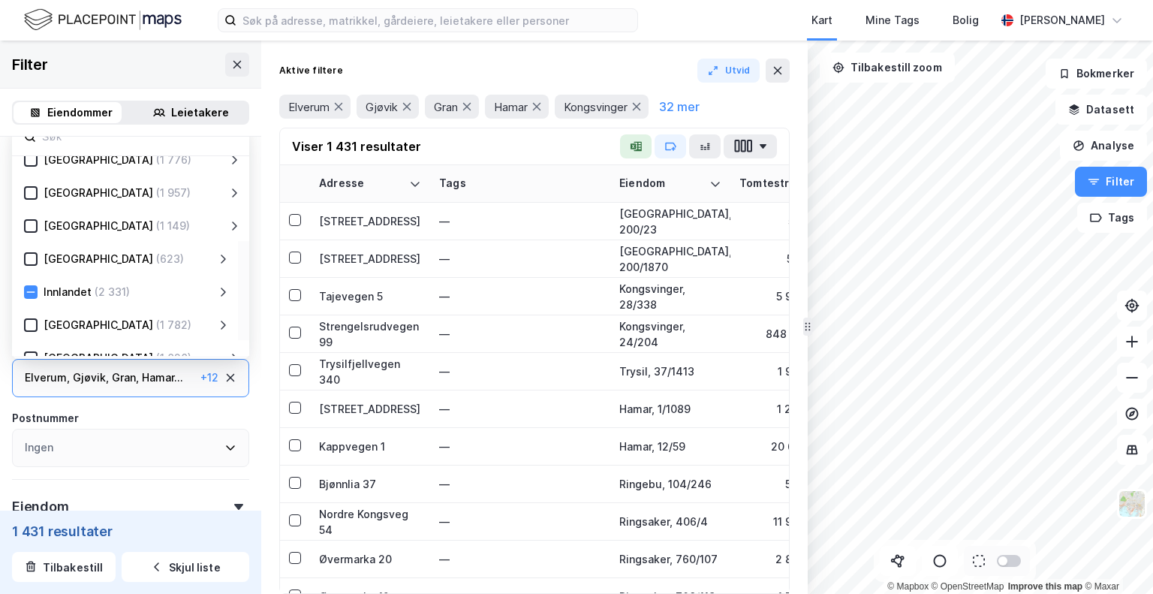
scroll to position [0, 0]
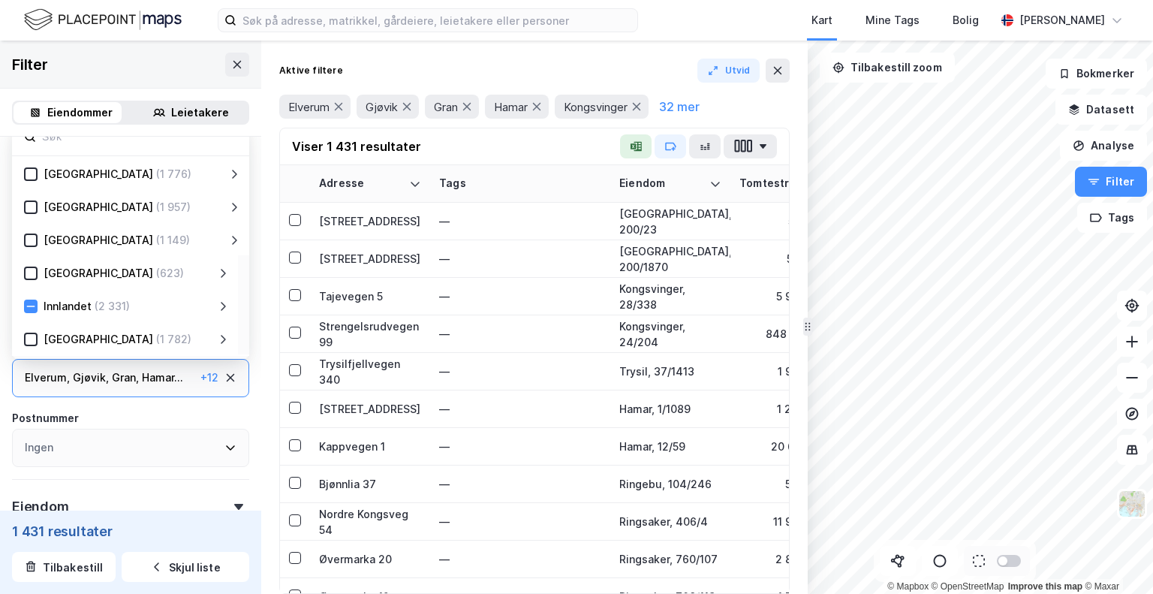
click at [218, 306] on icon at bounding box center [223, 306] width 12 height 12
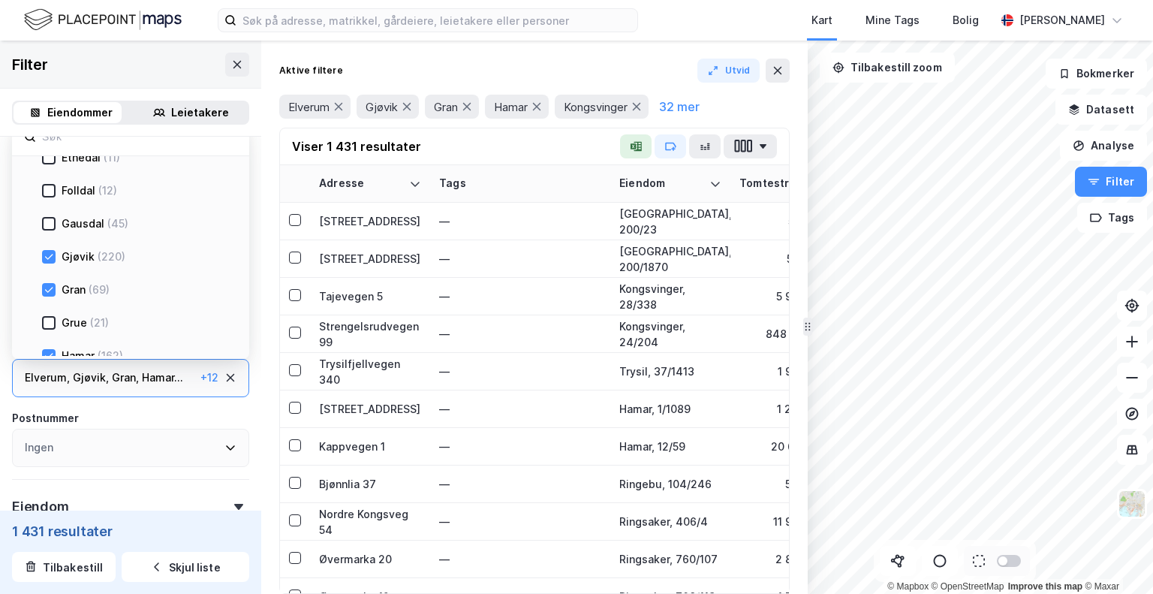
scroll to position [375, 0]
click at [48, 261] on icon at bounding box center [49, 260] width 8 height 5
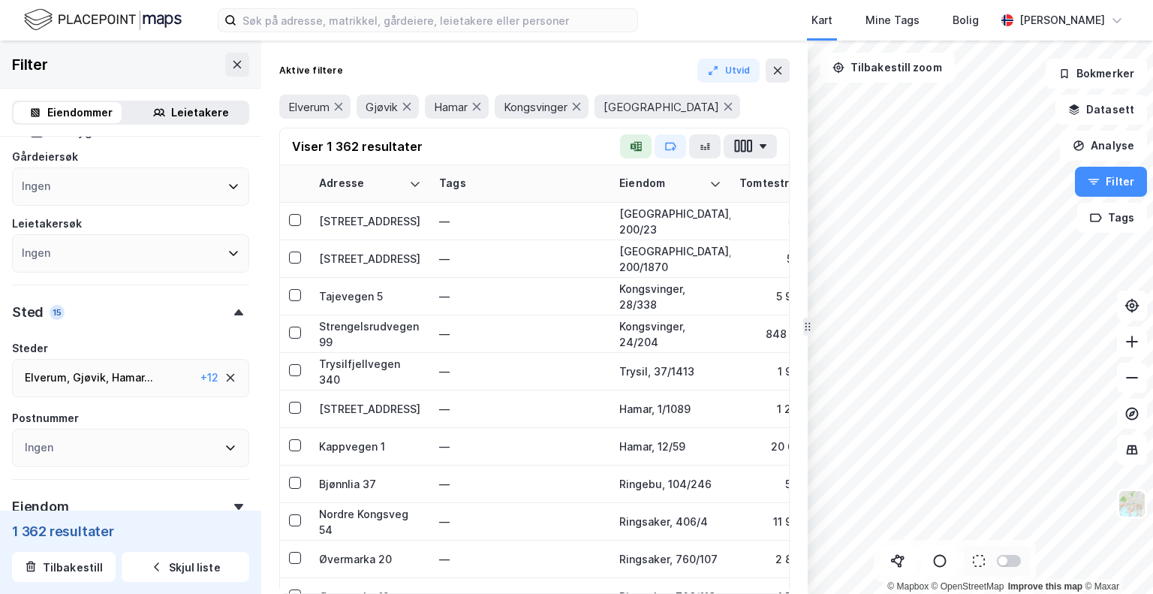
click at [144, 385] on div "Hamar ..." at bounding box center [132, 378] width 41 height 18
click at [884, 558] on button at bounding box center [898, 561] width 36 height 30
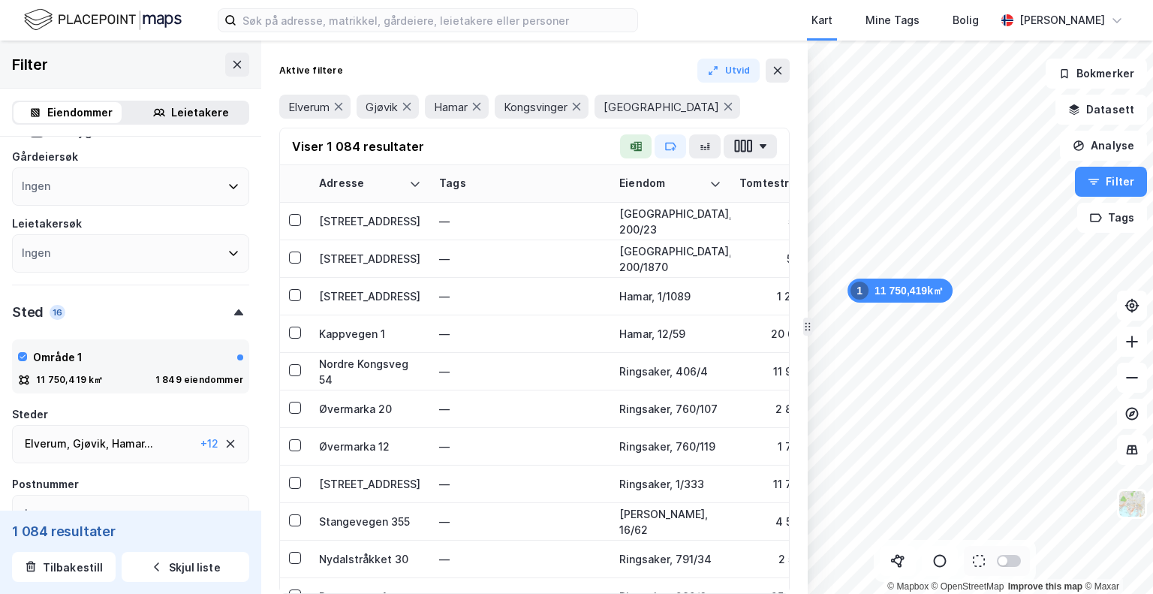
click at [224, 445] on icon at bounding box center [230, 444] width 12 height 12
